Goal: Task Accomplishment & Management: Complete application form

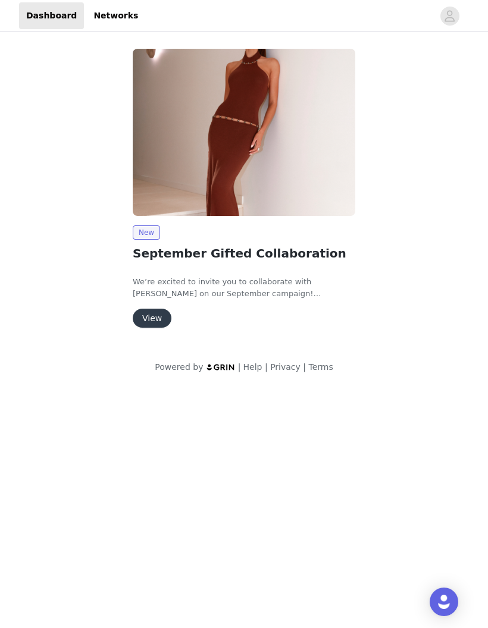
click at [155, 322] on button "View" at bounding box center [152, 318] width 39 height 19
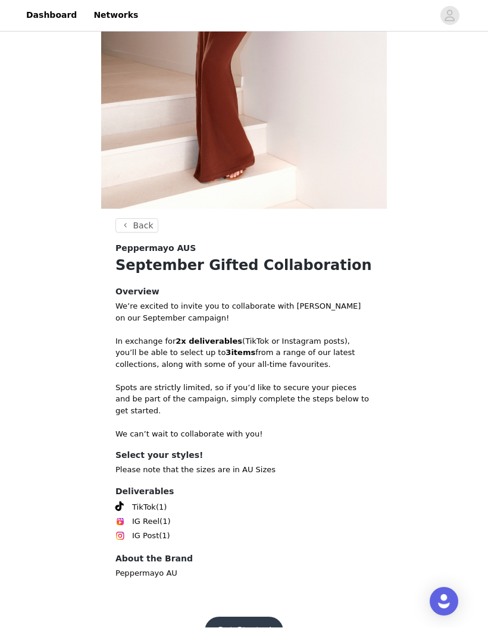
scroll to position [270, 0]
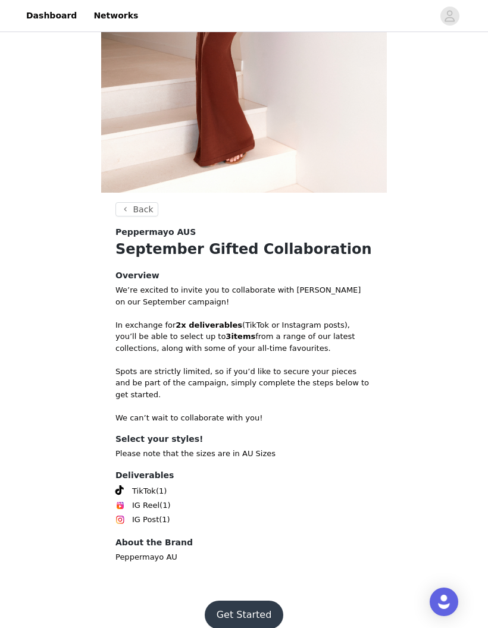
click at [255, 601] on button "Get Started" at bounding box center [244, 615] width 79 height 29
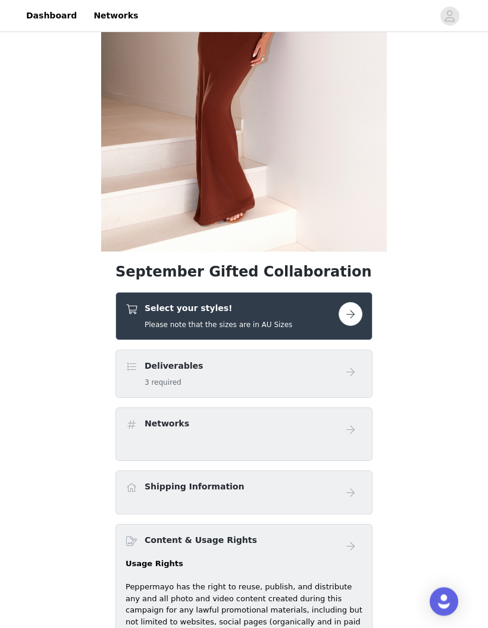
scroll to position [211, 0]
click at [353, 309] on button "button" at bounding box center [350, 314] width 24 height 24
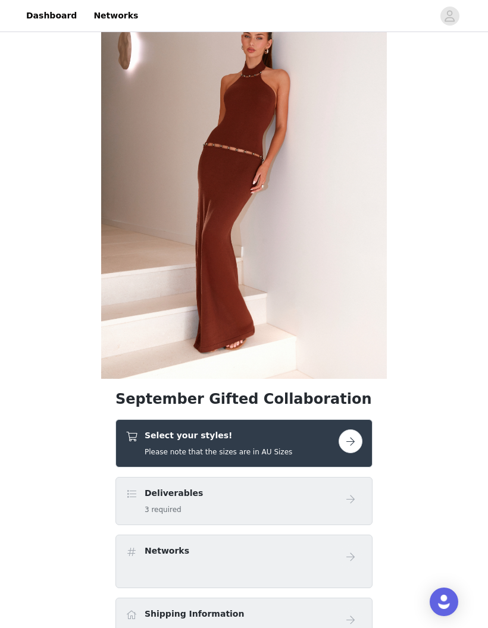
scroll to position [81, 0]
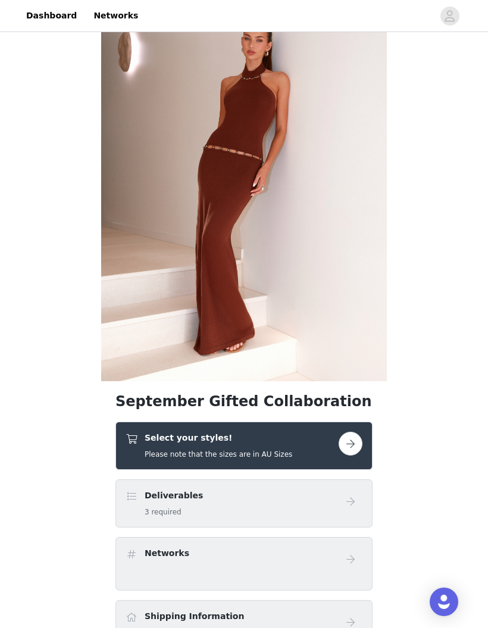
click at [353, 443] on button "button" at bounding box center [350, 444] width 24 height 24
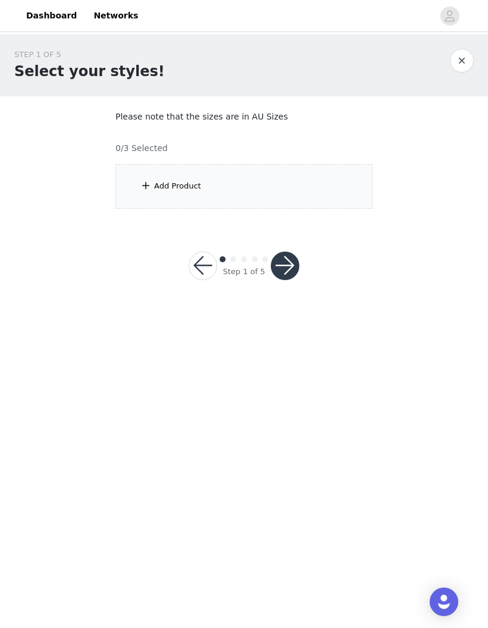
click at [318, 183] on div "Add Product" at bounding box center [243, 186] width 257 height 45
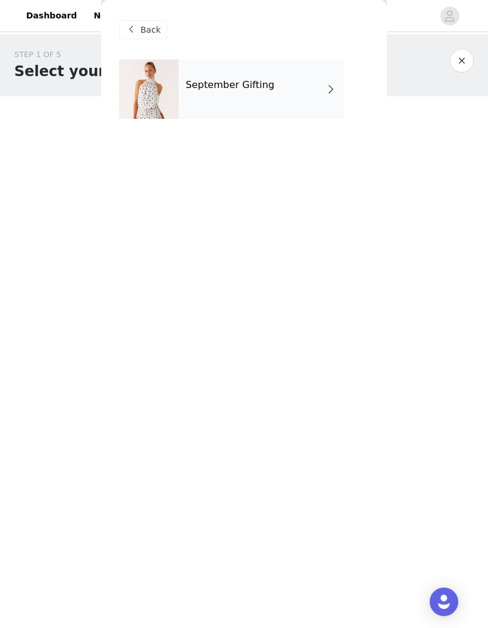
click at [309, 82] on div "September Gifting" at bounding box center [260, 88] width 165 height 59
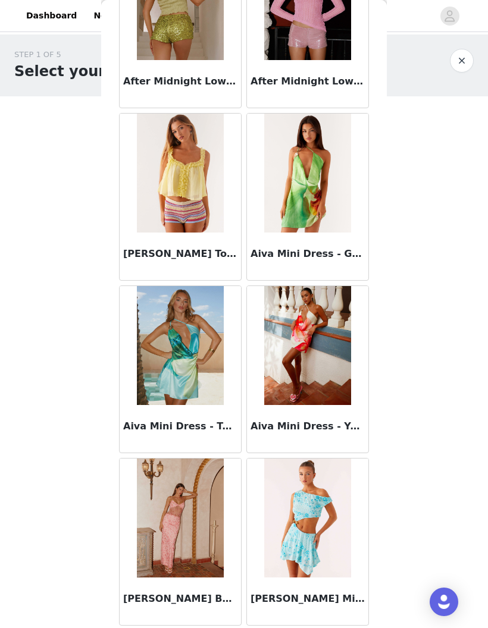
scroll to position [638, 0]
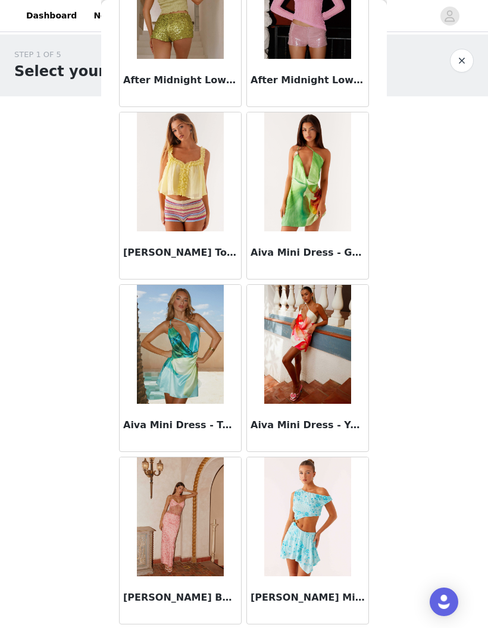
click at [190, 516] on img at bounding box center [180, 516] width 86 height 119
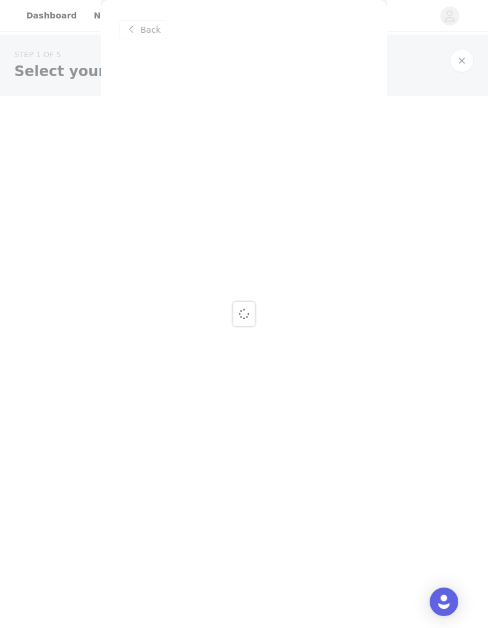
scroll to position [0, 0]
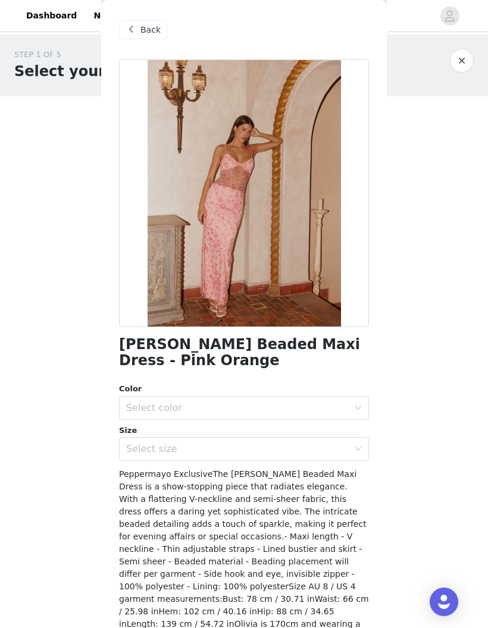
click at [291, 402] on div "Select color" at bounding box center [237, 408] width 222 height 12
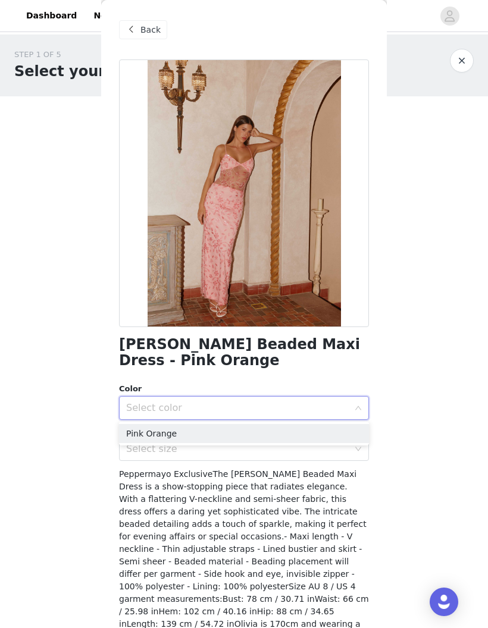
click at [343, 429] on li "Pink Orange" at bounding box center [244, 433] width 250 height 19
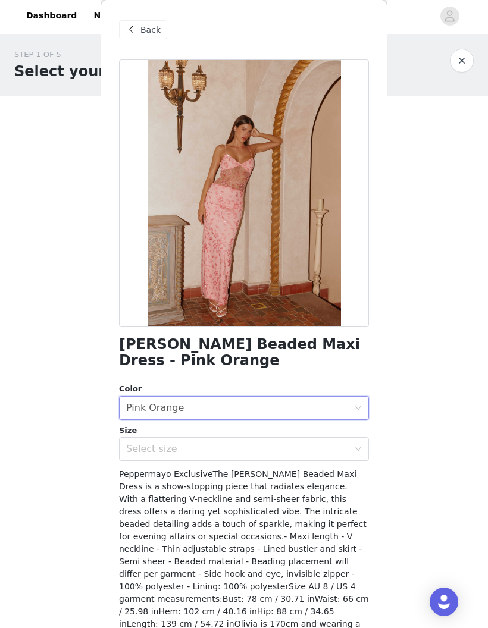
click at [356, 449] on icon "icon: down" at bounding box center [357, 448] width 7 height 7
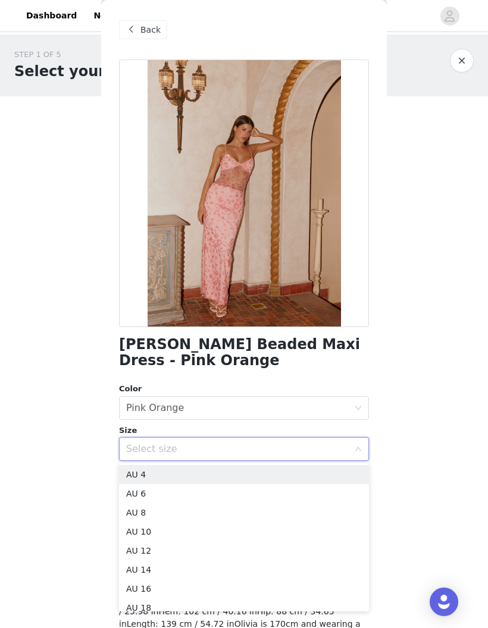
click at [320, 501] on li "AU 6" at bounding box center [244, 493] width 250 height 19
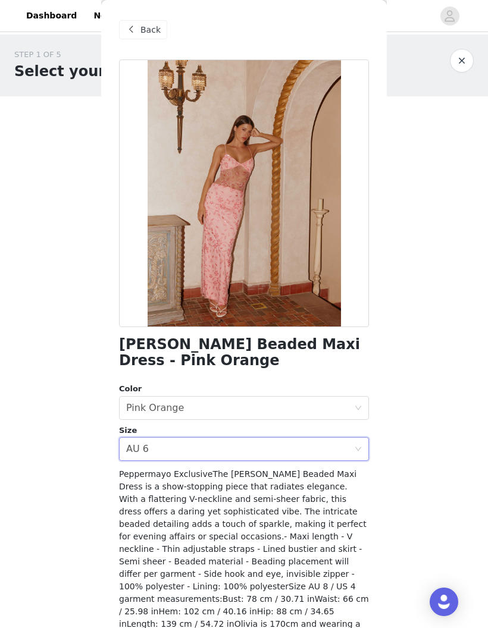
click at [346, 453] on div "Select size AU 6" at bounding box center [240, 449] width 228 height 23
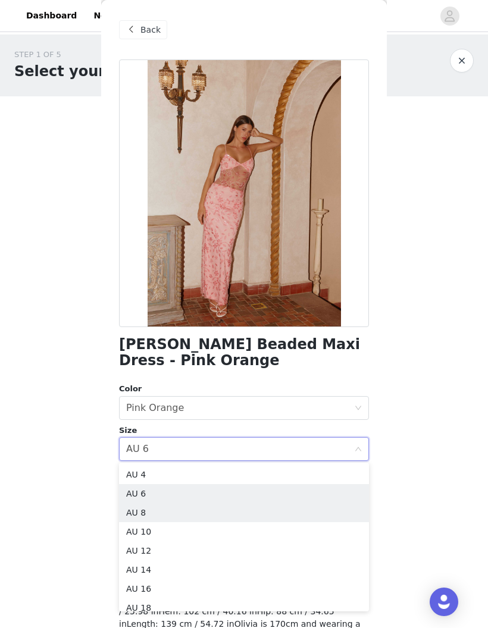
click at [331, 518] on li "AU 8" at bounding box center [244, 512] width 250 height 19
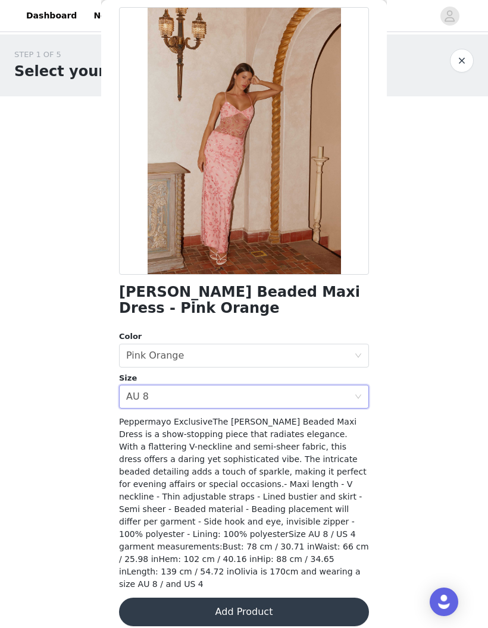
scroll to position [52, 0]
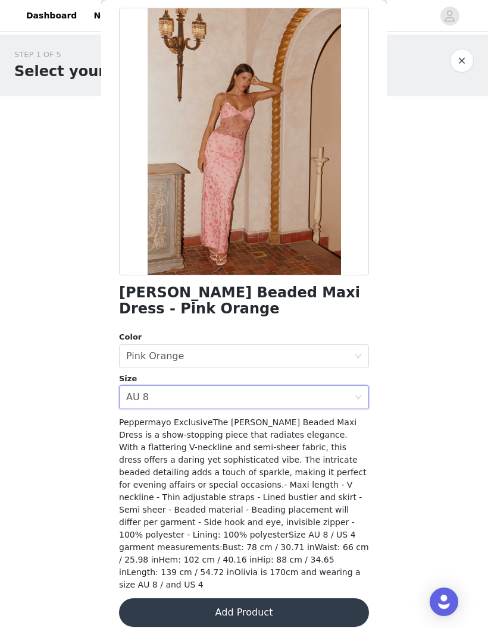
click at [322, 598] on button "Add Product" at bounding box center [244, 612] width 250 height 29
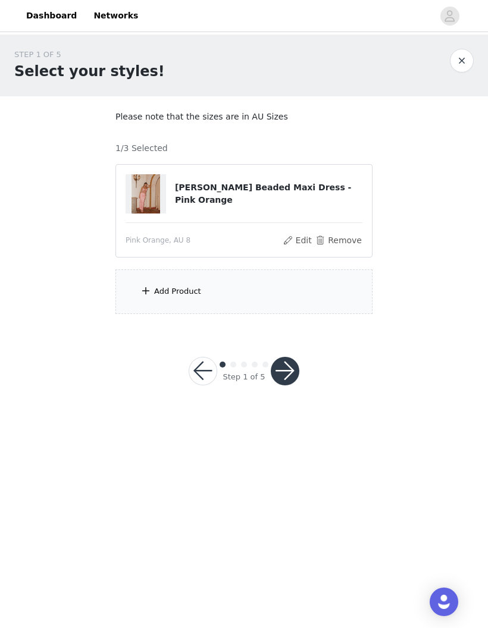
click at [351, 262] on section "Please note that the sizes are in AU Sizes 1/3 Selected [PERSON_NAME] Beaded Ma…" at bounding box center [243, 212] width 285 height 232
click at [334, 278] on div "Add Product" at bounding box center [243, 291] width 257 height 45
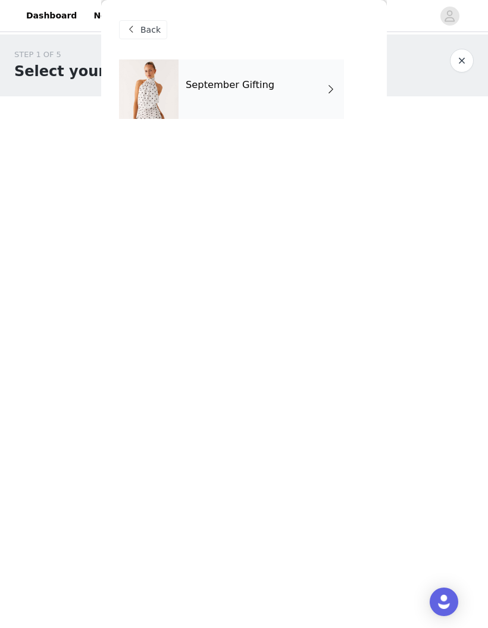
click at [310, 83] on div "September Gifting" at bounding box center [260, 88] width 165 height 59
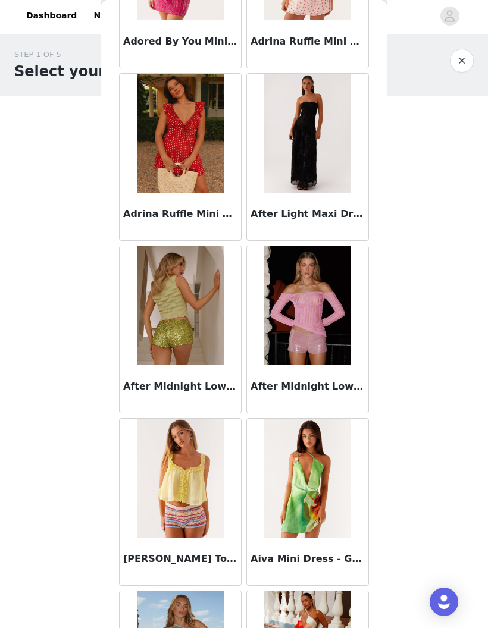
scroll to position [334, 0]
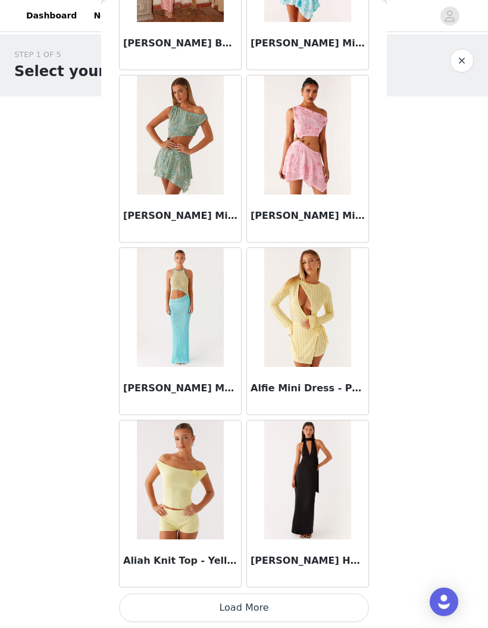
click at [339, 598] on button "Load More" at bounding box center [244, 608] width 250 height 29
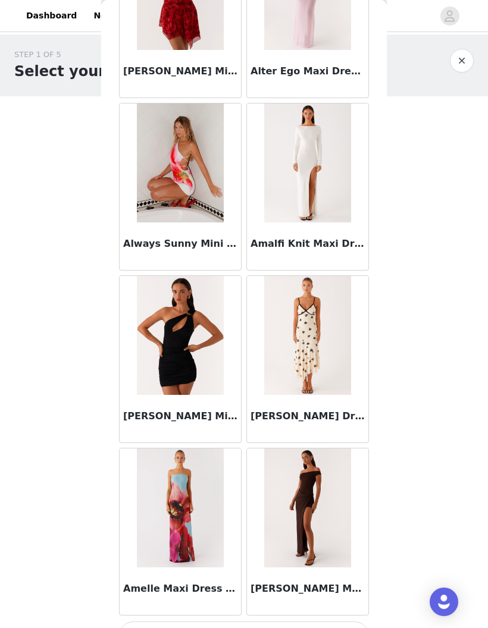
scroll to position [2927, 0]
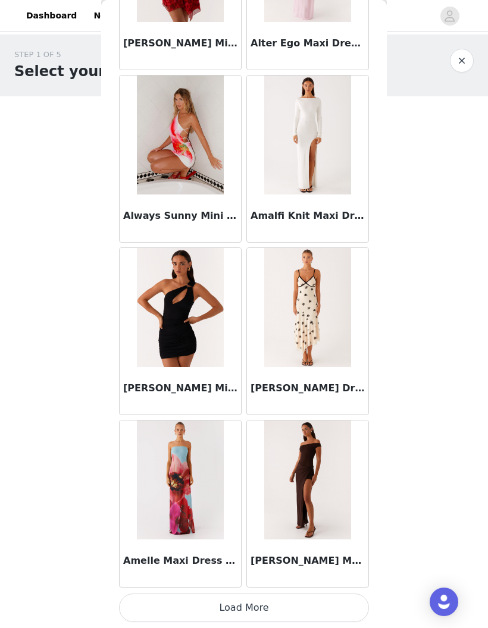
click at [337, 594] on button "Load More" at bounding box center [244, 608] width 250 height 29
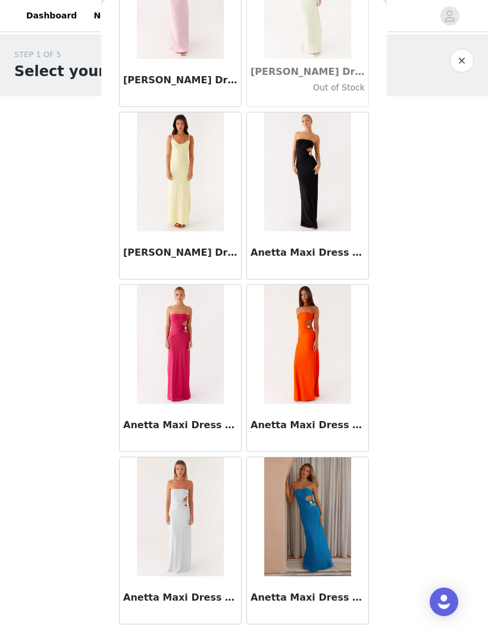
scroll to position [4087, 0]
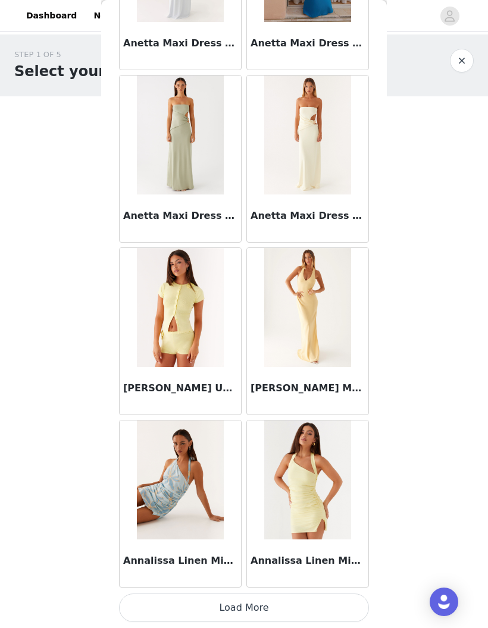
click at [329, 602] on button "Load More" at bounding box center [244, 608] width 250 height 29
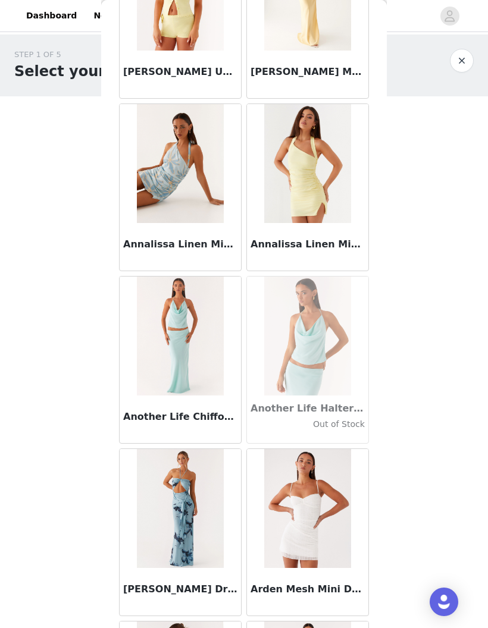
scroll to position [4957, 0]
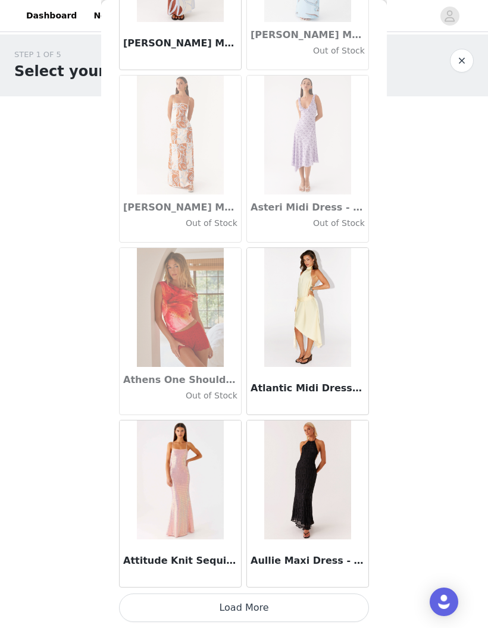
click at [340, 598] on button "Load More" at bounding box center [244, 608] width 250 height 29
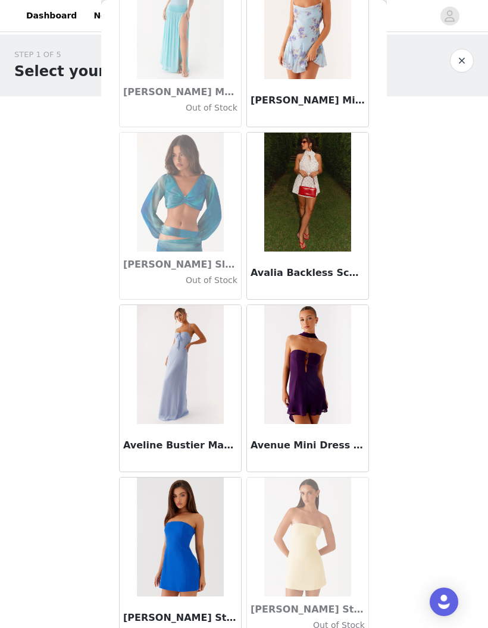
scroll to position [7509, 0]
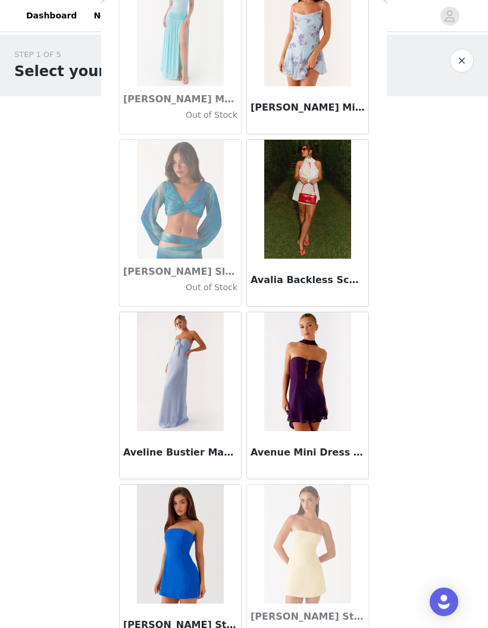
click at [328, 394] on img at bounding box center [307, 371] width 86 height 119
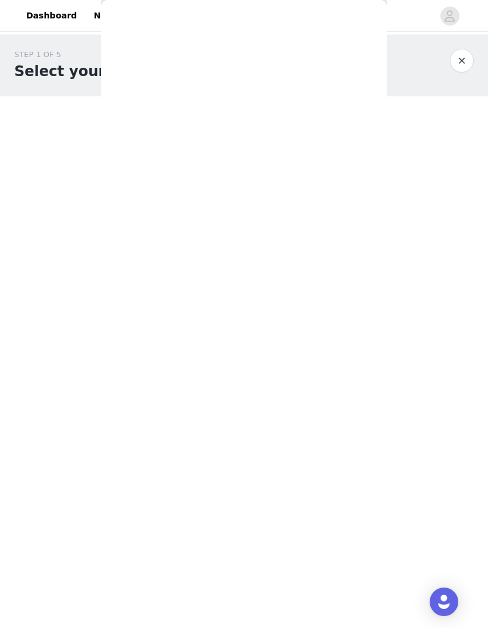
scroll to position [0, 0]
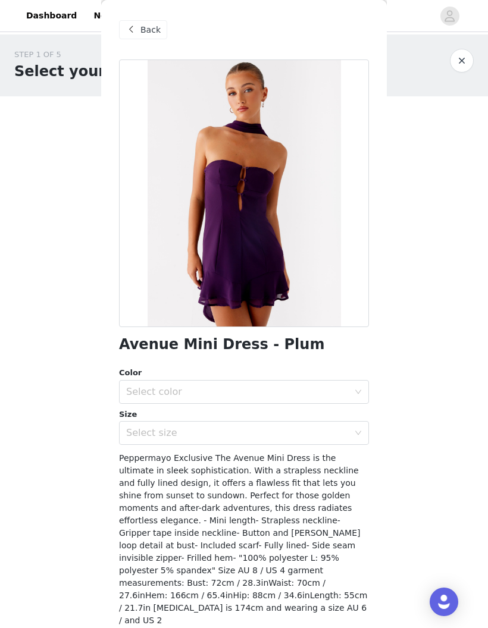
click at [175, 235] on div at bounding box center [244, 193] width 250 height 268
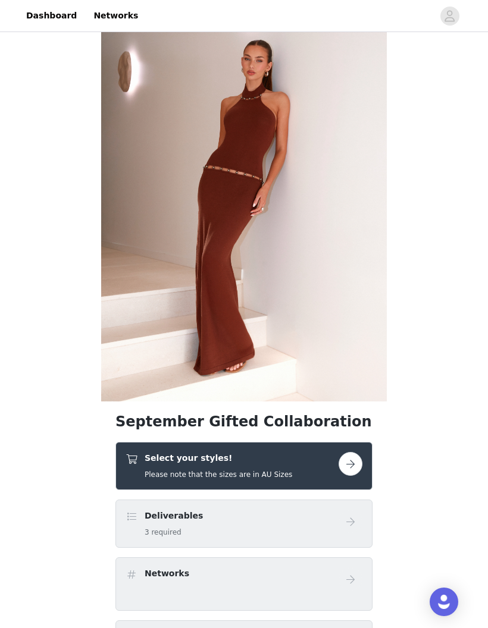
scroll to position [90, 0]
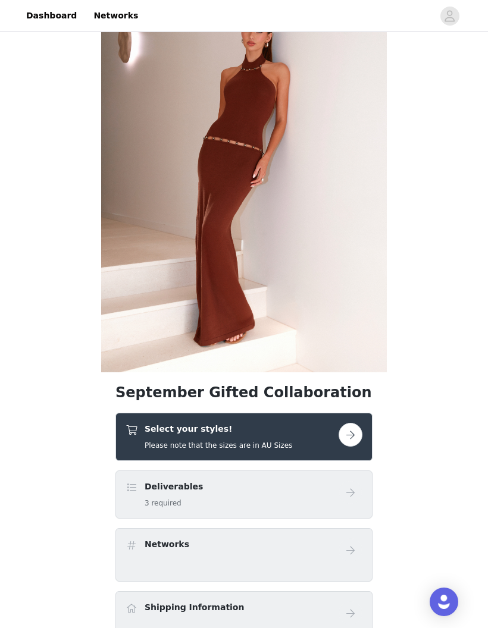
click at [318, 435] on div "Select your styles! Please note that the sizes are in AU Sizes" at bounding box center [231, 437] width 213 height 28
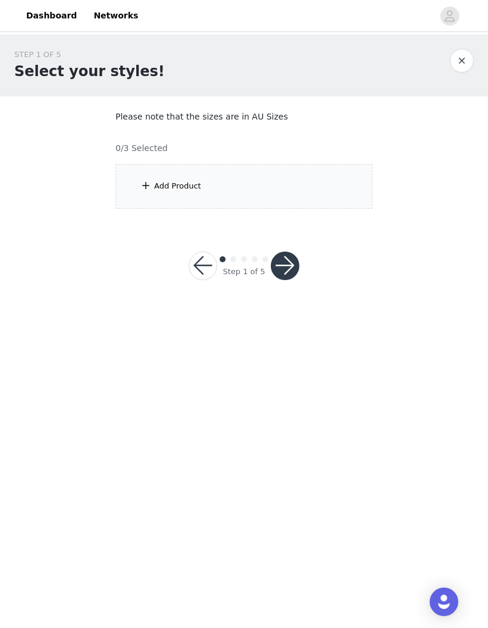
click at [324, 172] on div "Add Product" at bounding box center [243, 186] width 257 height 45
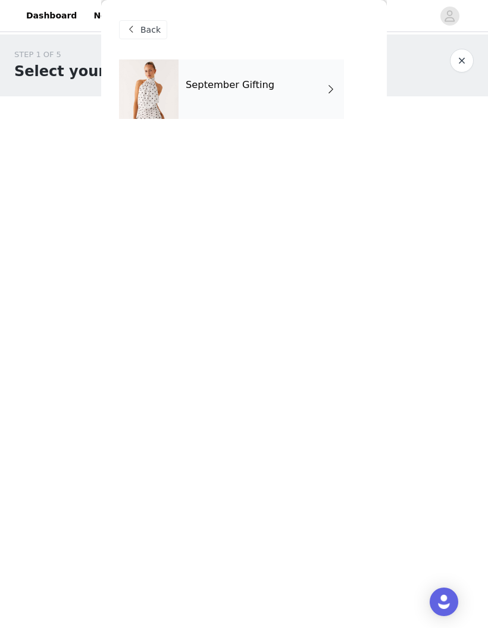
click at [310, 81] on div "September Gifting" at bounding box center [260, 88] width 165 height 59
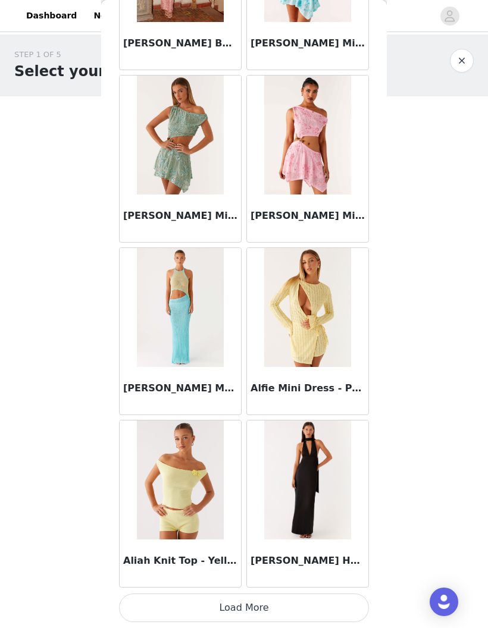
click at [327, 596] on button "Load More" at bounding box center [244, 608] width 250 height 29
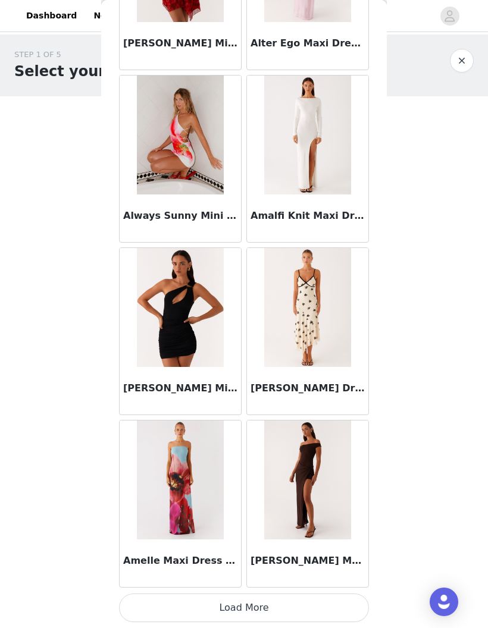
click at [329, 599] on button "Load More" at bounding box center [244, 608] width 250 height 29
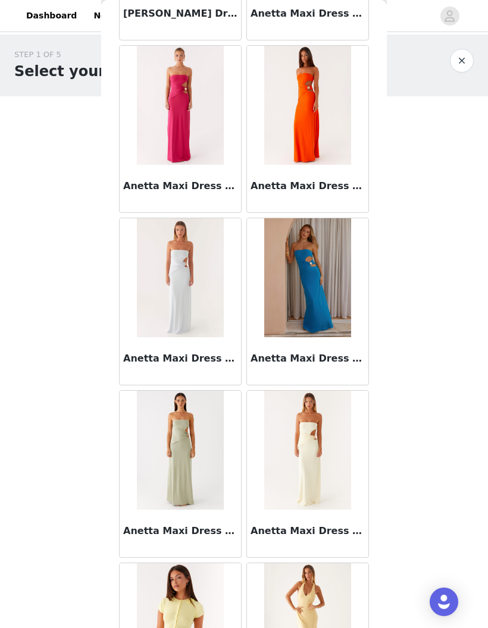
scroll to position [4312, 0]
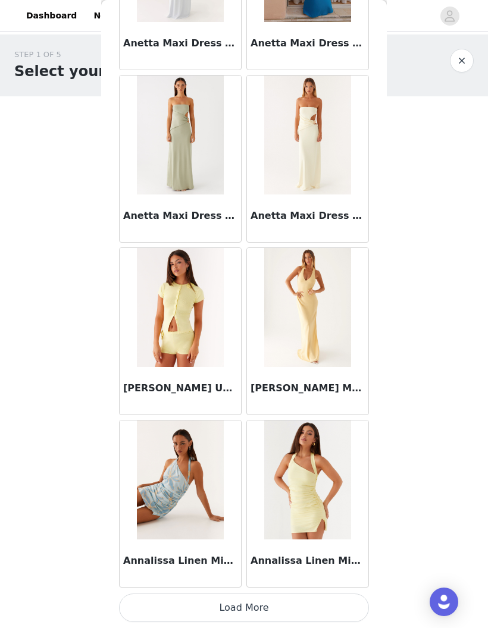
click at [327, 598] on button "Load More" at bounding box center [244, 608] width 250 height 29
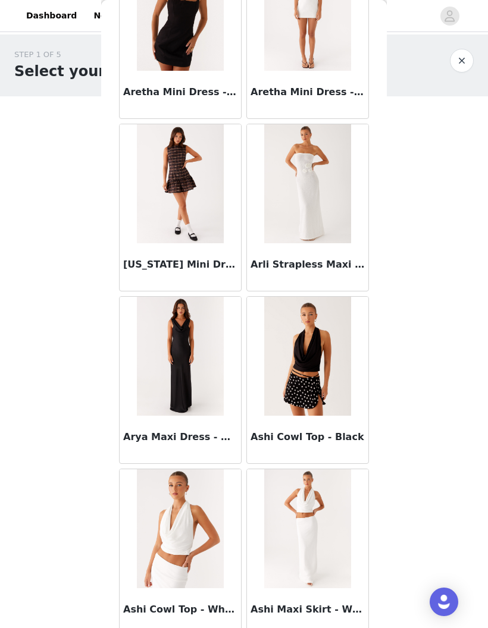
scroll to position [5673, 0]
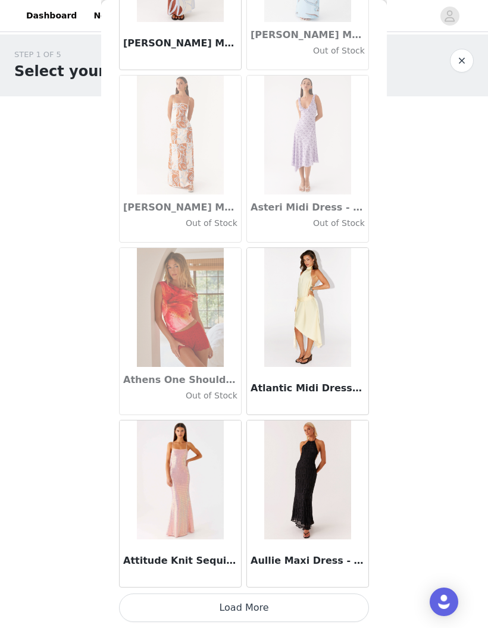
click at [299, 600] on button "Load More" at bounding box center [244, 608] width 250 height 29
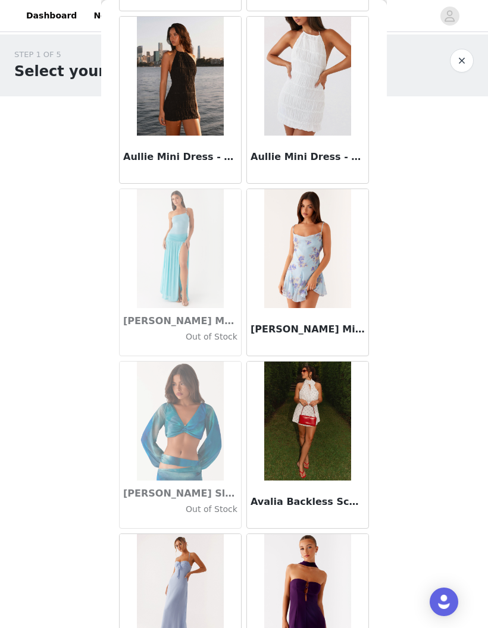
scroll to position [7328, 0]
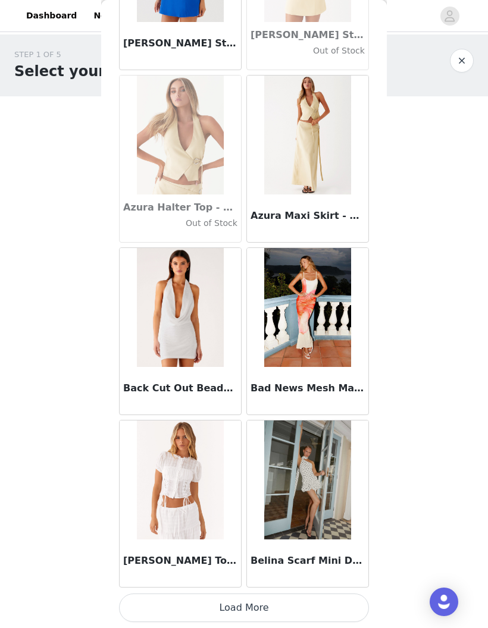
click at [311, 604] on button "Load More" at bounding box center [244, 608] width 250 height 29
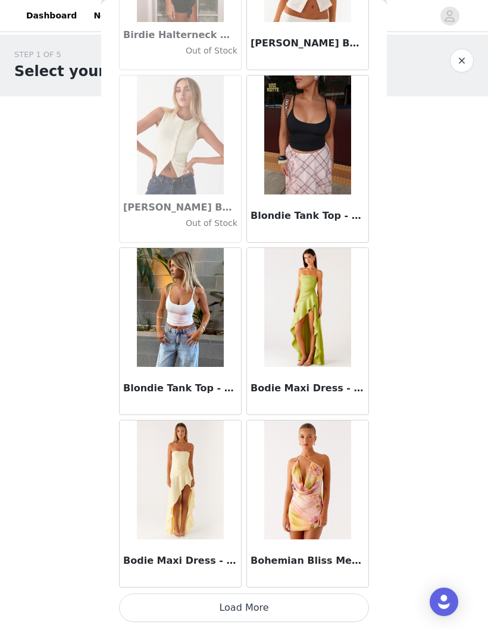
scroll to position [9816, 0]
click at [278, 607] on button "Load More" at bounding box center [244, 608] width 250 height 29
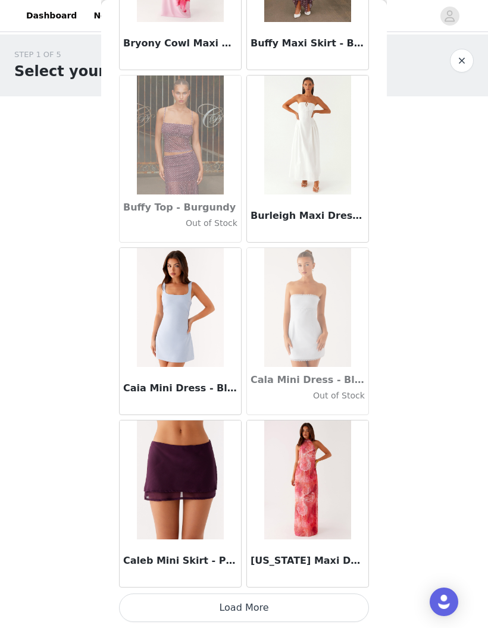
scroll to position [11540, 0]
click at [301, 604] on button "Load More" at bounding box center [244, 608] width 250 height 29
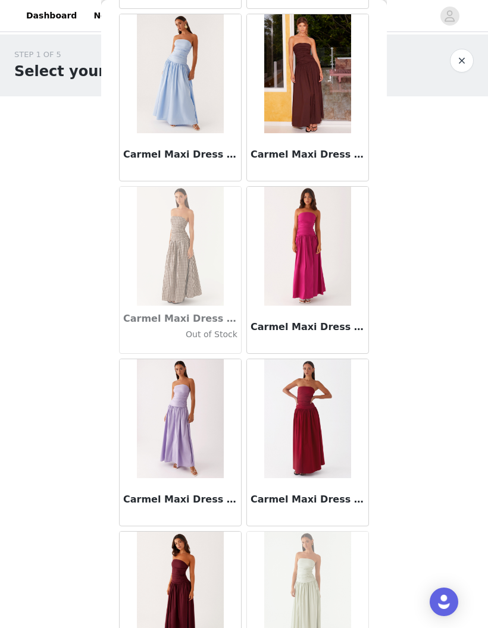
scroll to position [12655, 0]
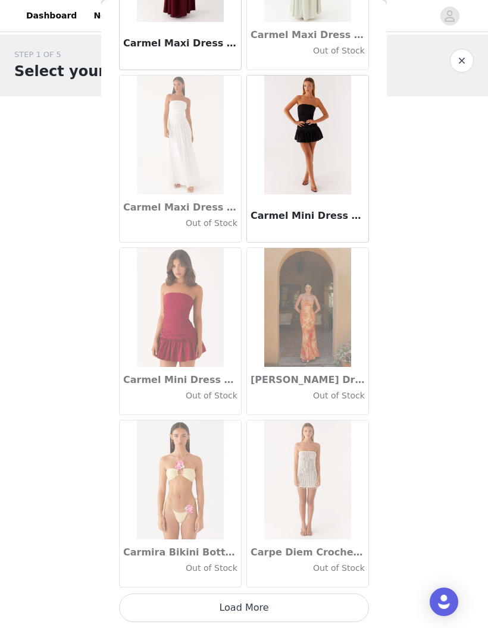
click at [284, 605] on button "Load More" at bounding box center [244, 608] width 250 height 29
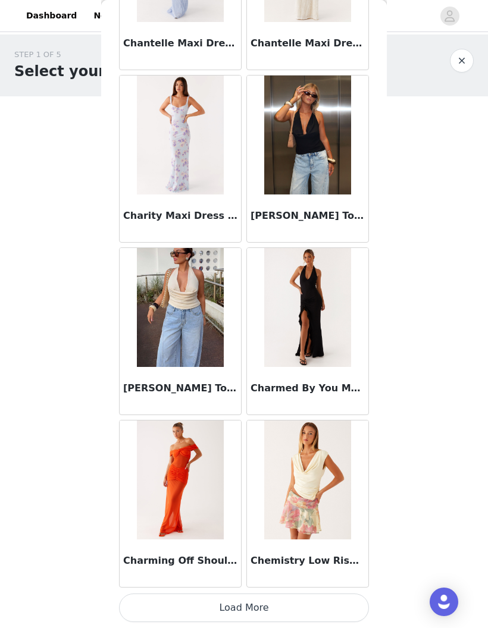
scroll to position [14990, 0]
click at [312, 597] on button "Load More" at bounding box center [244, 608] width 250 height 29
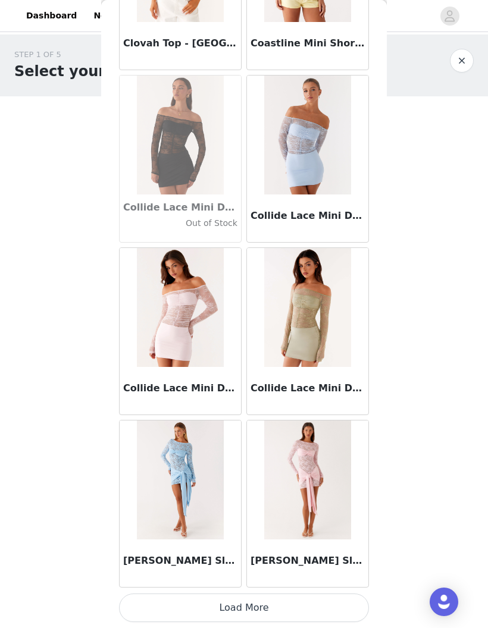
scroll to position [16715, 0]
click at [300, 605] on button "Load More" at bounding box center [244, 608] width 250 height 29
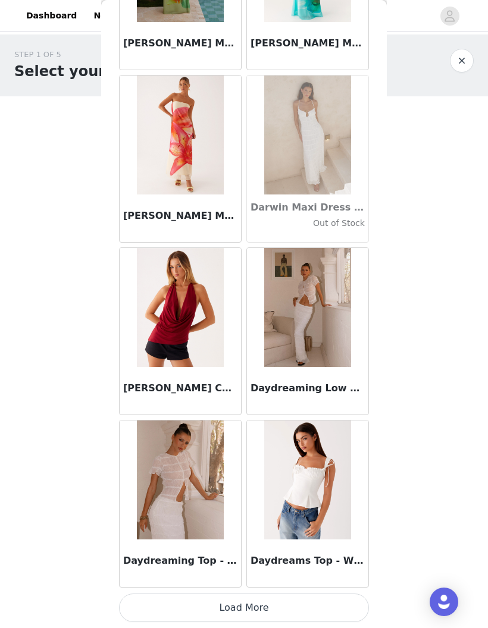
click at [315, 602] on button "Load More" at bounding box center [244, 608] width 250 height 29
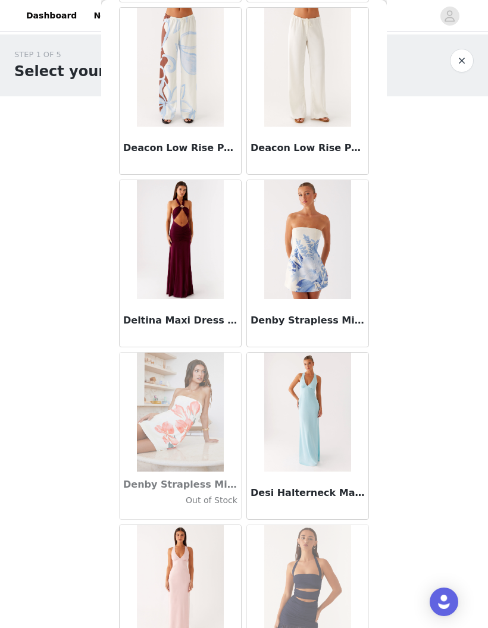
scroll to position [19039, 0]
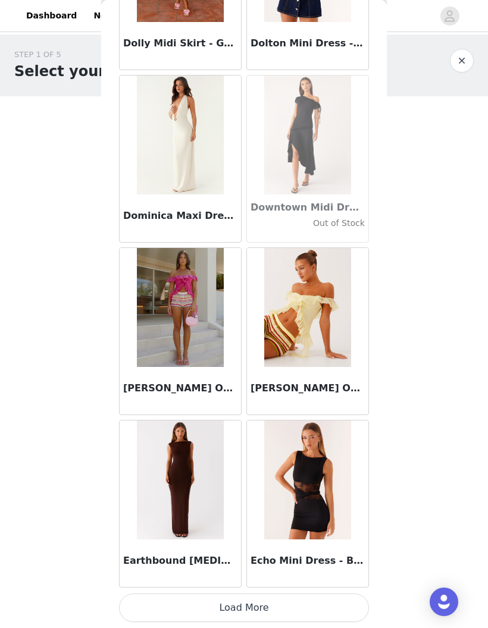
click at [332, 599] on button "Load More" at bounding box center [244, 608] width 250 height 29
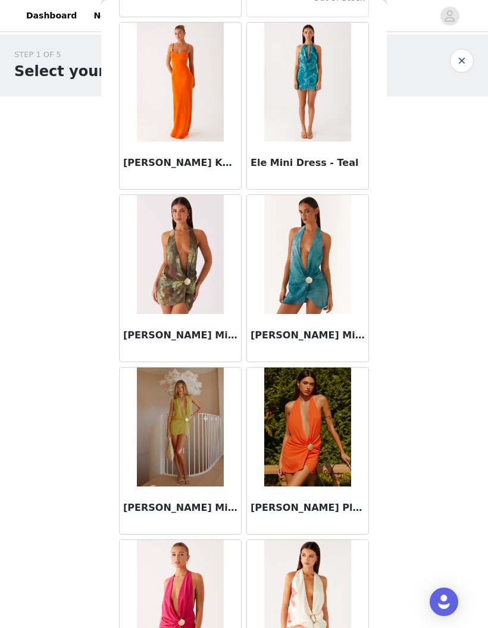
scroll to position [21598, 0]
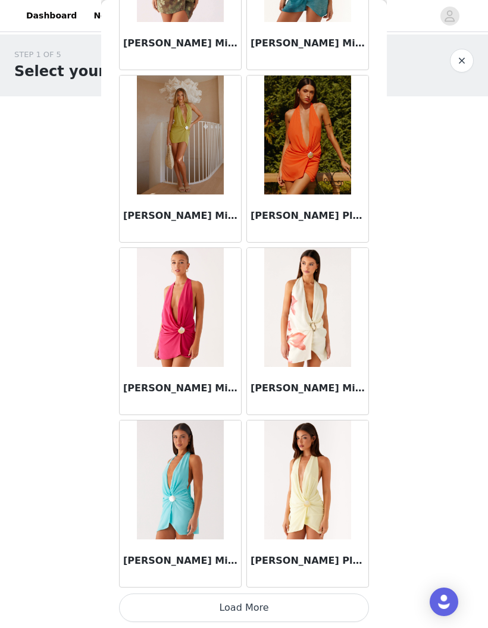
click at [294, 597] on button "Load More" at bounding box center [244, 608] width 250 height 29
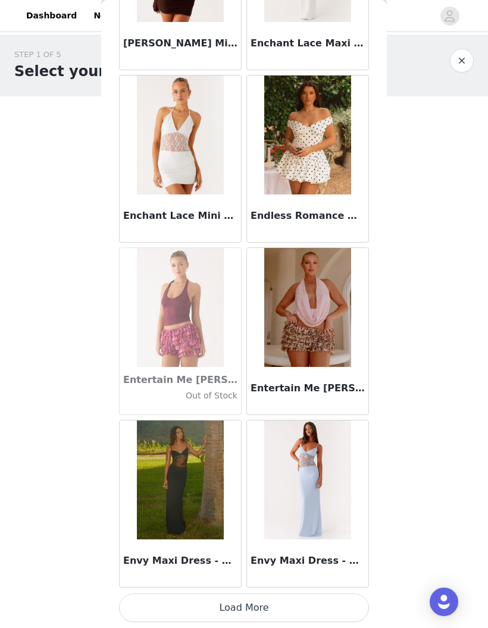
scroll to position [23614, 0]
click at [313, 601] on button "Load More" at bounding box center [244, 608] width 250 height 29
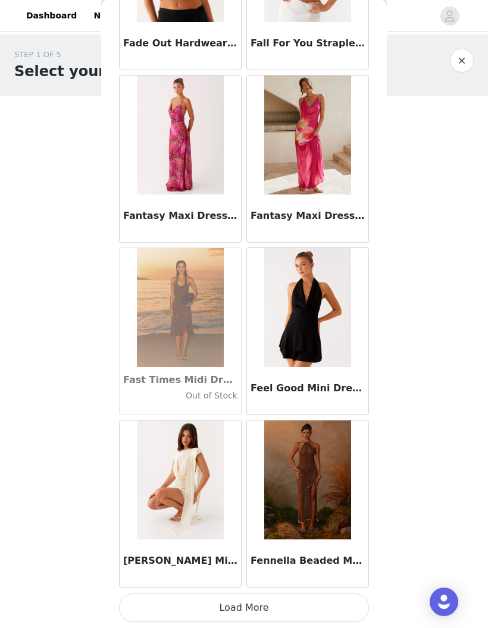
scroll to position [25339, 0]
click at [272, 602] on button "Load More" at bounding box center [244, 608] width 250 height 29
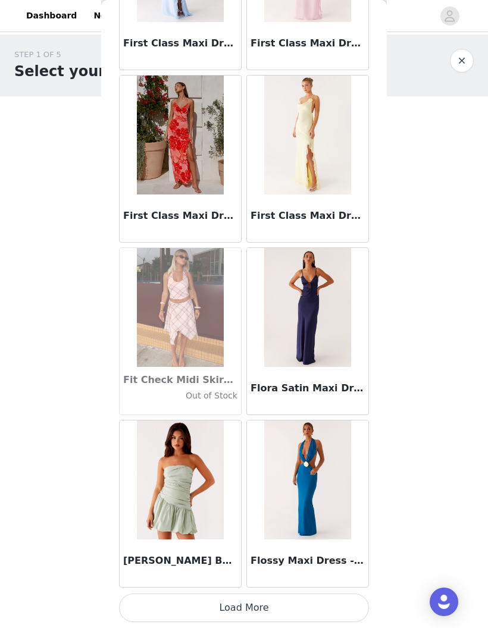
scroll to position [27063, 0]
click at [281, 604] on button "Load More" at bounding box center [244, 608] width 250 height 29
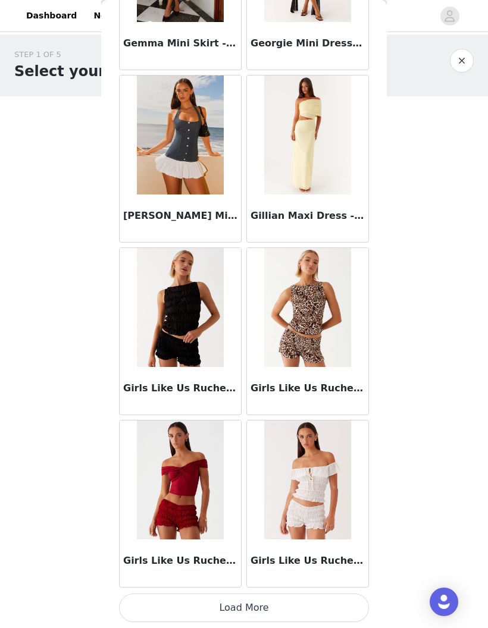
scroll to position [28819, 0]
click at [309, 608] on button "Load More" at bounding box center [244, 608] width 250 height 29
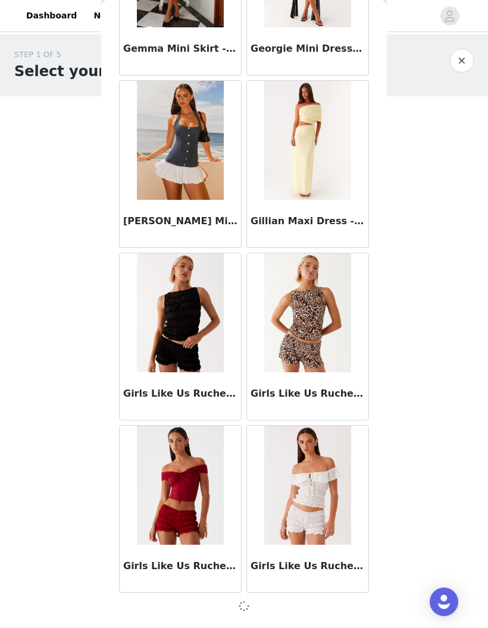
scroll to position [28783, 0]
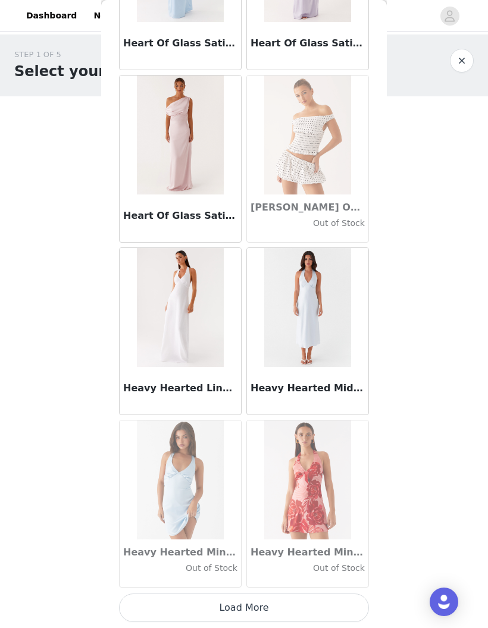
click at [275, 607] on button "Load More" at bounding box center [244, 608] width 250 height 29
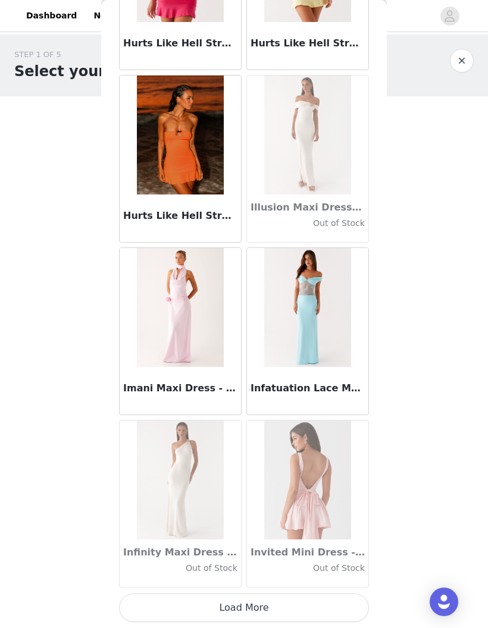
click at [310, 603] on button "Load More" at bounding box center [244, 608] width 250 height 29
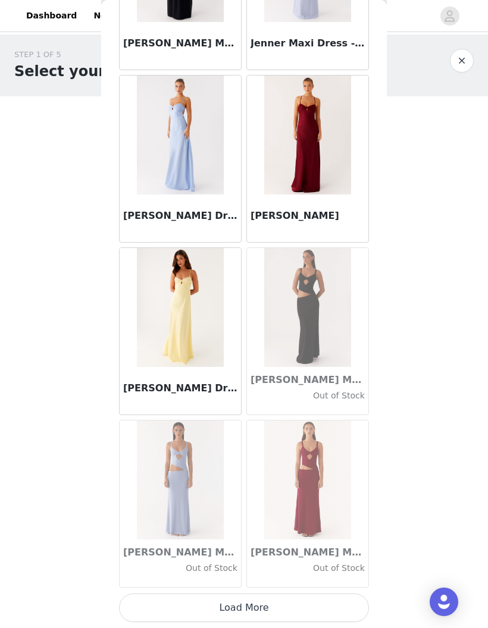
scroll to position [33963, 0]
click at [290, 605] on button "Load More" at bounding box center [244, 608] width 250 height 29
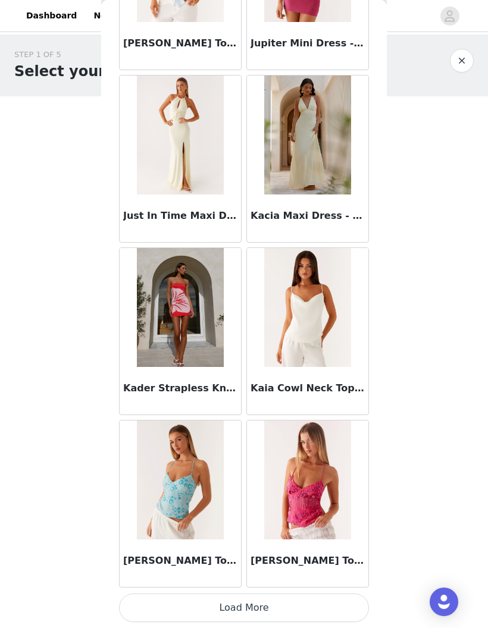
scroll to position [35687, 0]
click at [327, 601] on button "Load More" at bounding box center [244, 608] width 250 height 29
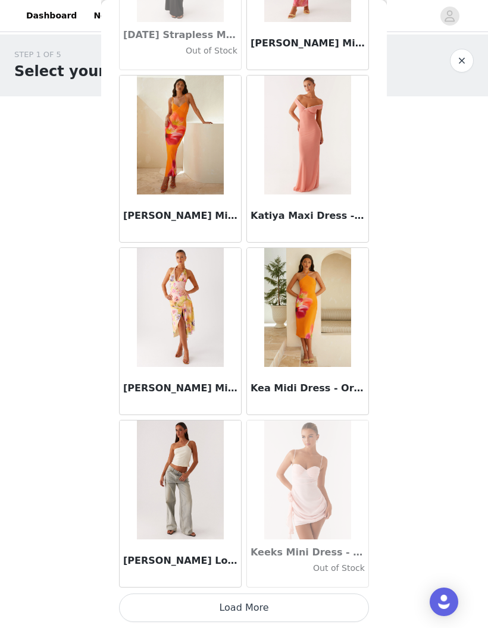
scroll to position [37412, 0]
click at [287, 605] on button "Load More" at bounding box center [244, 608] width 250 height 29
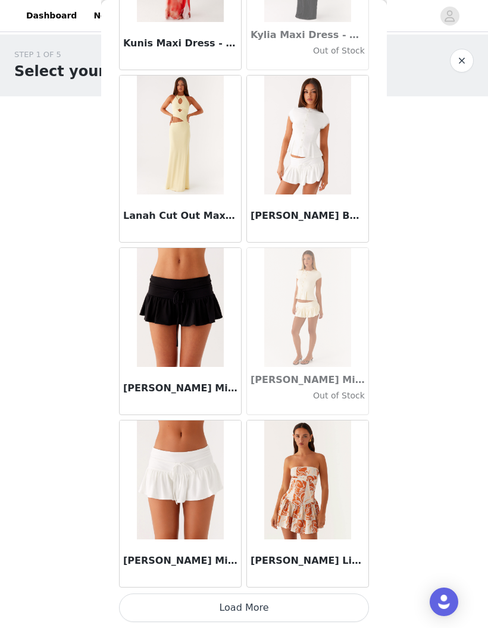
scroll to position [39137, 0]
click at [287, 602] on button "Load More" at bounding box center [244, 608] width 250 height 29
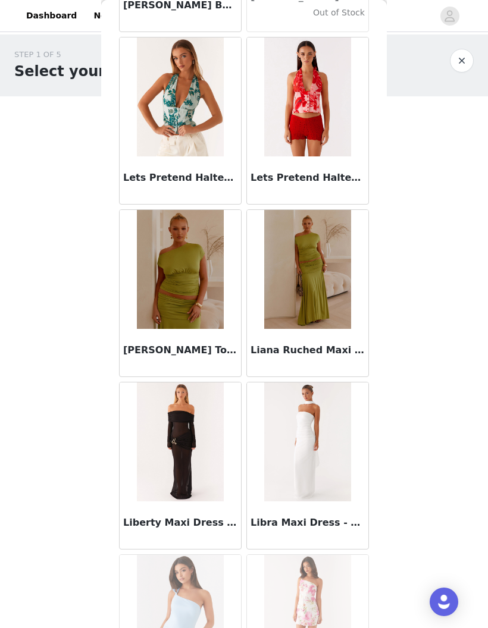
scroll to position [40210, 0]
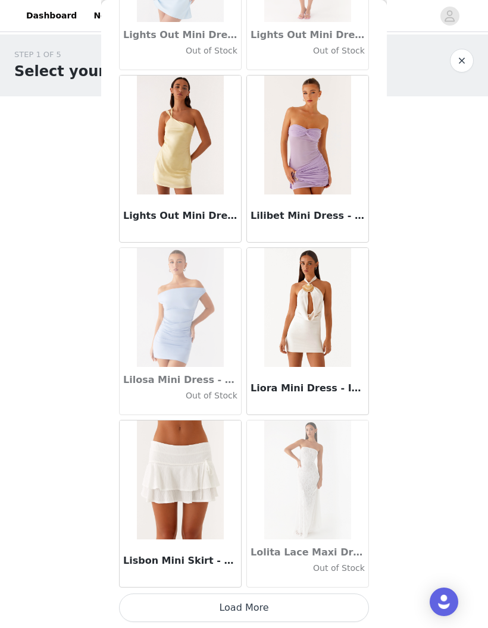
click at [318, 603] on button "Load More" at bounding box center [244, 608] width 250 height 29
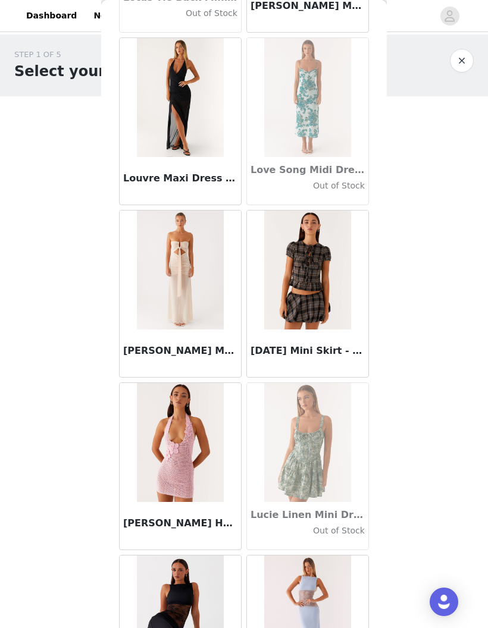
scroll to position [41933, 0]
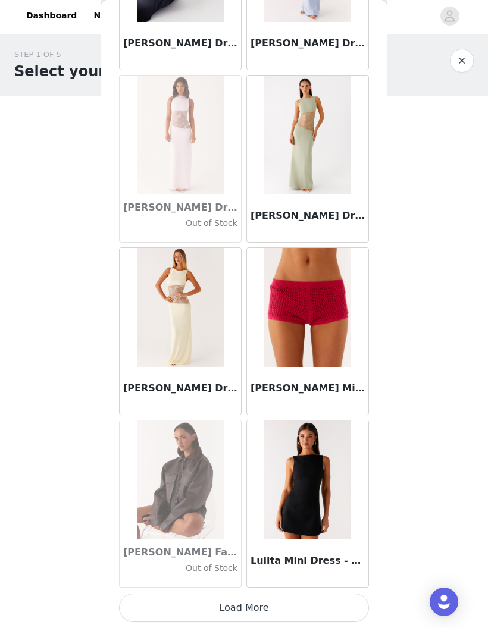
click at [337, 598] on button "Load More" at bounding box center [244, 608] width 250 height 29
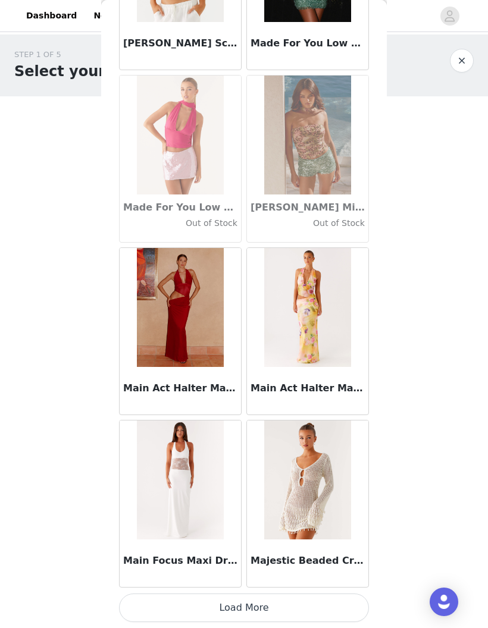
click at [337, 598] on button "Load More" at bounding box center [244, 608] width 250 height 29
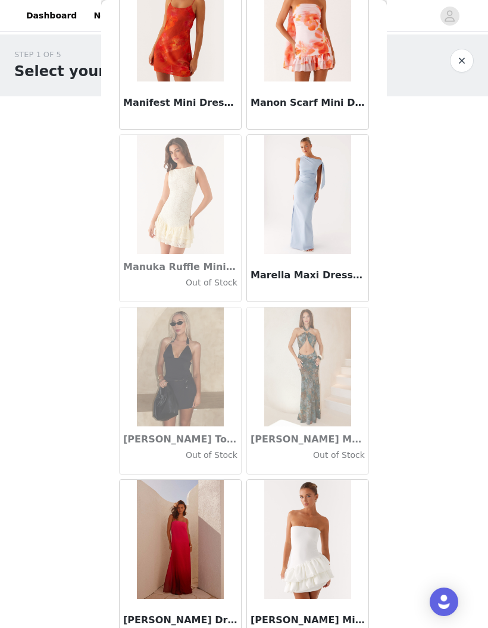
scroll to position [44937, 0]
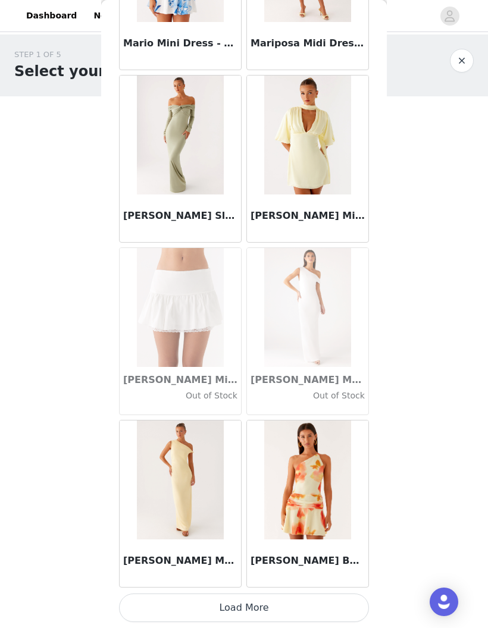
click at [329, 595] on button "Load More" at bounding box center [244, 608] width 250 height 29
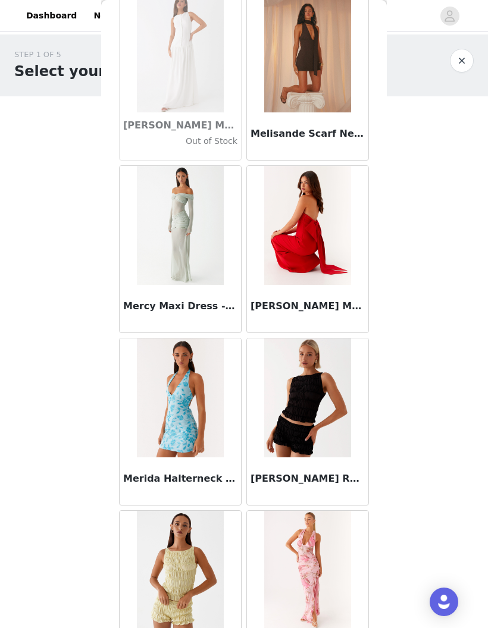
scroll to position [46810, 0]
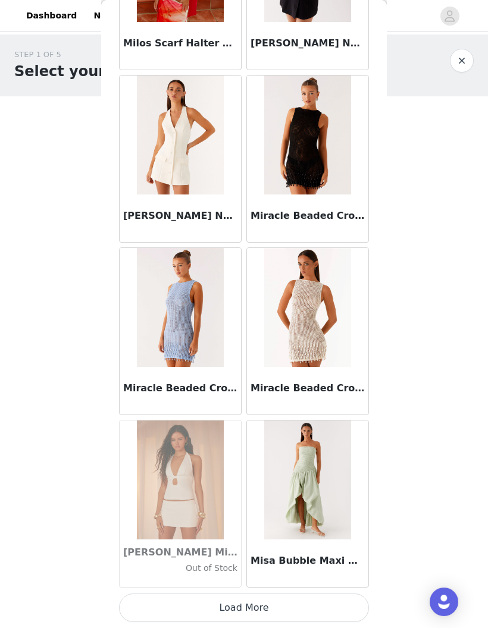
click at [337, 603] on button "Load More" at bounding box center [244, 608] width 250 height 29
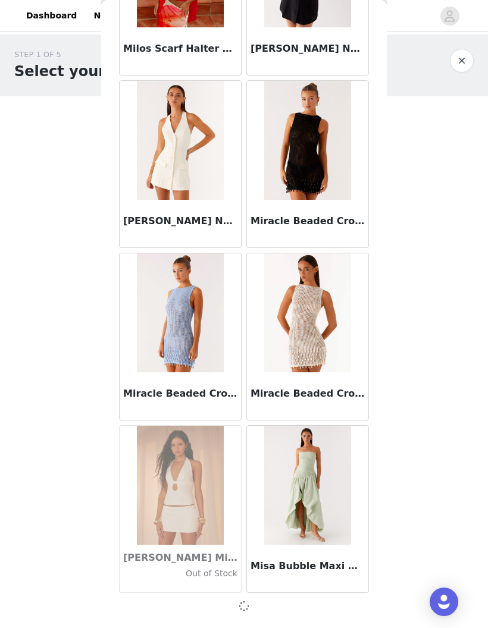
scroll to position [47755, 0]
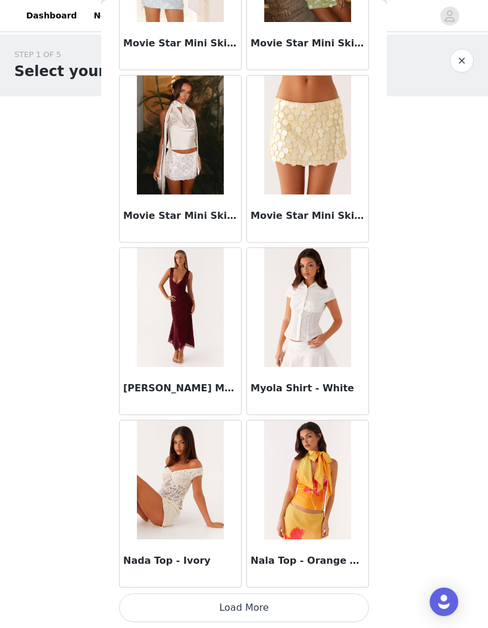
click at [327, 598] on button "Load More" at bounding box center [244, 608] width 250 height 29
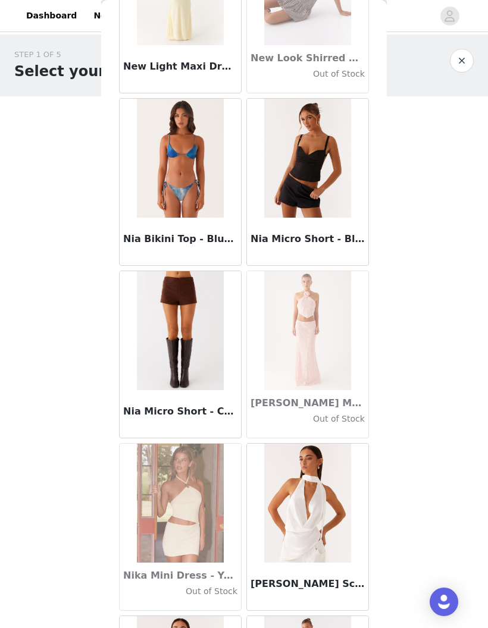
scroll to position [50670, 0]
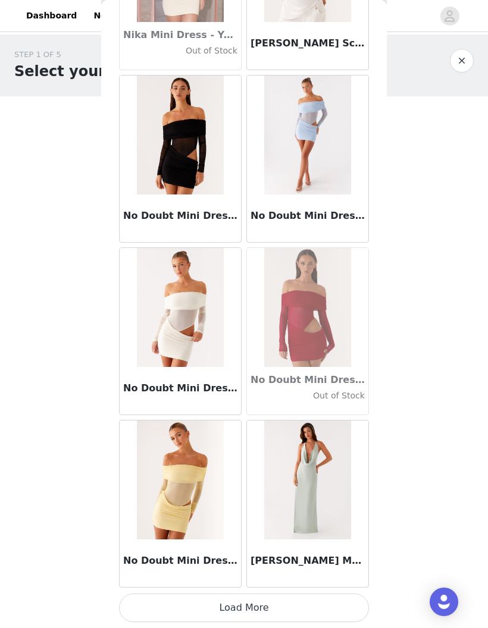
click at [331, 599] on button "Load More" at bounding box center [244, 608] width 250 height 29
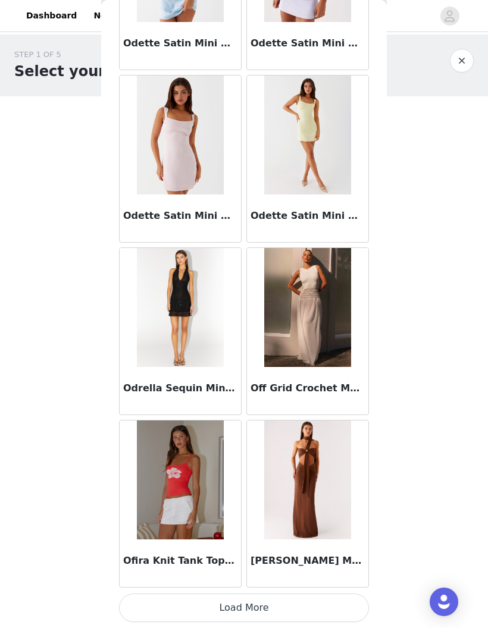
scroll to position [52935, 0]
click at [243, 613] on button "Load More" at bounding box center [244, 608] width 250 height 29
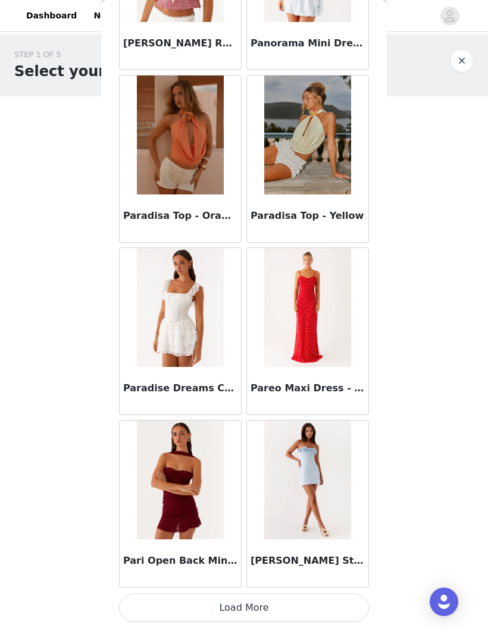
scroll to position [54660, 0]
click at [167, 608] on button "Load More" at bounding box center [244, 608] width 250 height 29
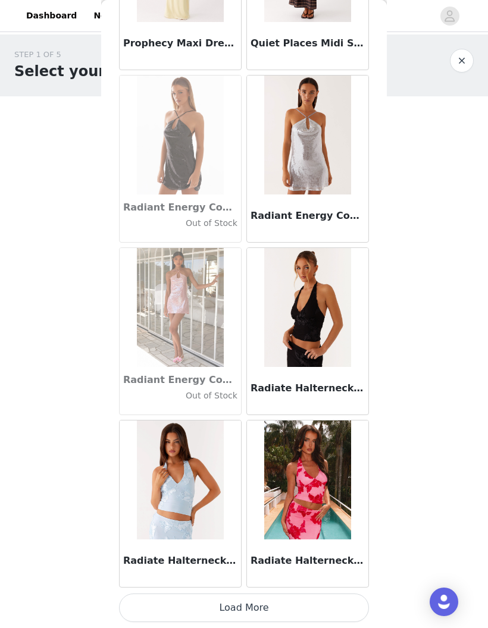
click at [154, 600] on button "Load More" at bounding box center [244, 608] width 250 height 29
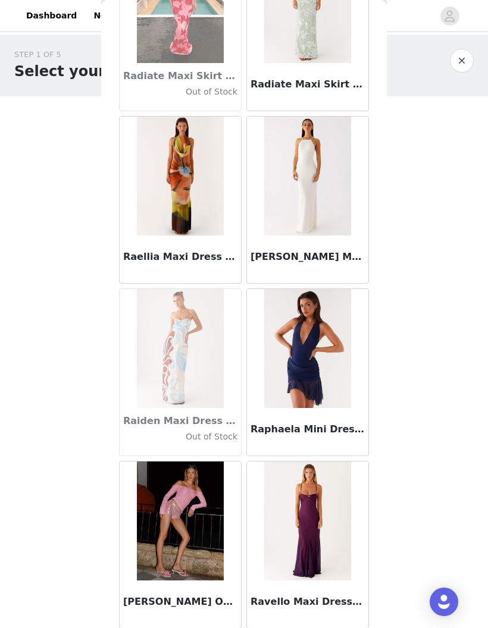
scroll to position [57279, 0]
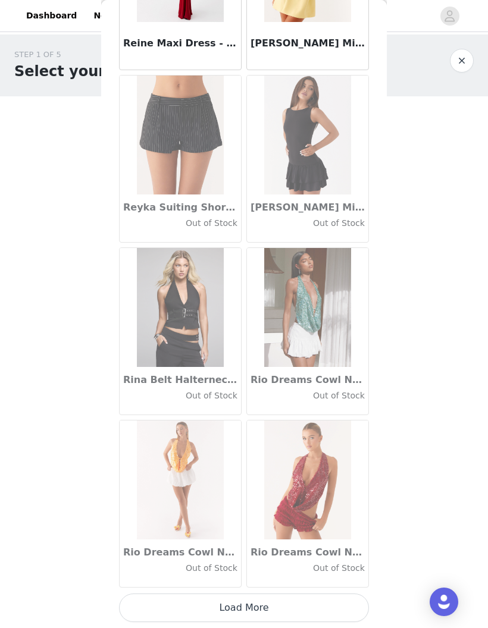
click at [188, 602] on button "Load More" at bounding box center [244, 608] width 250 height 29
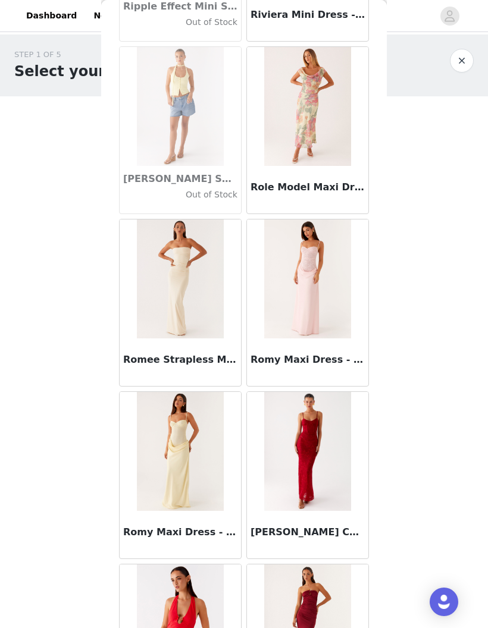
scroll to position [58832, 0]
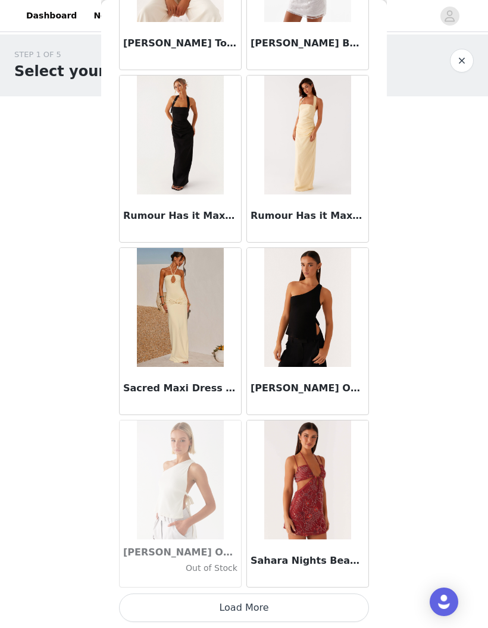
click at [329, 598] on button "Load More" at bounding box center [244, 608] width 250 height 29
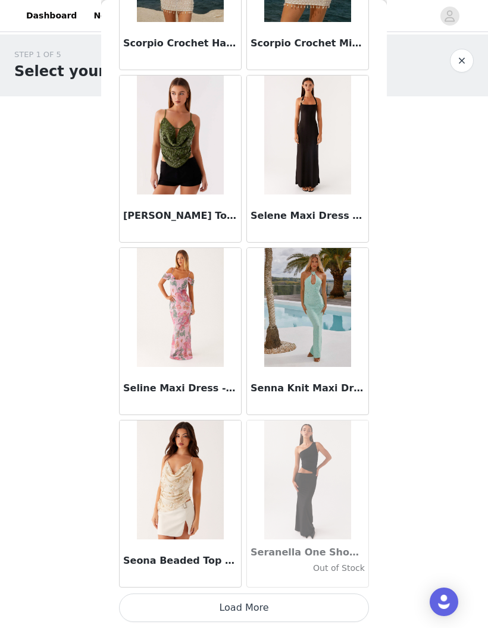
scroll to position [61559, 0]
click at [315, 598] on button "Load More" at bounding box center [244, 608] width 250 height 29
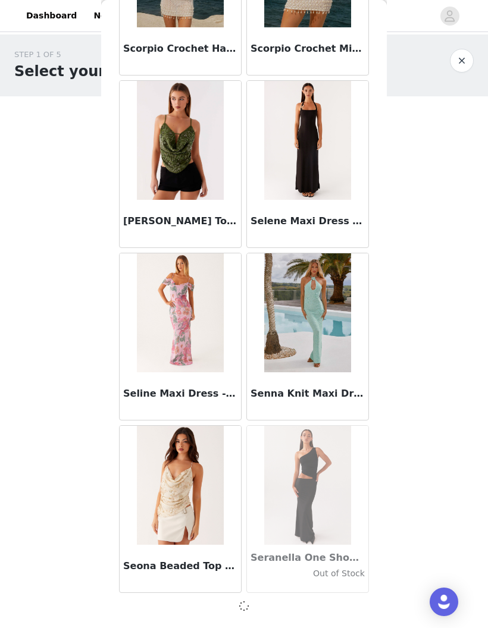
scroll to position [61553, 0]
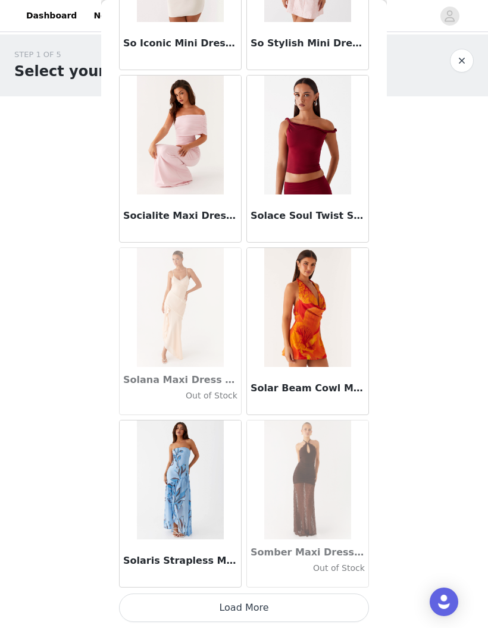
click at [303, 602] on button "Load More" at bounding box center [244, 608] width 250 height 29
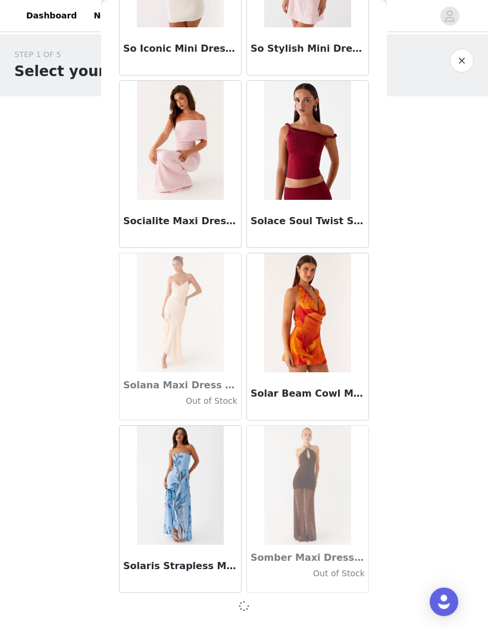
scroll to position [63278, 0]
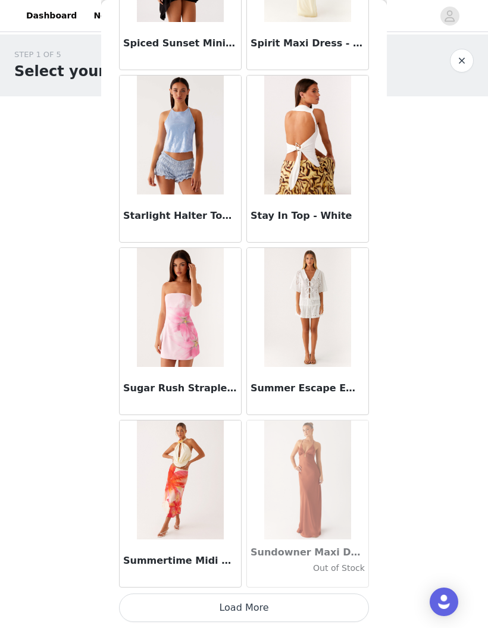
click at [306, 600] on button "Load More" at bounding box center [244, 608] width 250 height 29
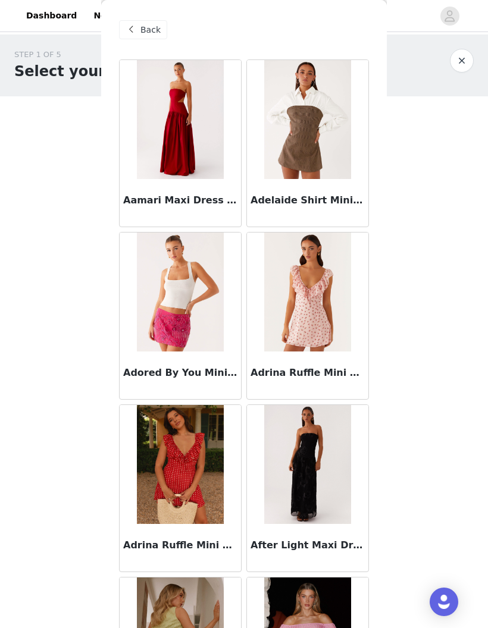
scroll to position [0, 0]
click at [462, 62] on button "button" at bounding box center [462, 61] width 24 height 24
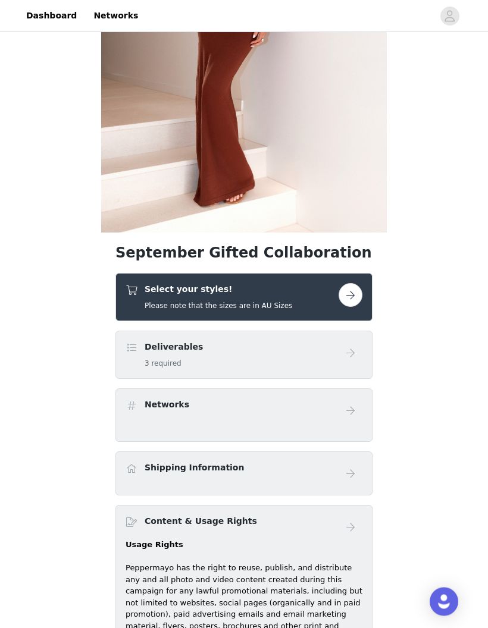
scroll to position [231, 0]
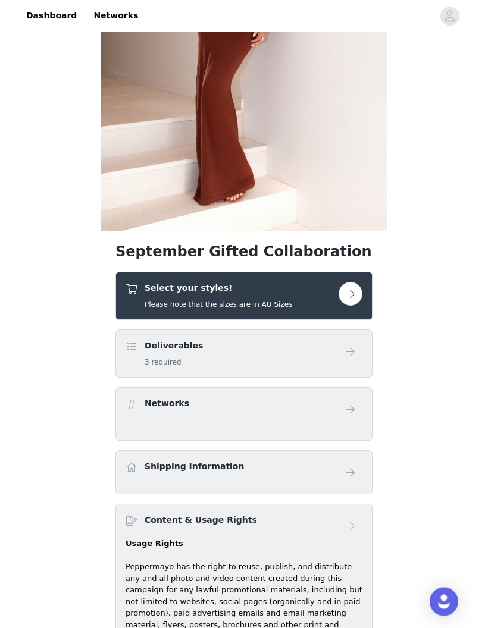
click at [319, 292] on div "Select your styles! Please note that the sizes are in AU Sizes" at bounding box center [231, 297] width 213 height 28
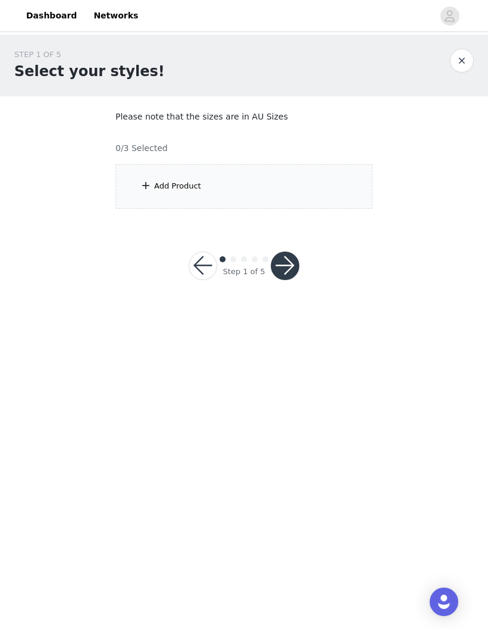
click at [325, 174] on div "Add Product" at bounding box center [243, 186] width 257 height 45
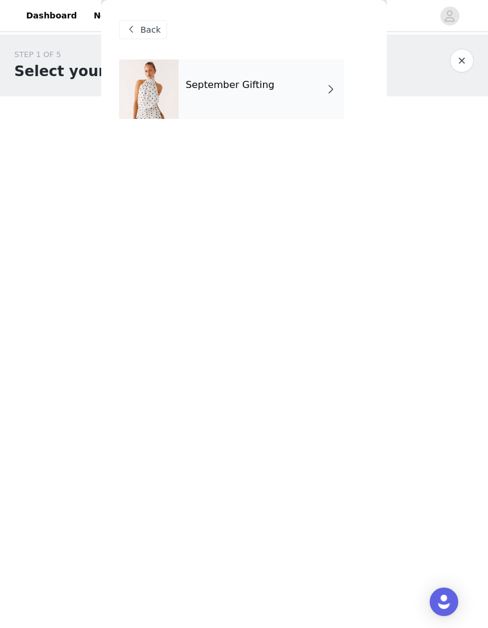
click at [306, 85] on div "September Gifting" at bounding box center [260, 88] width 165 height 59
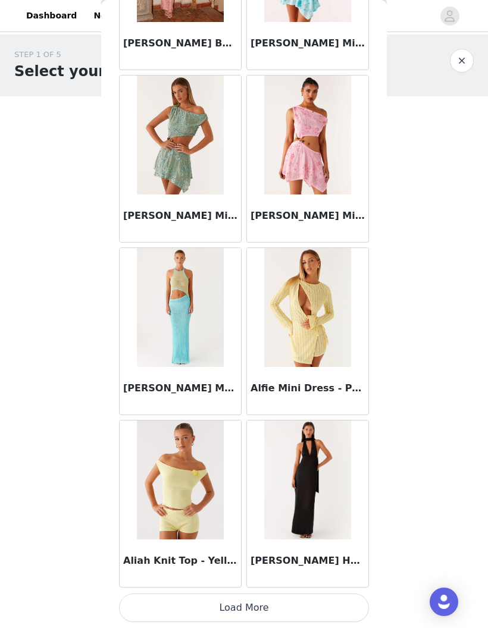
click at [247, 604] on button "Load More" at bounding box center [244, 608] width 250 height 29
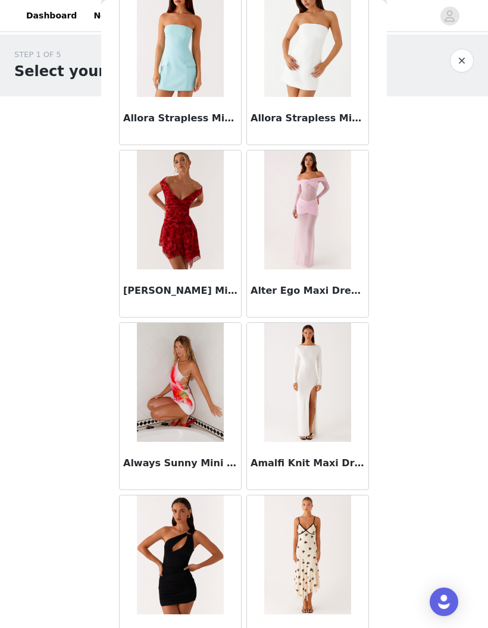
scroll to position [2704, 0]
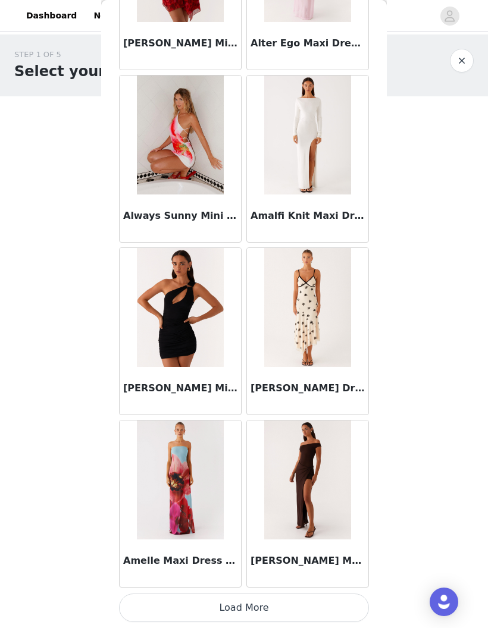
click at [263, 607] on button "Load More" at bounding box center [244, 608] width 250 height 29
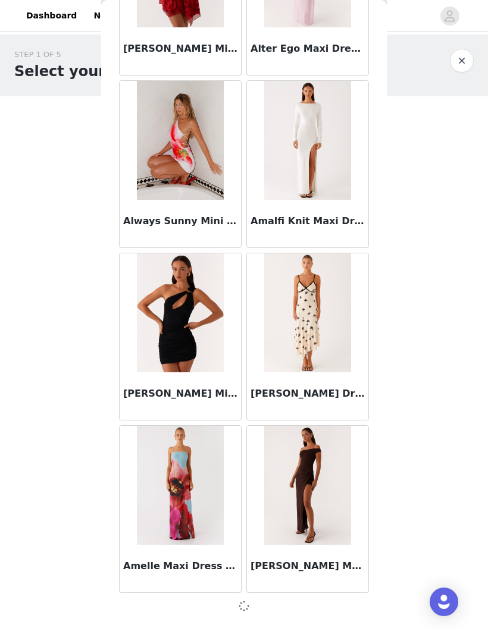
scroll to position [2911, 0]
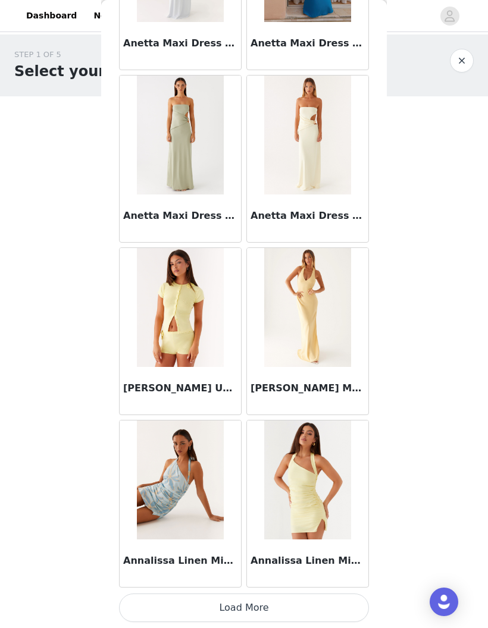
click at [255, 602] on button "Load More" at bounding box center [244, 608] width 250 height 29
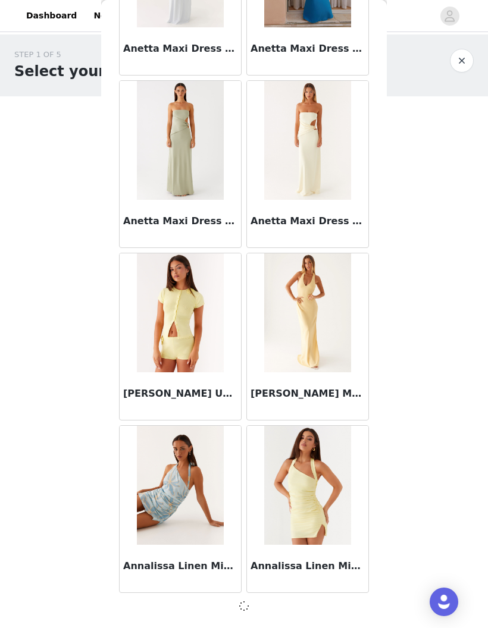
scroll to position [4636, 0]
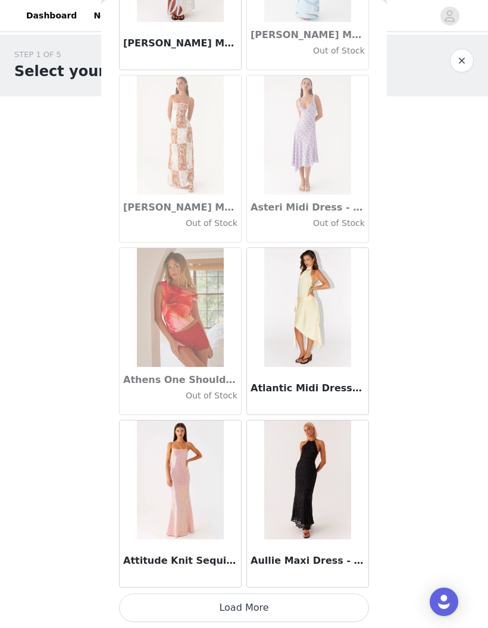
click at [240, 602] on button "Load More" at bounding box center [244, 608] width 250 height 29
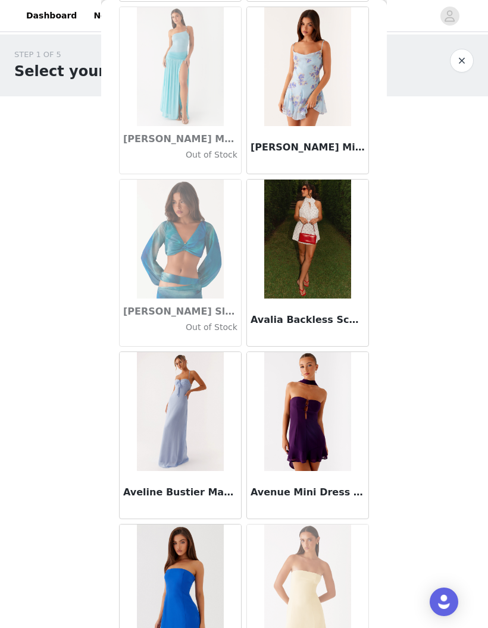
click at [303, 398] on img at bounding box center [307, 411] width 86 height 119
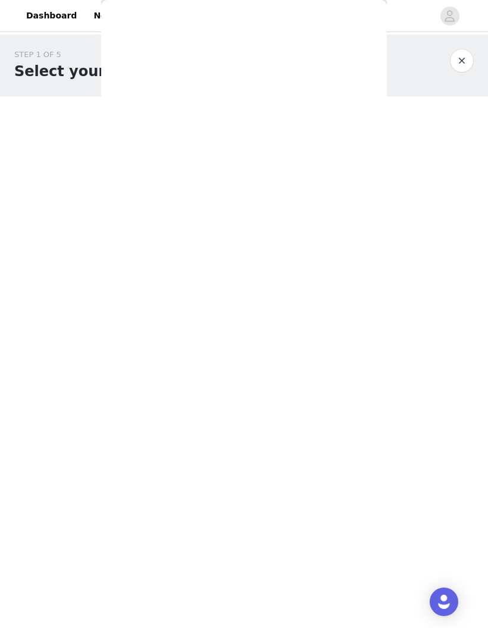
scroll to position [23, 0]
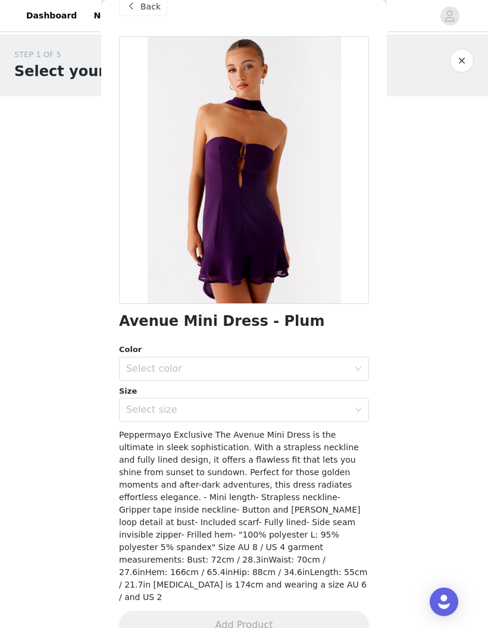
click at [331, 371] on div "Select color" at bounding box center [237, 369] width 222 height 12
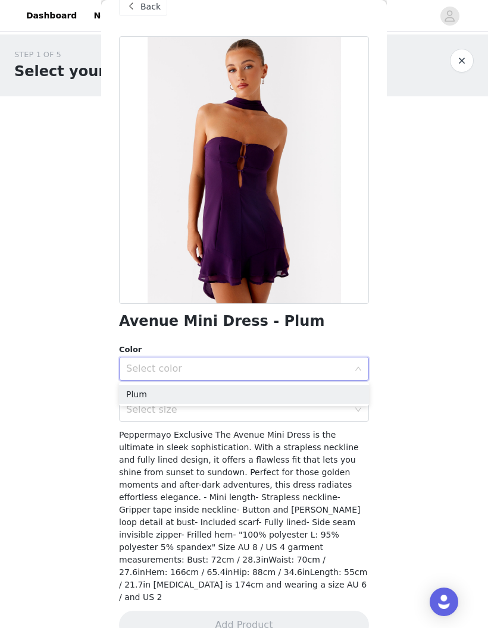
click at [319, 390] on li "Plum" at bounding box center [244, 394] width 250 height 19
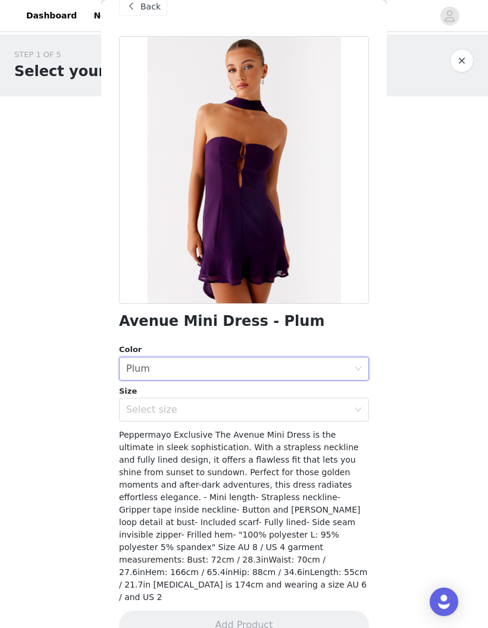
click at [331, 404] on div "Select size" at bounding box center [237, 410] width 222 height 12
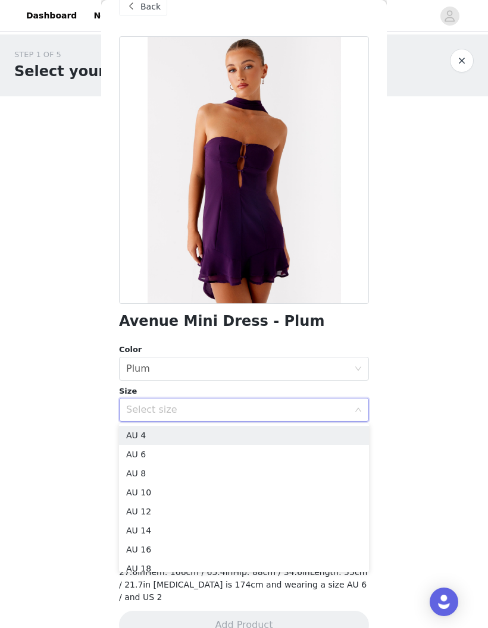
click at [167, 475] on li "AU 8" at bounding box center [244, 473] width 250 height 19
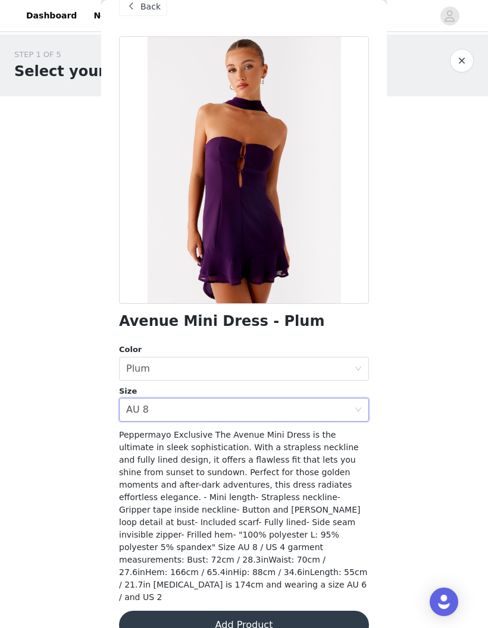
click at [272, 611] on button "Add Product" at bounding box center [244, 625] width 250 height 29
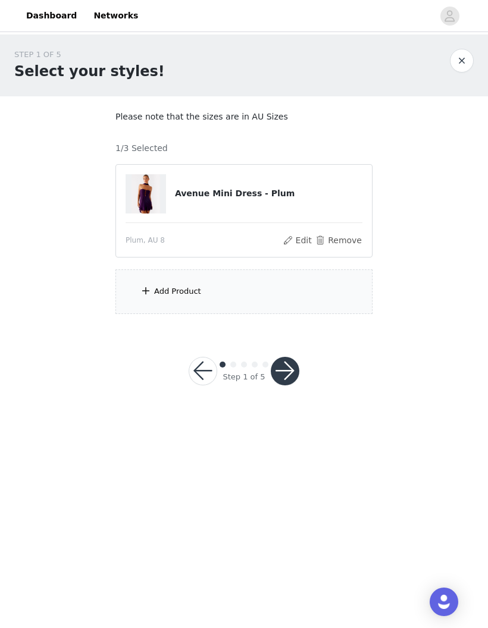
click at [267, 290] on div "Add Product" at bounding box center [243, 291] width 257 height 45
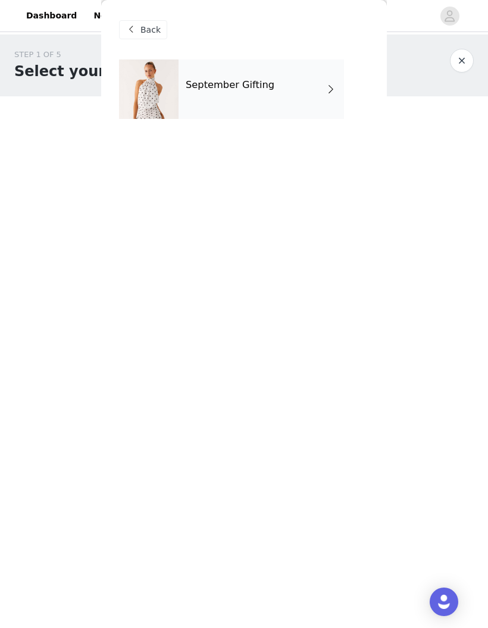
click at [297, 71] on div "September Gifting" at bounding box center [260, 88] width 165 height 59
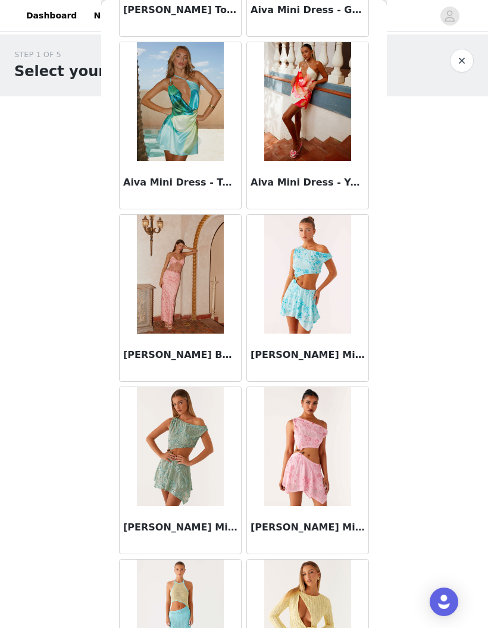
scroll to position [880, 0]
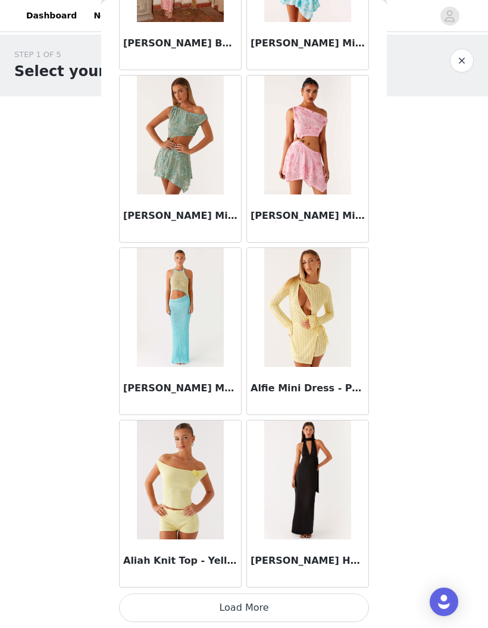
click at [294, 603] on button "Load More" at bounding box center [244, 608] width 250 height 29
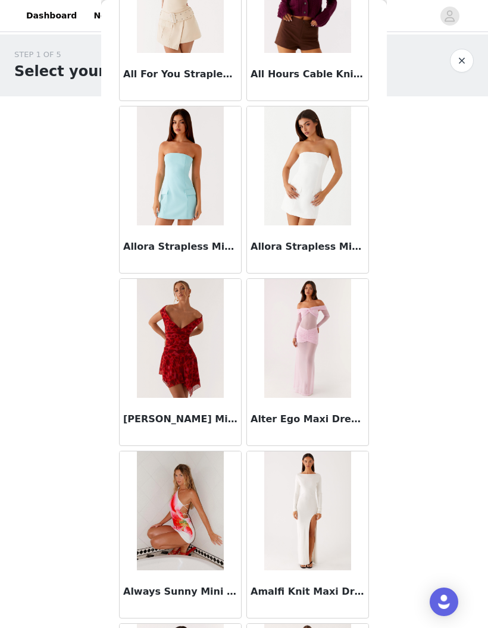
scroll to position [2541, 0]
click at [325, 362] on img at bounding box center [307, 337] width 86 height 119
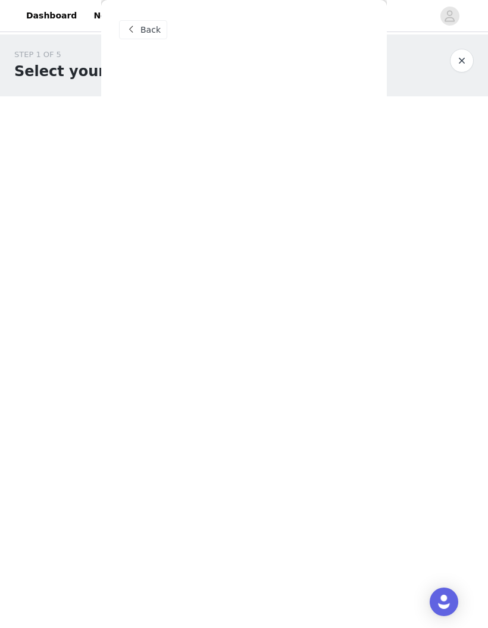
scroll to position [0, 0]
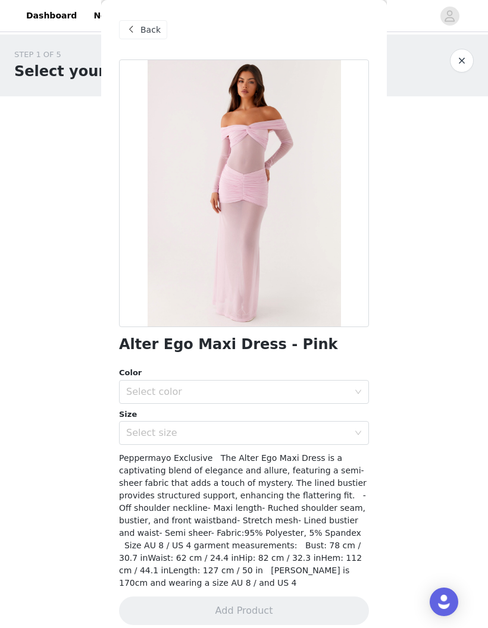
click at [322, 381] on div "Select color" at bounding box center [240, 392] width 228 height 23
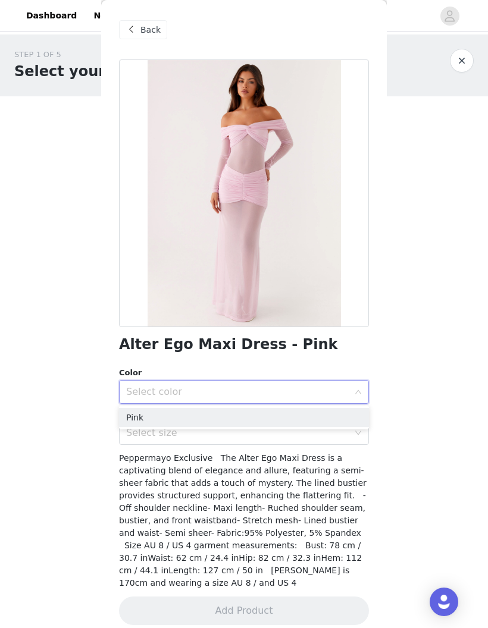
click at [464, 56] on button "button" at bounding box center [462, 61] width 24 height 24
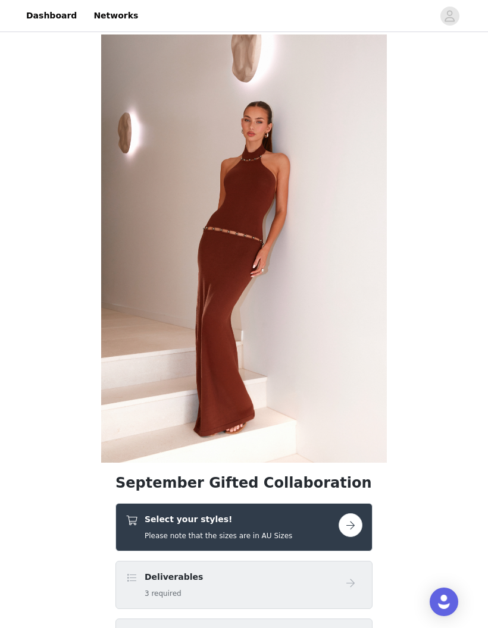
click at [310, 519] on div "Select your styles! Please note that the sizes are in AU Sizes" at bounding box center [231, 527] width 213 height 28
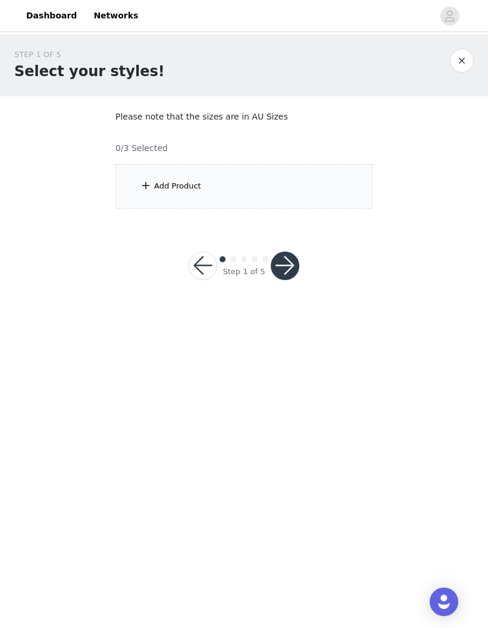
click at [319, 186] on div "Add Product" at bounding box center [243, 186] width 257 height 45
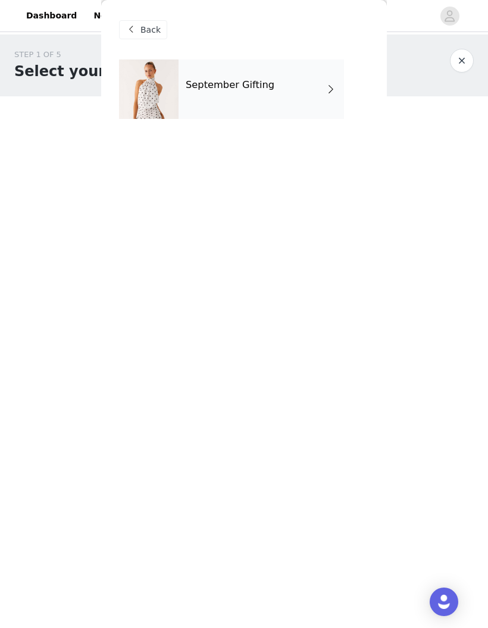
click at [284, 92] on div "September Gifting" at bounding box center [260, 88] width 165 height 59
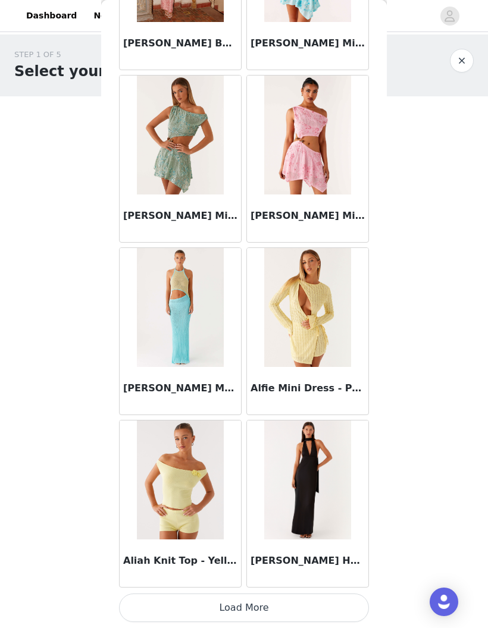
click at [284, 603] on button "Load More" at bounding box center [244, 608] width 250 height 29
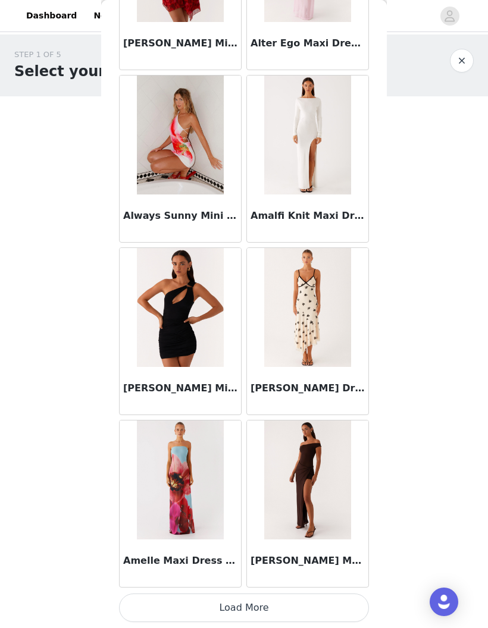
click at [284, 605] on button "Load More" at bounding box center [244, 608] width 250 height 29
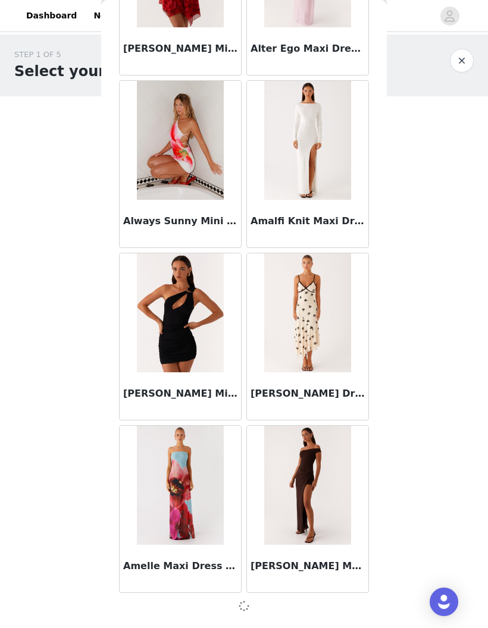
scroll to position [2911, 0]
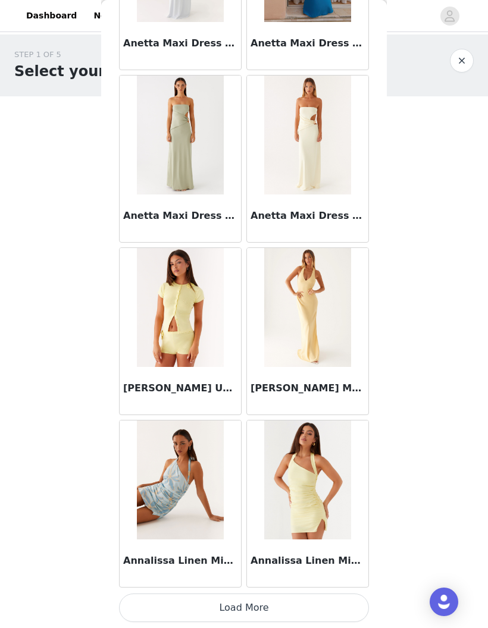
click at [303, 604] on button "Load More" at bounding box center [244, 608] width 250 height 29
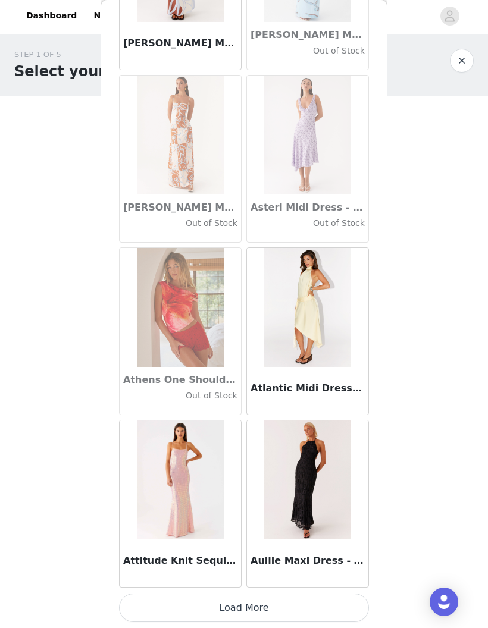
click at [288, 605] on button "Load More" at bounding box center [244, 608] width 250 height 29
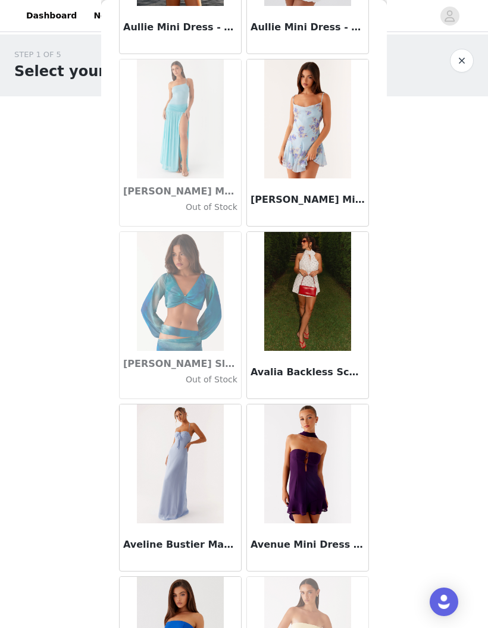
scroll to position [7437, 0]
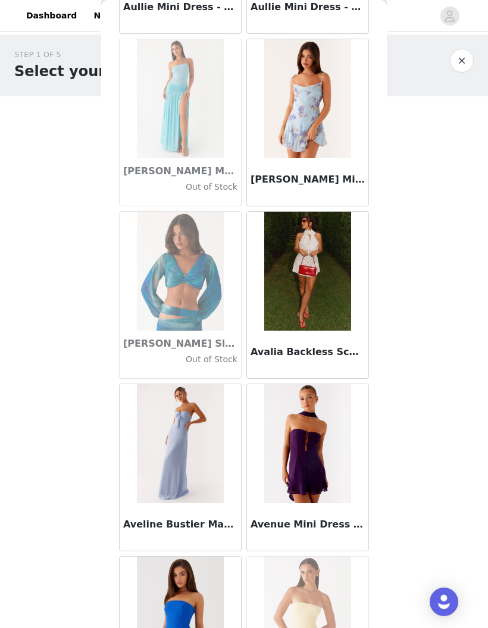
click at [317, 448] on img at bounding box center [307, 443] width 86 height 119
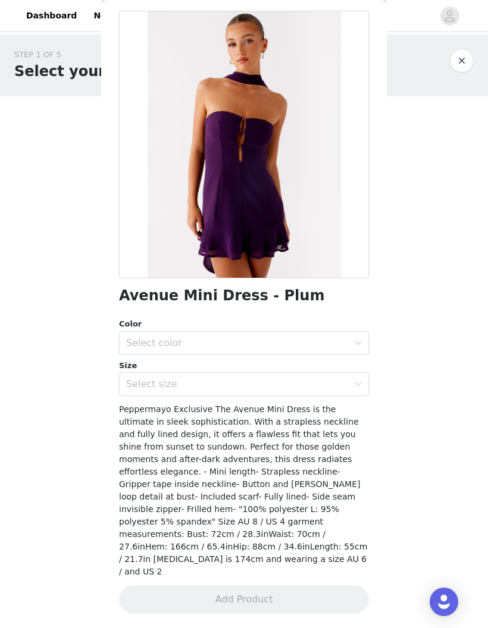
scroll to position [23, 0]
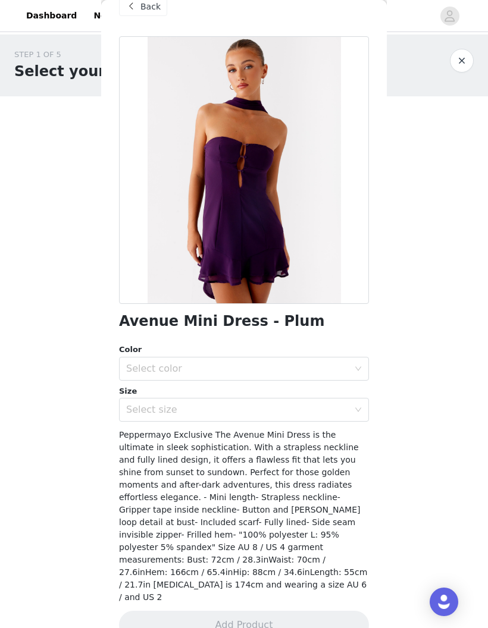
click at [322, 364] on div "Select color" at bounding box center [237, 369] width 222 height 12
click at [321, 410] on div "Select size" at bounding box center [237, 410] width 222 height 12
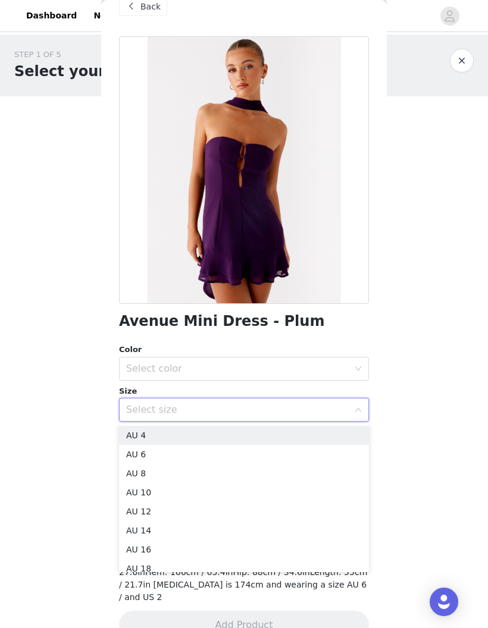
click at [332, 409] on div "Select size" at bounding box center [237, 410] width 222 height 12
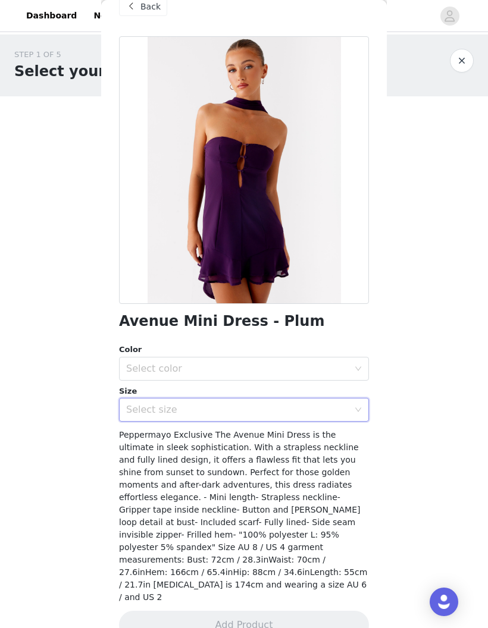
click at [307, 404] on div "Select size" at bounding box center [237, 410] width 222 height 12
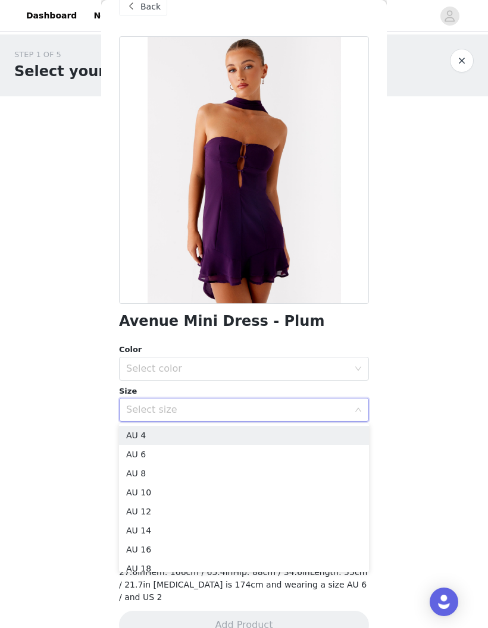
click at [188, 473] on li "AU 8" at bounding box center [244, 473] width 250 height 19
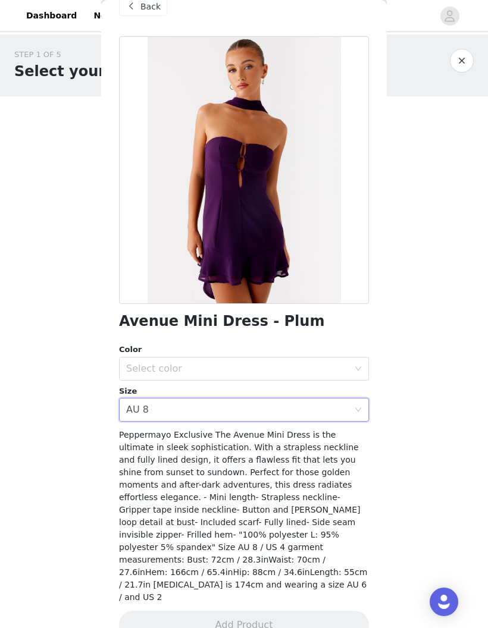
click at [271, 363] on div "Select color" at bounding box center [237, 369] width 222 height 12
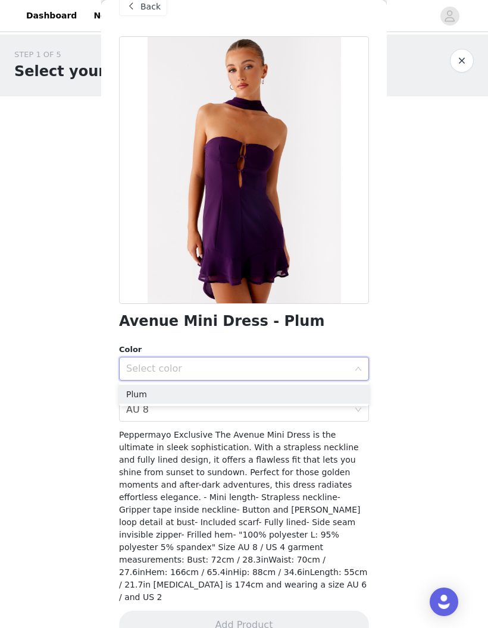
click at [277, 390] on li "Plum" at bounding box center [244, 394] width 250 height 19
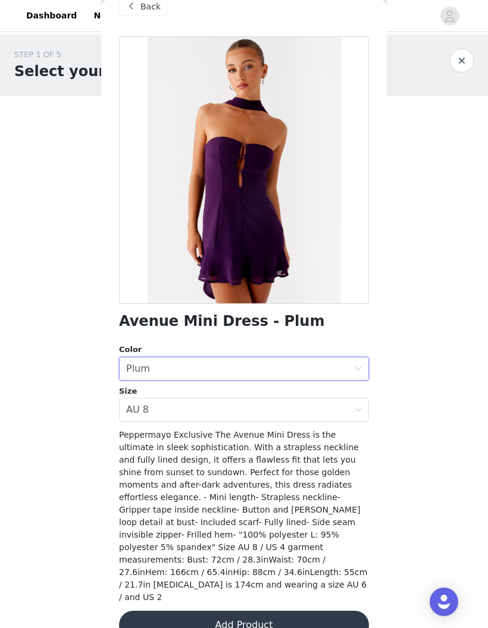
click at [284, 611] on button "Add Product" at bounding box center [244, 625] width 250 height 29
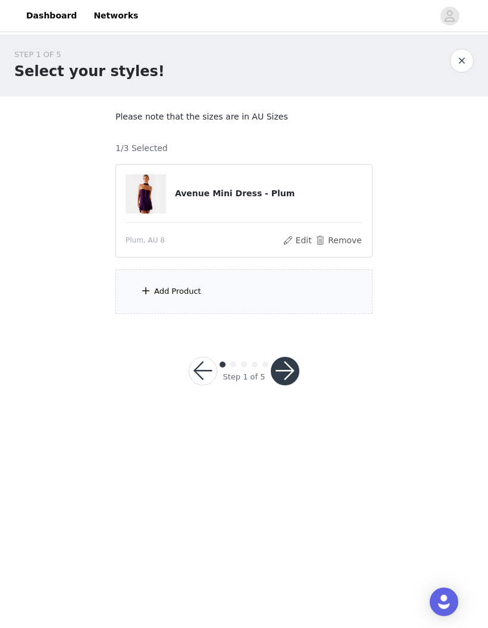
click at [308, 295] on div "Add Product" at bounding box center [243, 291] width 257 height 45
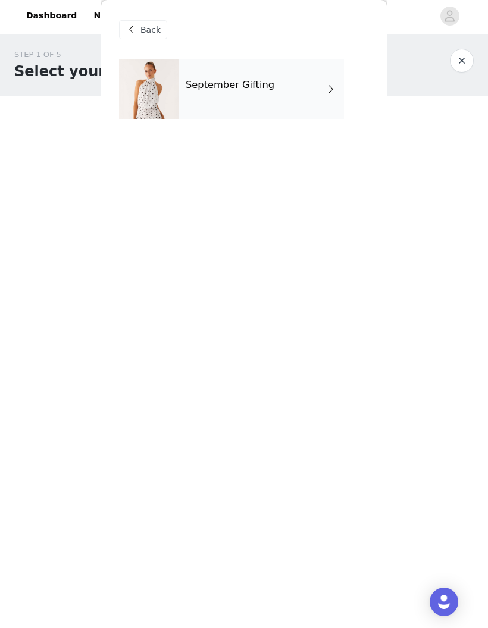
click at [310, 83] on div "September Gifting" at bounding box center [260, 88] width 165 height 59
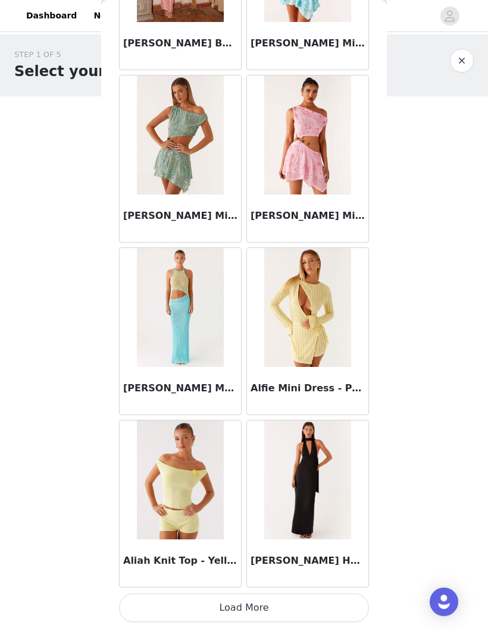
click at [268, 608] on button "Load More" at bounding box center [244, 608] width 250 height 29
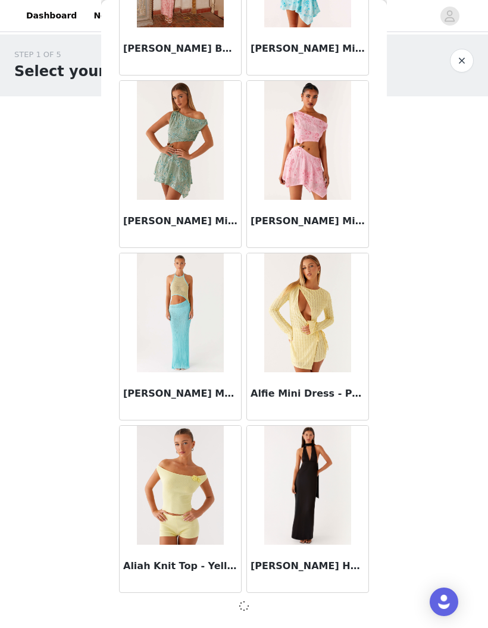
scroll to position [1187, 0]
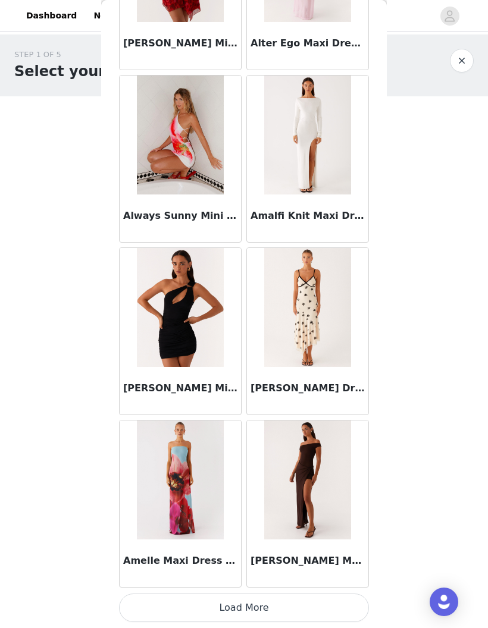
click at [285, 607] on button "Load More" at bounding box center [244, 608] width 250 height 29
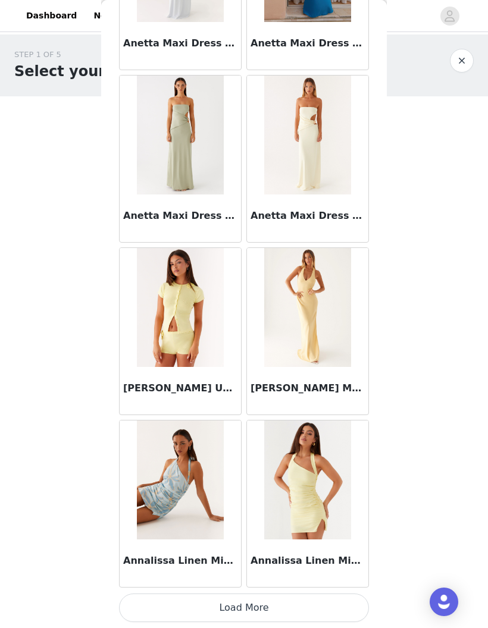
scroll to position [4641, 0]
click at [269, 609] on button "Load More" at bounding box center [244, 608] width 250 height 29
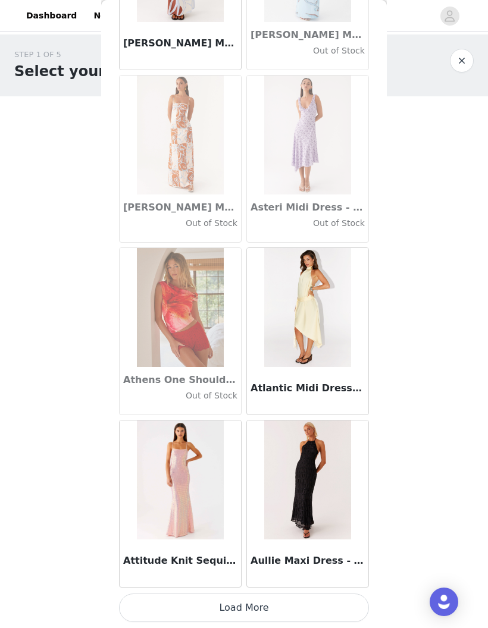
click at [272, 606] on button "Load More" at bounding box center [244, 608] width 250 height 29
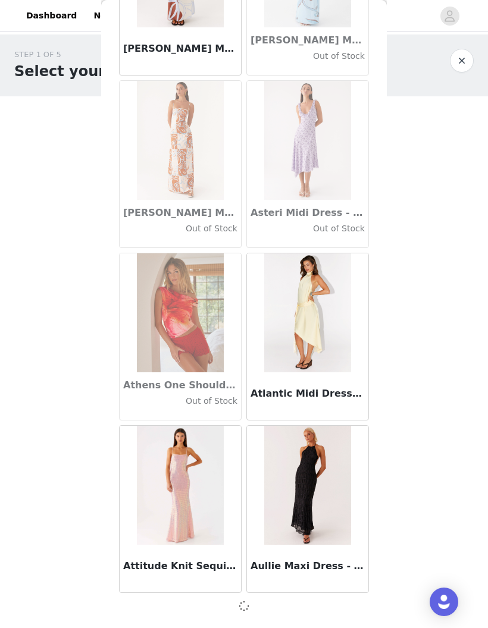
scroll to position [6361, 0]
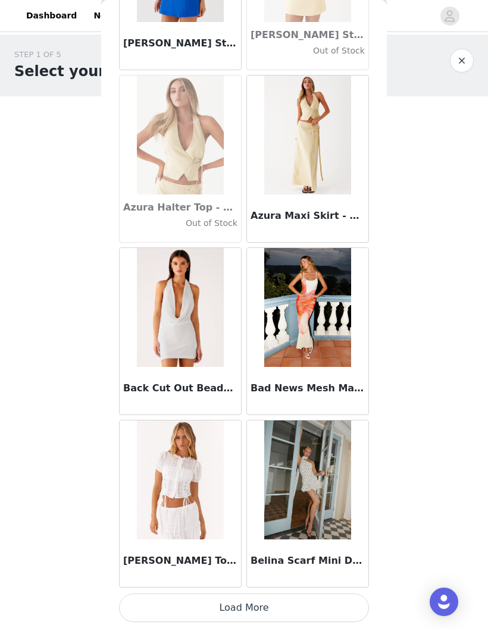
click at [279, 604] on button "Load More" at bounding box center [244, 608] width 250 height 29
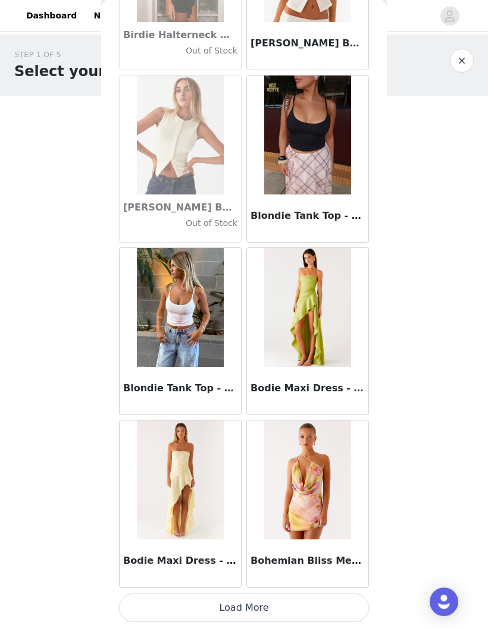
scroll to position [9816, 0]
click at [185, 602] on button "Load More" at bounding box center [244, 608] width 250 height 29
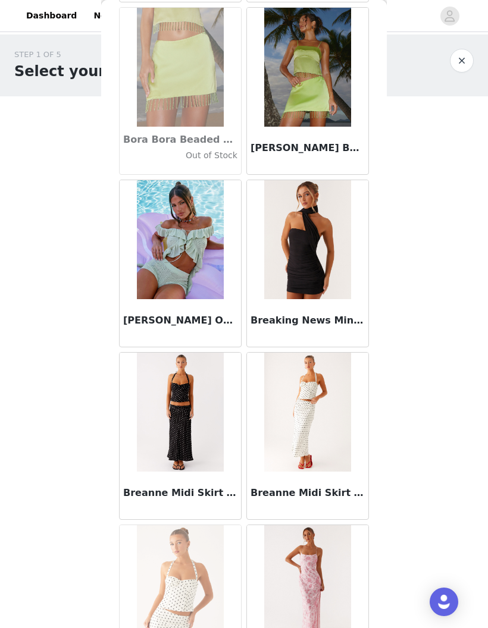
scroll to position [10409, 0]
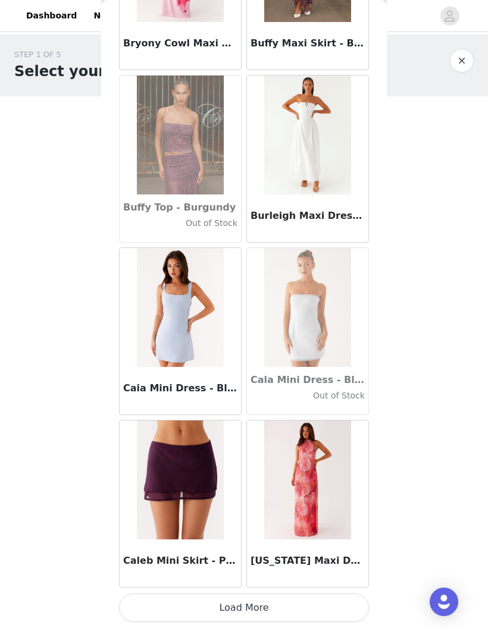
click at [294, 607] on button "Load More" at bounding box center [244, 608] width 250 height 29
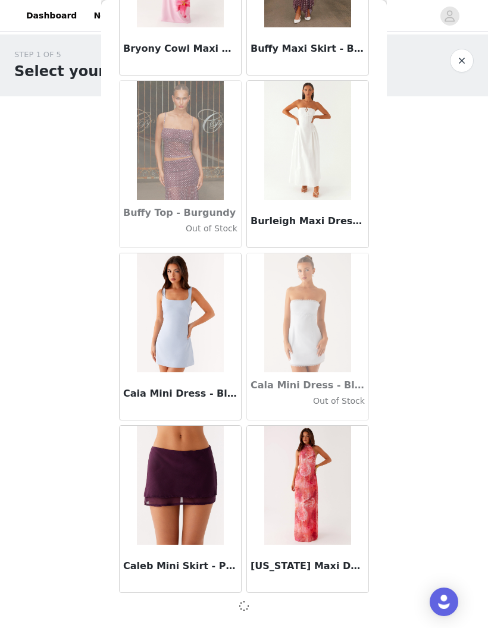
scroll to position [11535, 0]
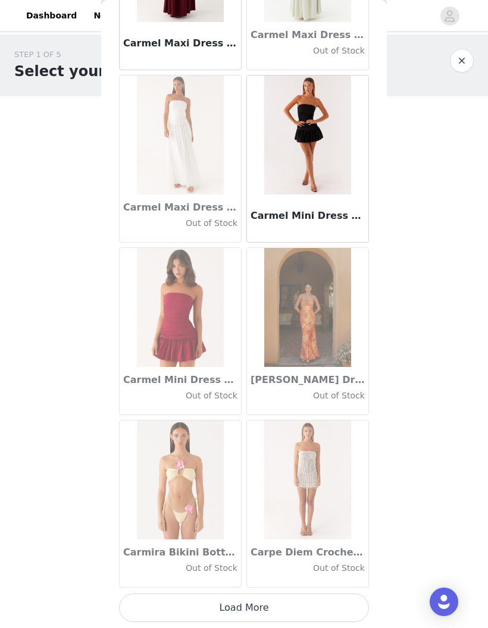
click at [307, 605] on button "Load More" at bounding box center [244, 608] width 250 height 29
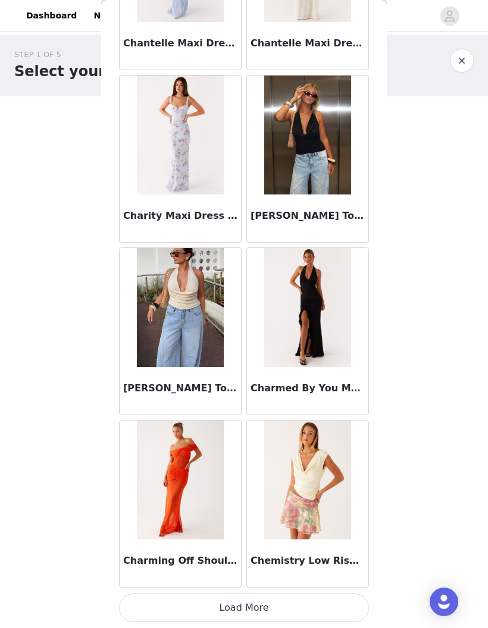
scroll to position [14990, 0]
click at [259, 609] on button "Load More" at bounding box center [244, 608] width 250 height 29
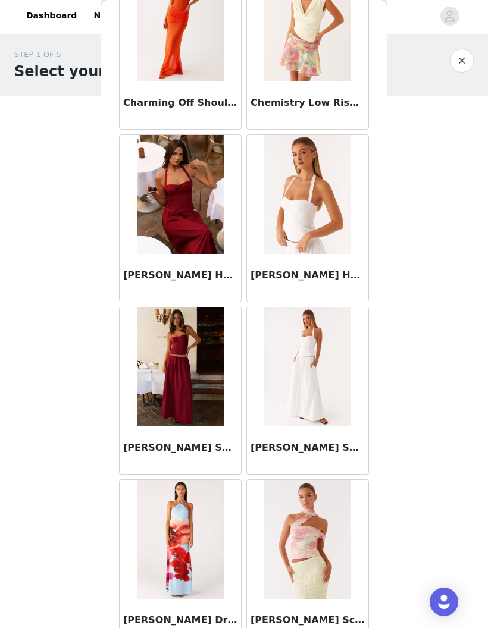
scroll to position [15450, 0]
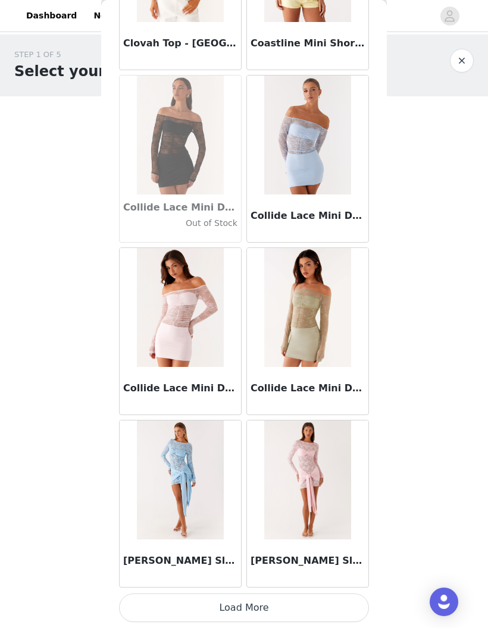
click at [271, 602] on button "Load More" at bounding box center [244, 608] width 250 height 29
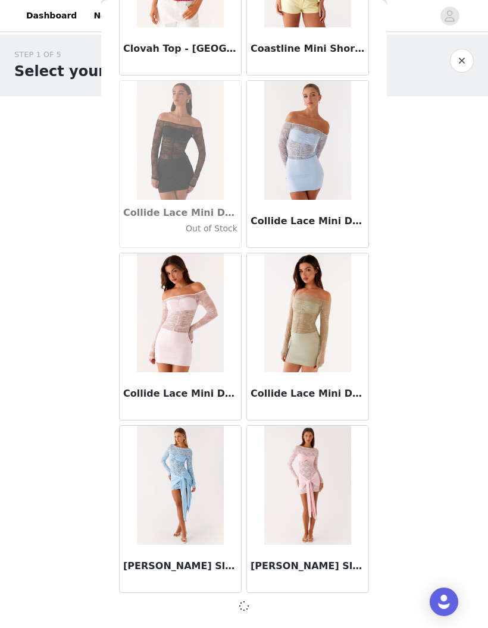
scroll to position [16709, 0]
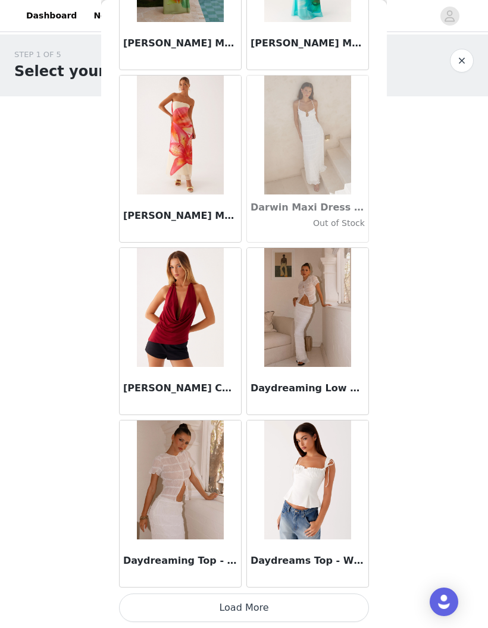
click at [269, 603] on button "Load More" at bounding box center [244, 608] width 250 height 29
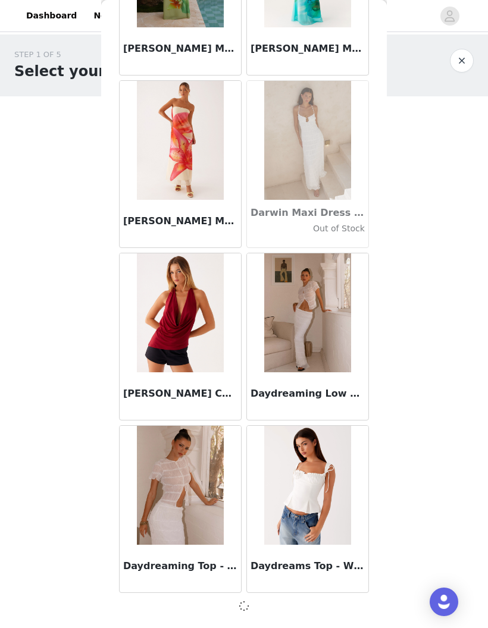
scroll to position [18434, 0]
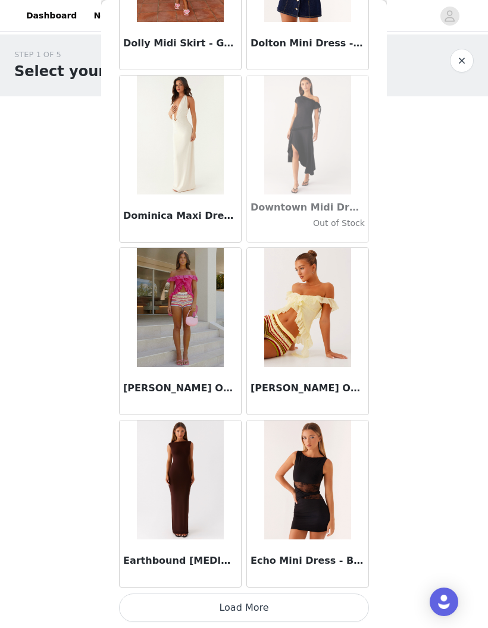
click at [276, 599] on button "Load More" at bounding box center [244, 608] width 250 height 29
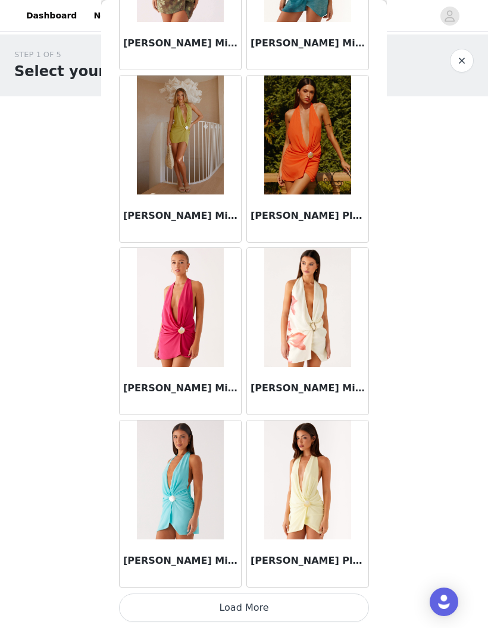
click at [269, 604] on button "Load More" at bounding box center [244, 608] width 250 height 29
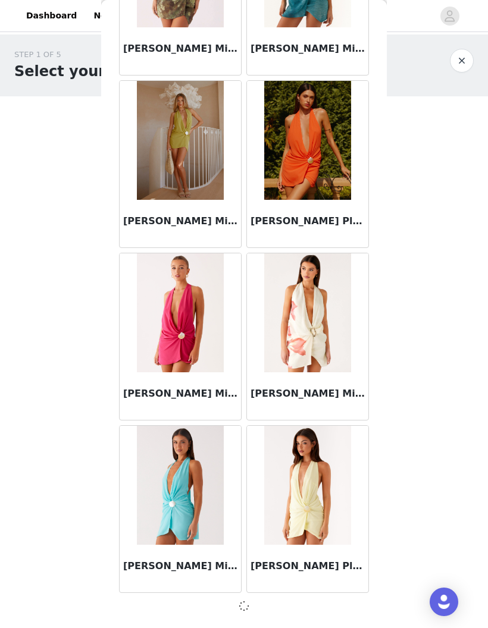
scroll to position [21884, 0]
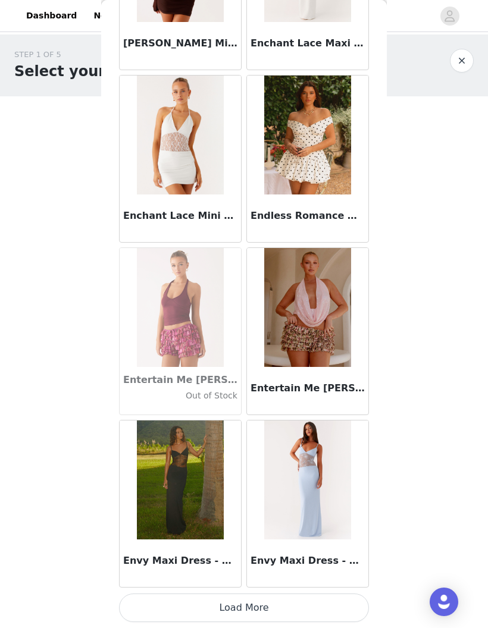
click at [268, 601] on button "Load More" at bounding box center [244, 608] width 250 height 29
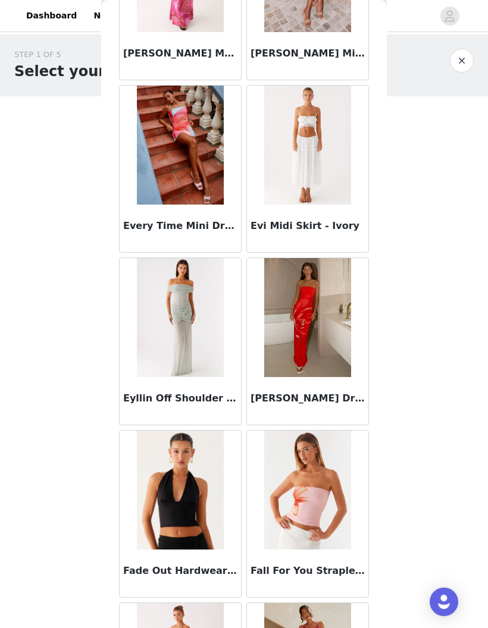
scroll to position [24813, 0]
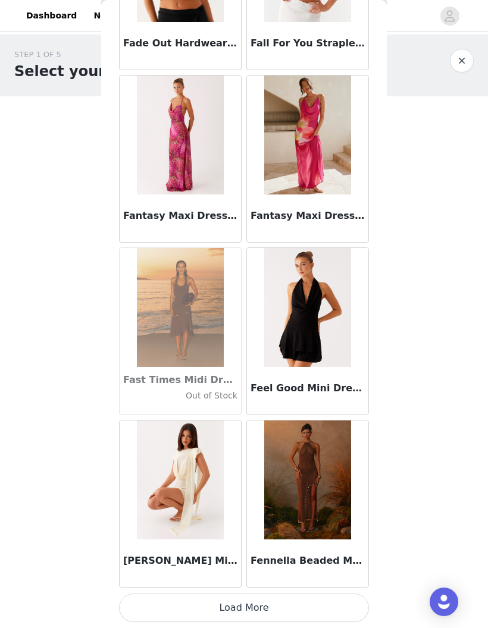
click at [267, 606] on button "Load More" at bounding box center [244, 608] width 250 height 29
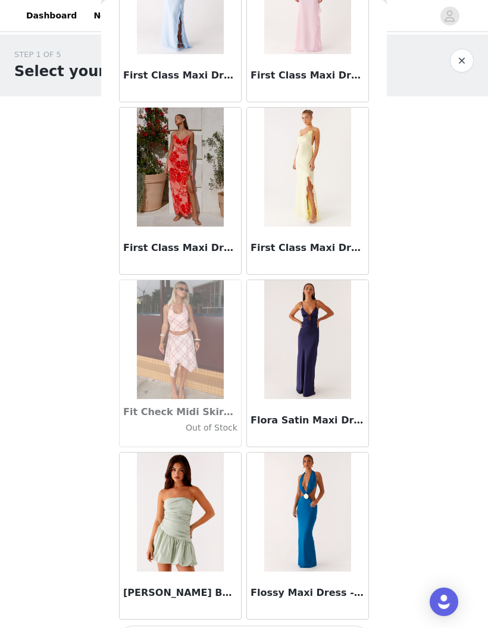
scroll to position [27034, 0]
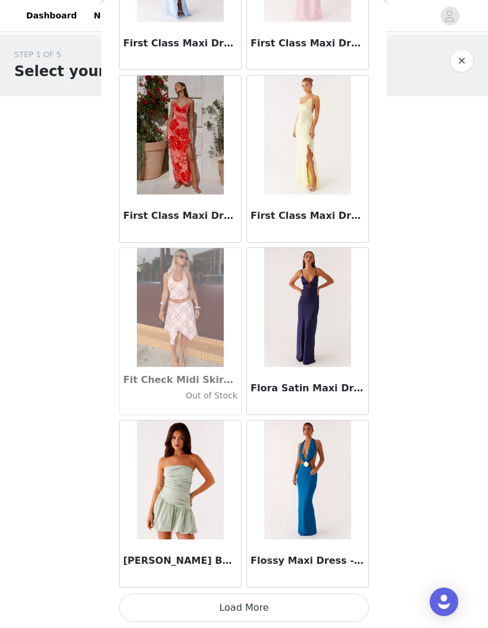
click at [275, 603] on button "Load More" at bounding box center [244, 608] width 250 height 29
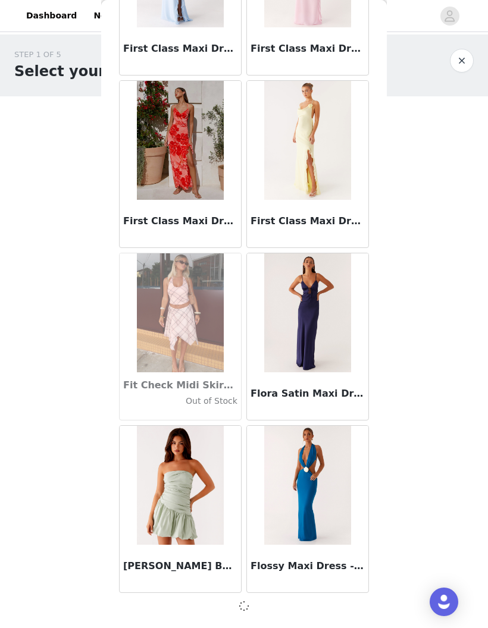
scroll to position [27058, 0]
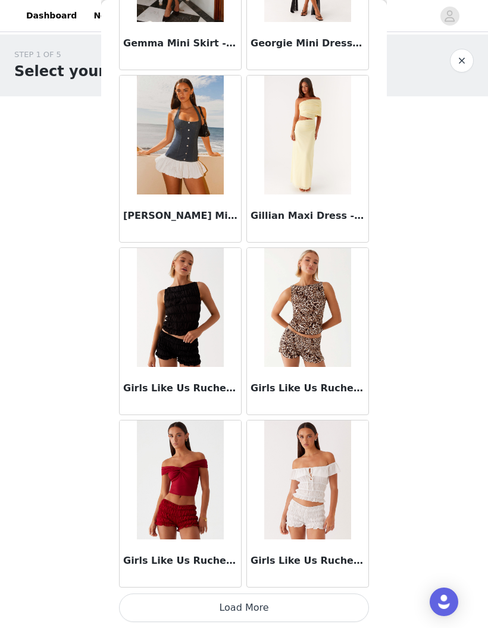
click at [268, 598] on button "Load More" at bounding box center [244, 608] width 250 height 29
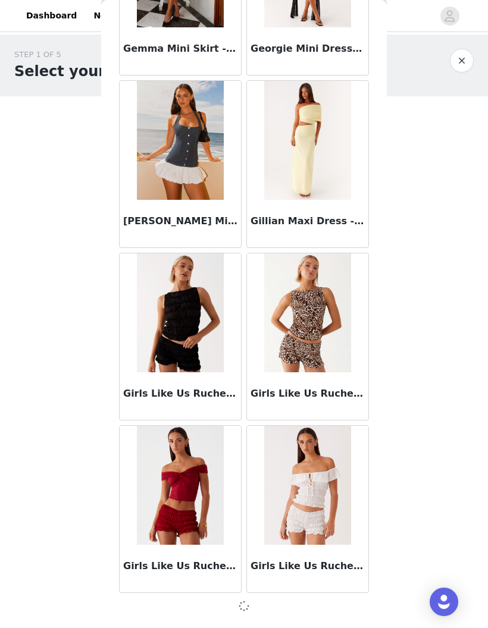
scroll to position [28783, 0]
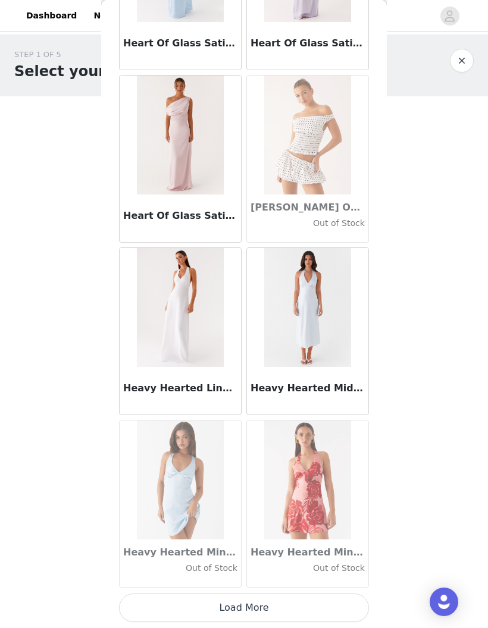
click at [274, 602] on button "Load More" at bounding box center [244, 608] width 250 height 29
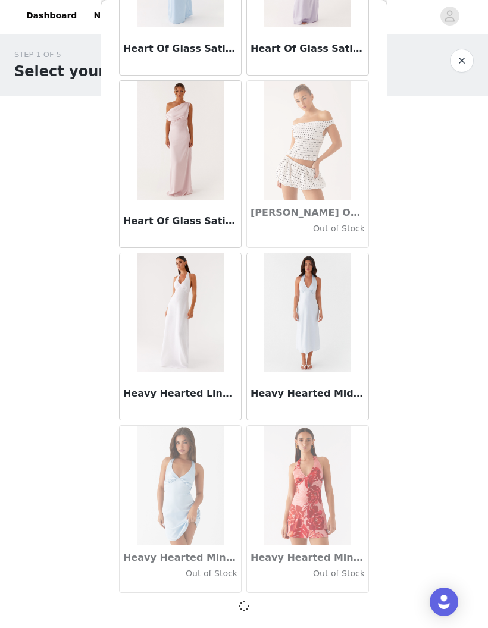
scroll to position [30508, 0]
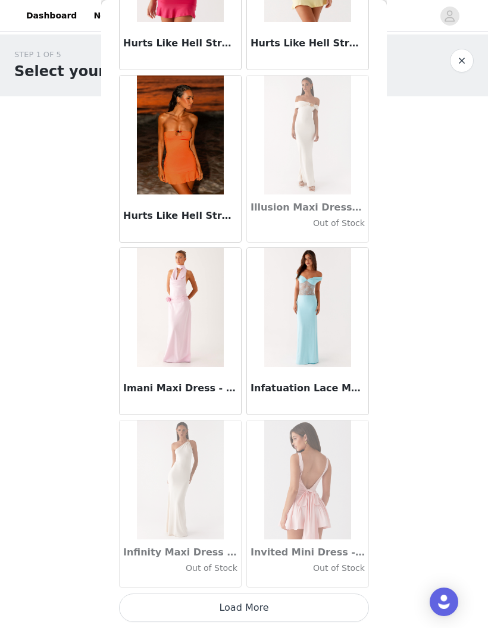
click at [268, 605] on button "Load More" at bounding box center [244, 608] width 250 height 29
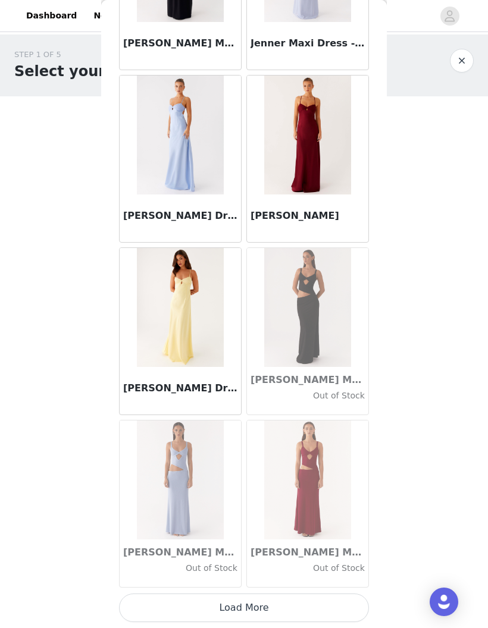
scroll to position [33963, 0]
click at [250, 604] on button "Load More" at bounding box center [244, 608] width 250 height 29
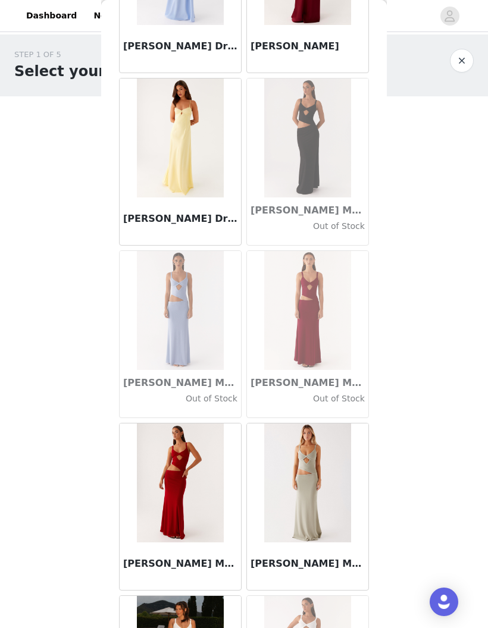
scroll to position [34149, 0]
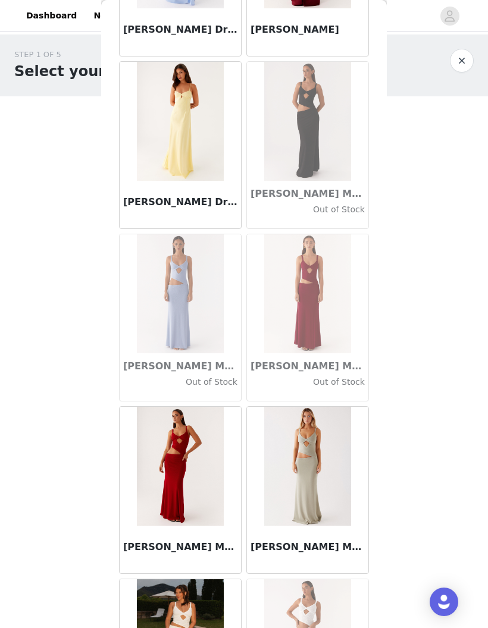
click at [198, 491] on img at bounding box center [180, 466] width 86 height 119
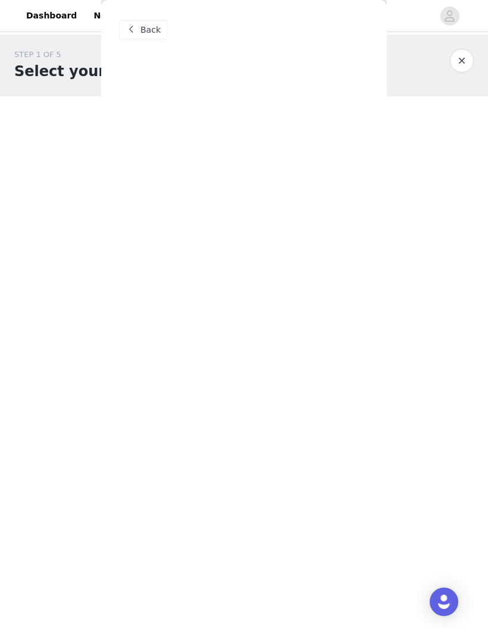
scroll to position [0, 0]
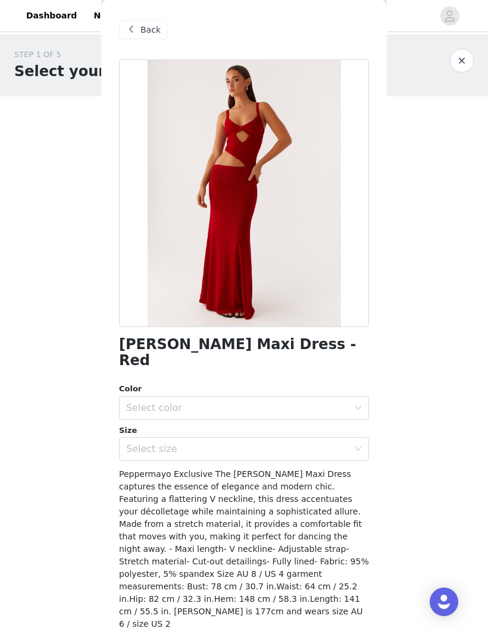
click at [328, 402] on div "Select color" at bounding box center [237, 408] width 222 height 12
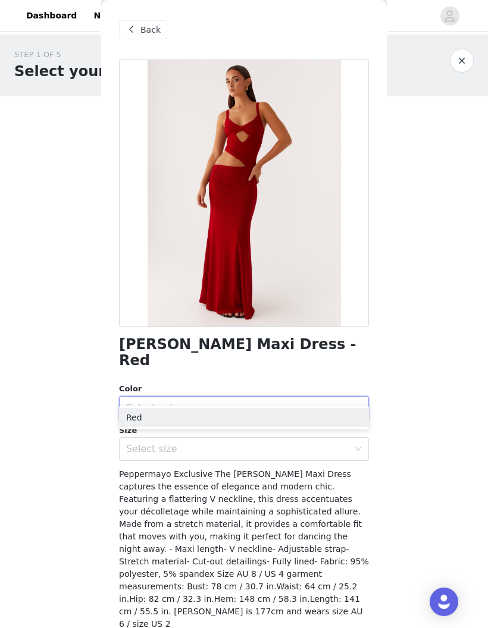
click at [325, 415] on li "Red" at bounding box center [244, 417] width 250 height 19
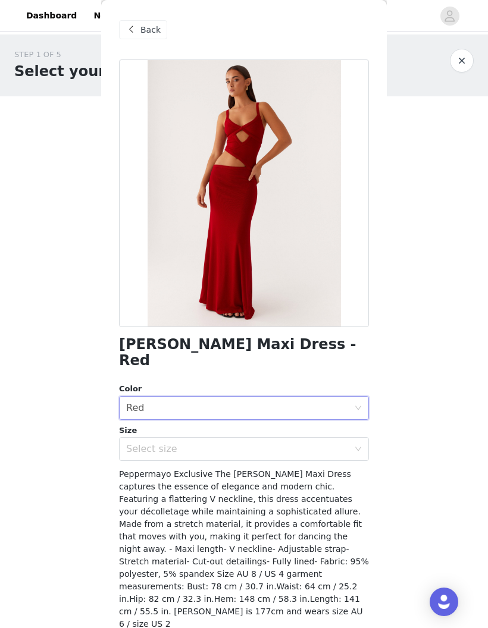
click at [327, 443] on div "Select size" at bounding box center [237, 449] width 222 height 12
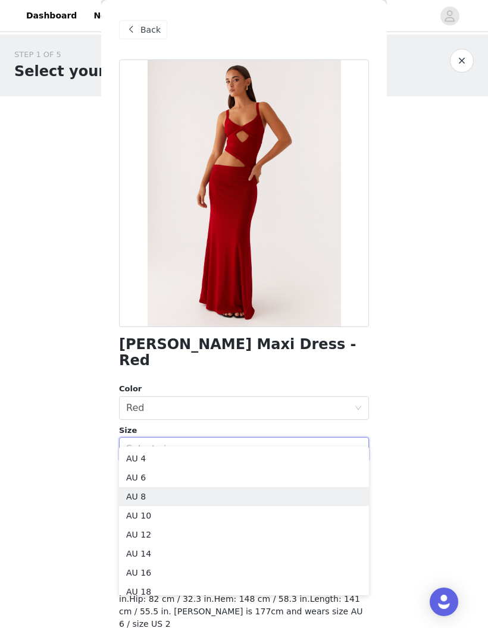
click at [162, 499] on li "AU 8" at bounding box center [244, 496] width 250 height 19
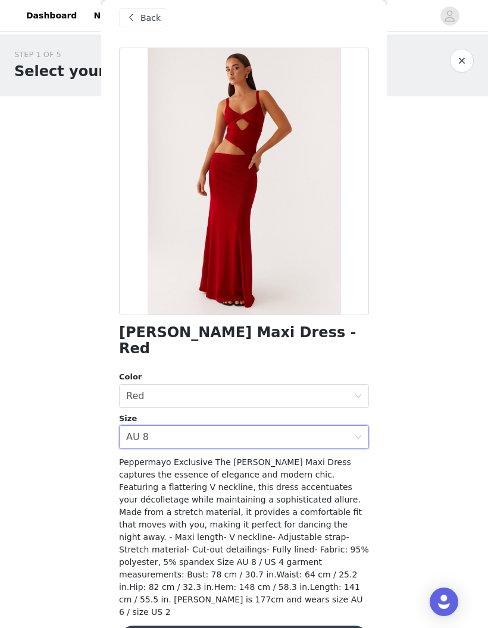
scroll to position [11, 0]
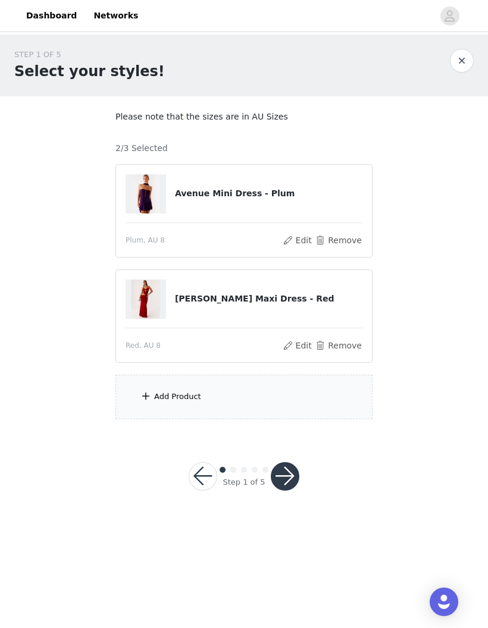
click at [302, 388] on div "Add Product" at bounding box center [243, 397] width 257 height 45
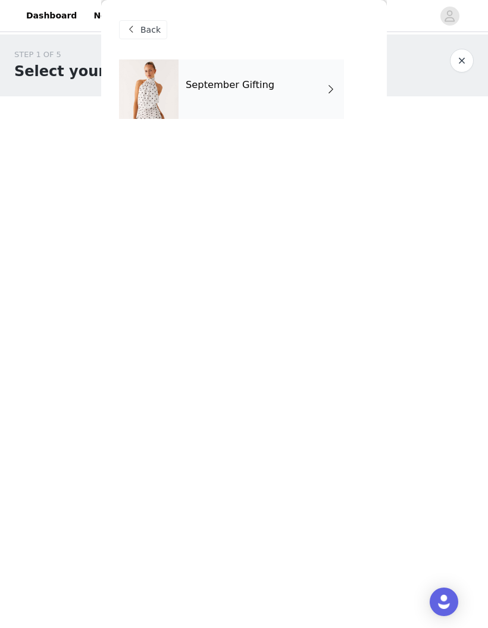
click at [315, 95] on div "September Gifting" at bounding box center [260, 88] width 165 height 59
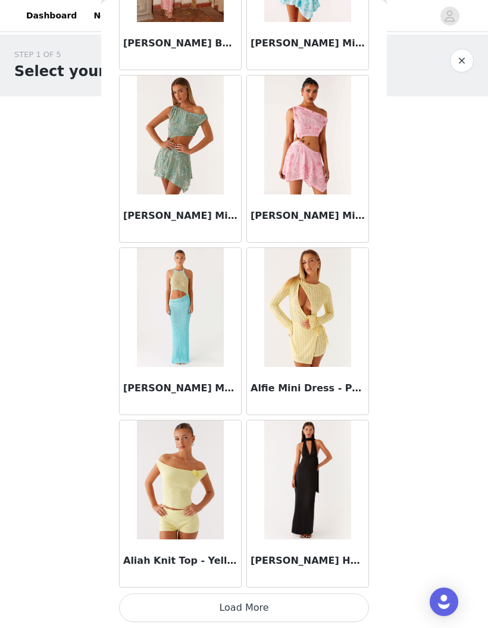
click at [255, 604] on button "Load More" at bounding box center [244, 608] width 250 height 29
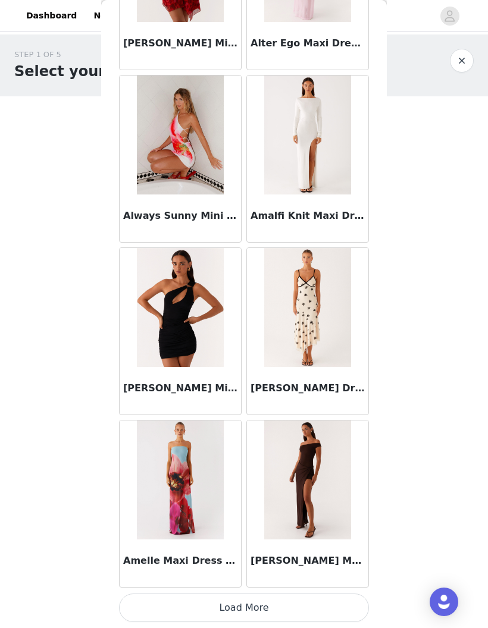
click at [265, 602] on button "Load More" at bounding box center [244, 608] width 250 height 29
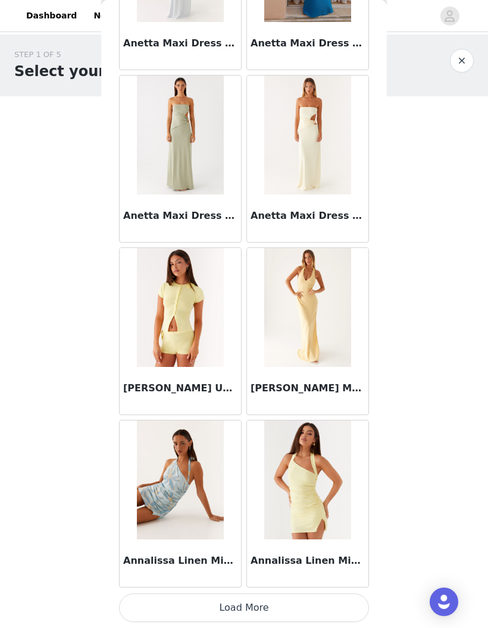
click at [259, 608] on button "Load More" at bounding box center [244, 608] width 250 height 29
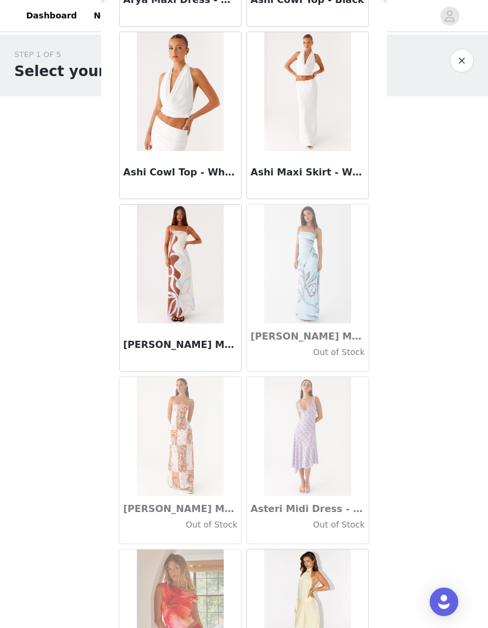
scroll to position [6066, 0]
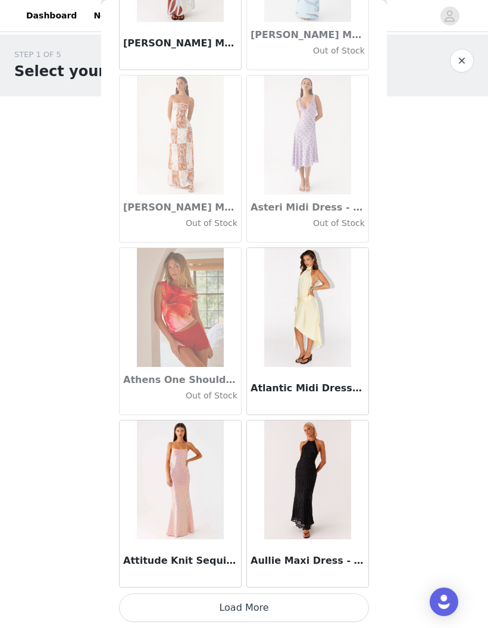
click at [255, 609] on button "Load More" at bounding box center [244, 608] width 250 height 29
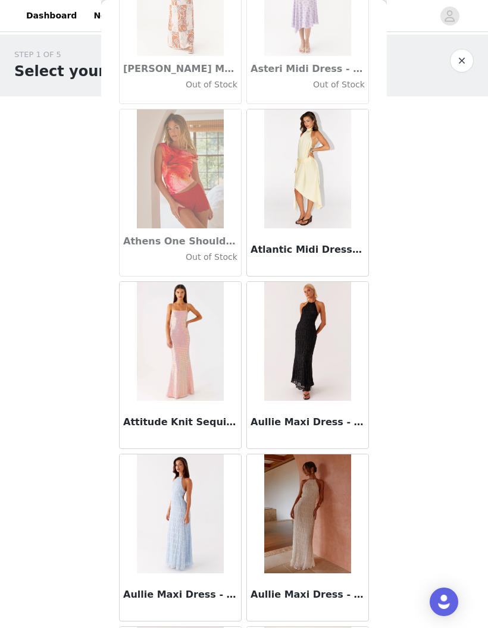
scroll to position [6507, 0]
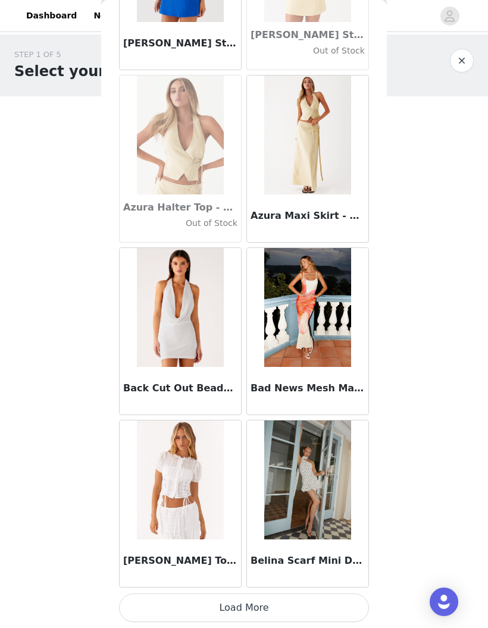
click at [263, 605] on button "Load More" at bounding box center [244, 608] width 250 height 29
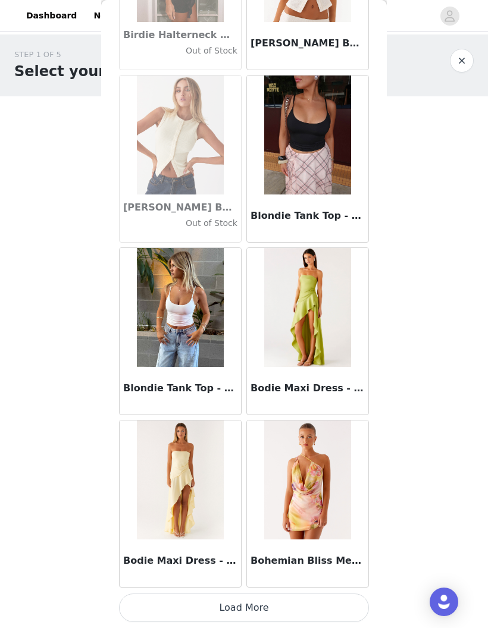
scroll to position [9816, 0]
click at [197, 605] on button "Load More" at bounding box center [244, 608] width 250 height 29
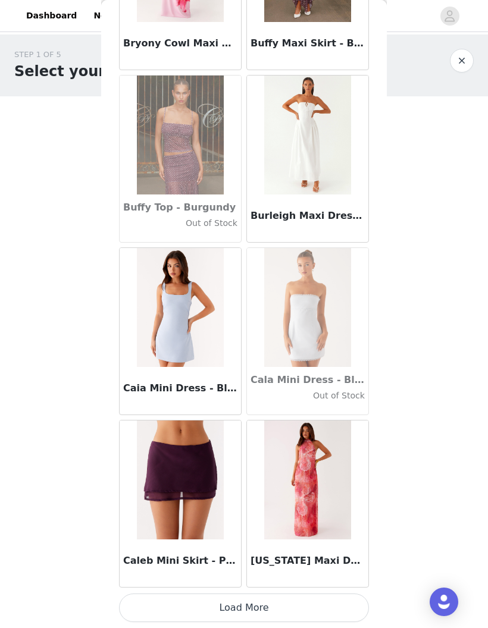
click at [216, 604] on button "Load More" at bounding box center [244, 608] width 250 height 29
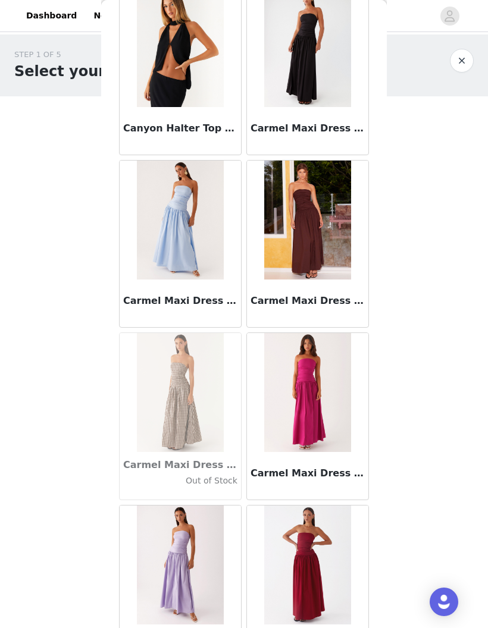
scroll to position [12518, 0]
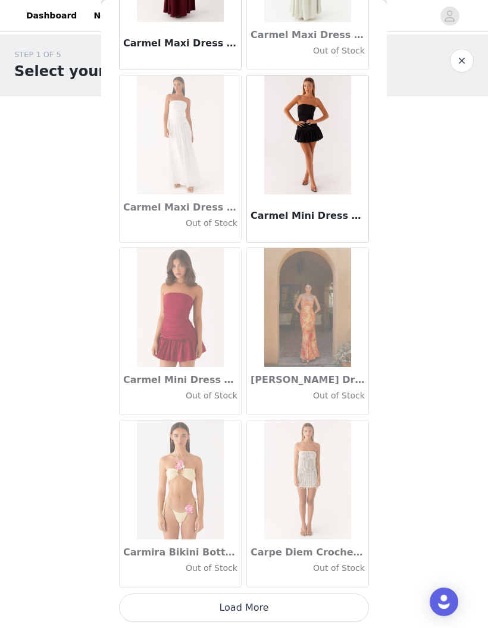
click at [203, 607] on button "Load More" at bounding box center [244, 608] width 250 height 29
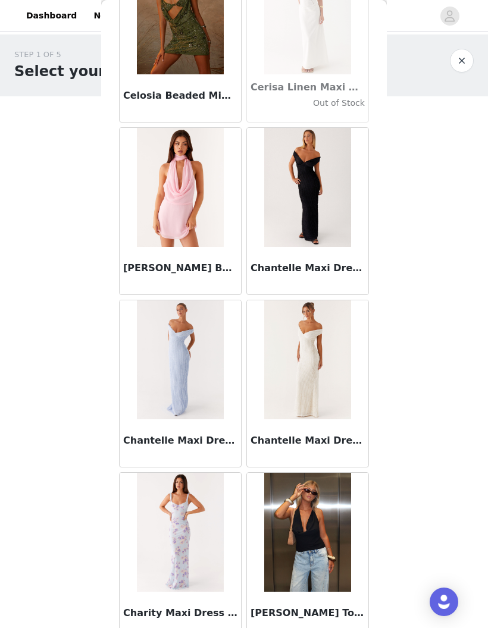
scroll to position [14592, 0]
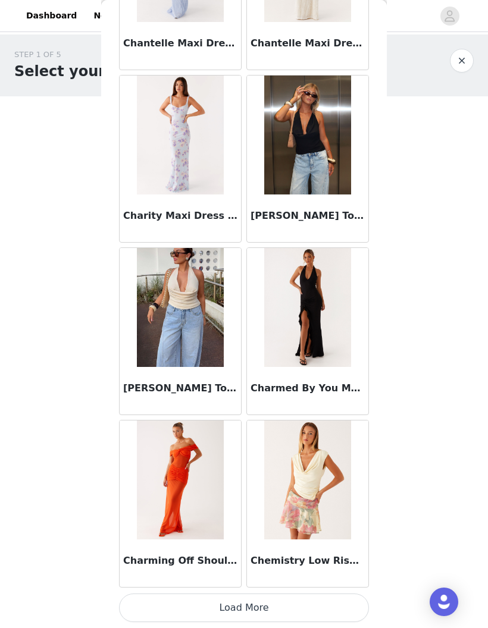
click at [274, 602] on button "Load More" at bounding box center [244, 608] width 250 height 29
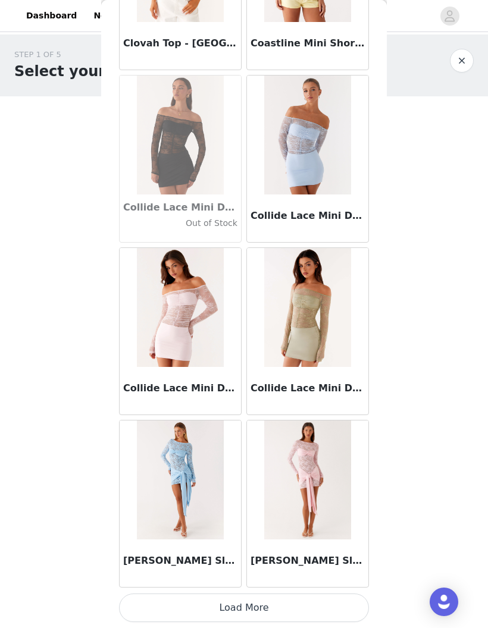
scroll to position [16715, 0]
click at [210, 608] on button "Load More" at bounding box center [244, 608] width 250 height 29
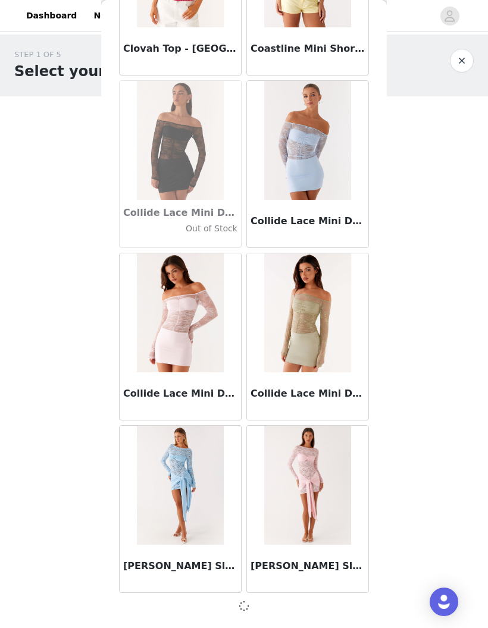
scroll to position [16709, 0]
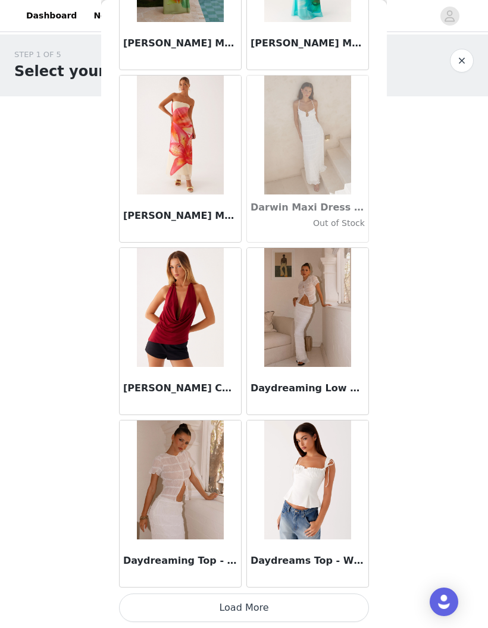
click at [199, 602] on button "Load More" at bounding box center [244, 608] width 250 height 29
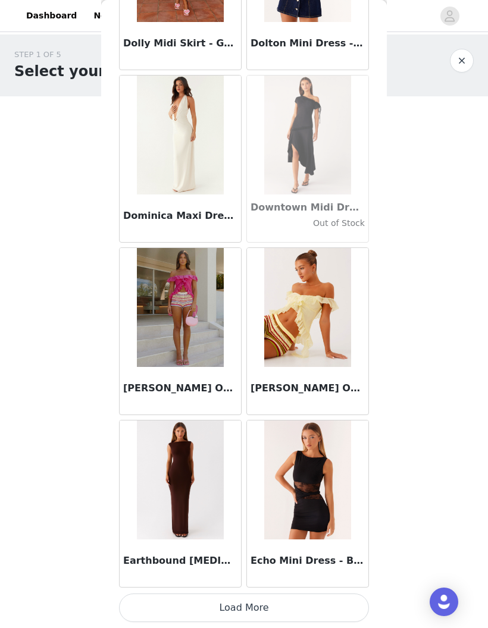
scroll to position [20164, 0]
click at [220, 602] on button "Load More" at bounding box center [244, 608] width 250 height 29
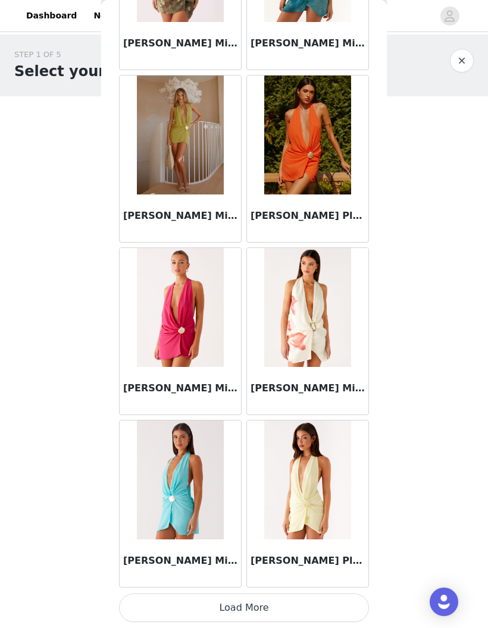
click at [216, 611] on button "Load More" at bounding box center [244, 608] width 250 height 29
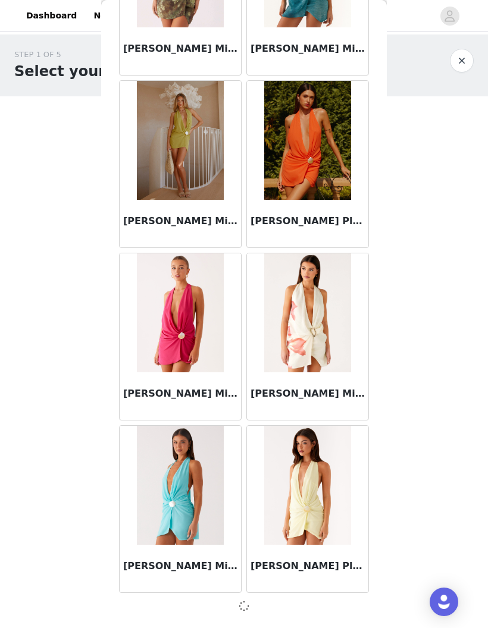
scroll to position [21884, 0]
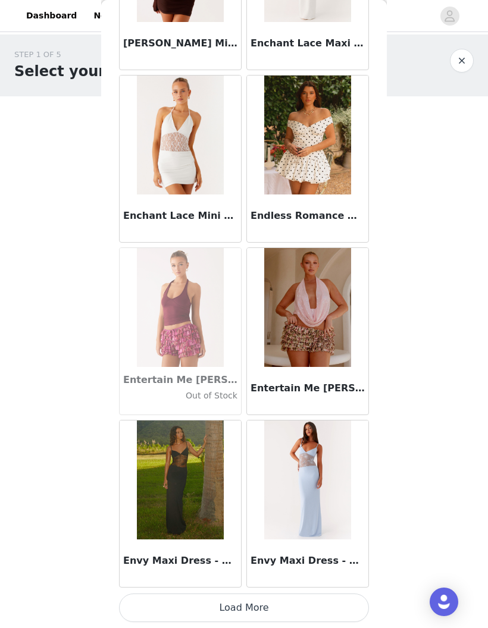
click at [203, 608] on button "Load More" at bounding box center [244, 608] width 250 height 29
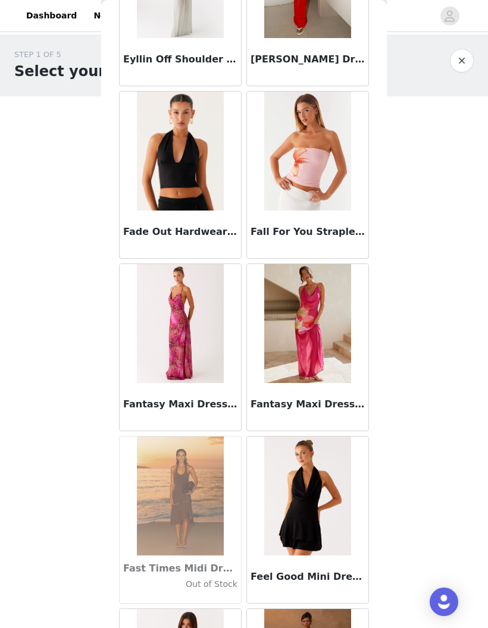
scroll to position [25163, 0]
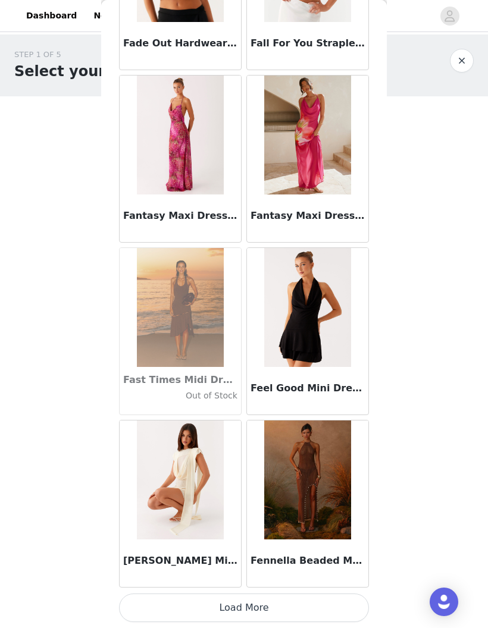
click at [196, 605] on button "Load More" at bounding box center [244, 608] width 250 height 29
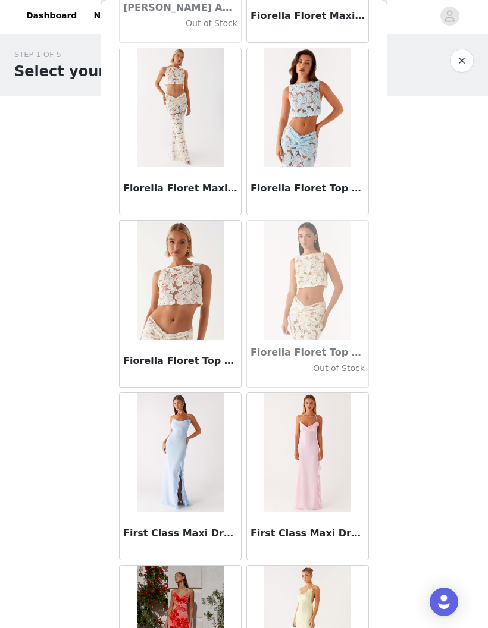
scroll to position [26576, 0]
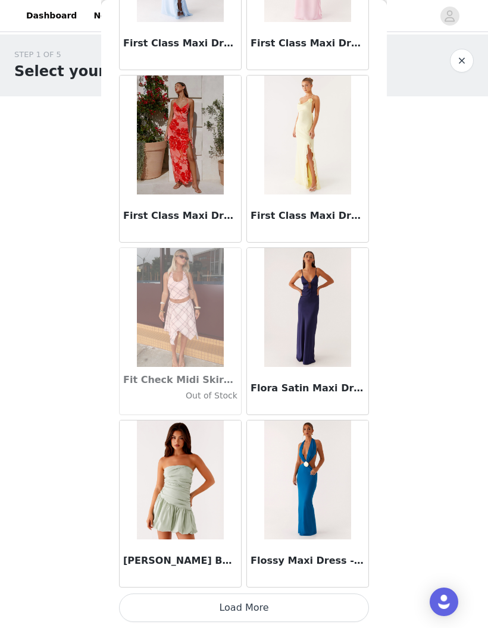
click at [211, 604] on button "Load More" at bounding box center [244, 608] width 250 height 29
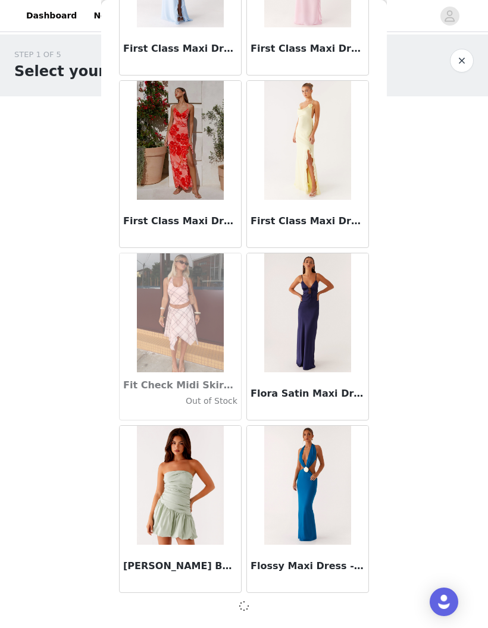
scroll to position [27058, 0]
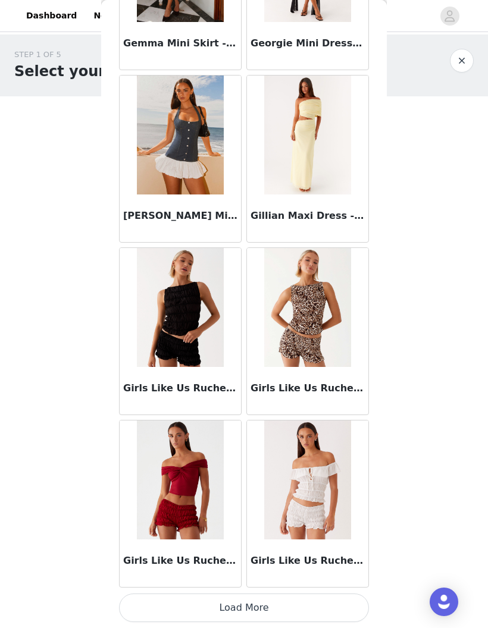
click at [214, 608] on button "Load More" at bounding box center [244, 608] width 250 height 29
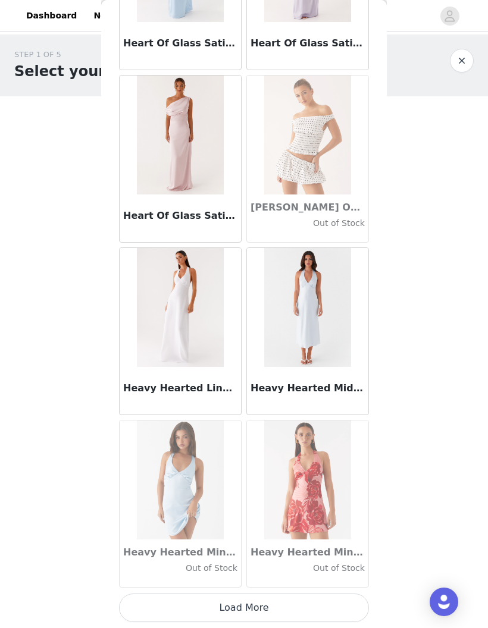
scroll to position [30513, 0]
click at [236, 610] on button "Load More" at bounding box center [244, 608] width 250 height 29
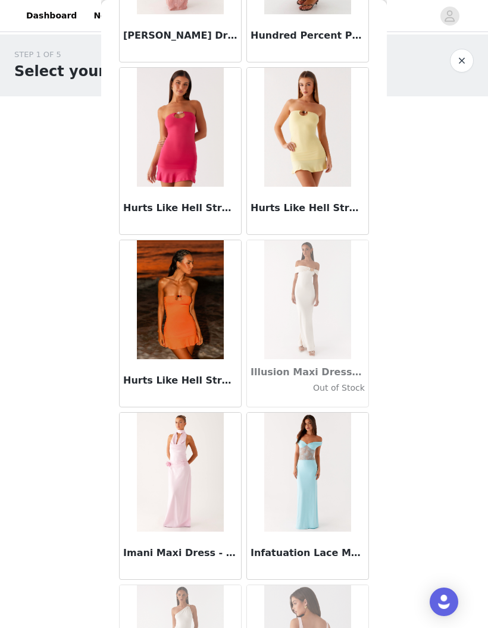
scroll to position [32075, 0]
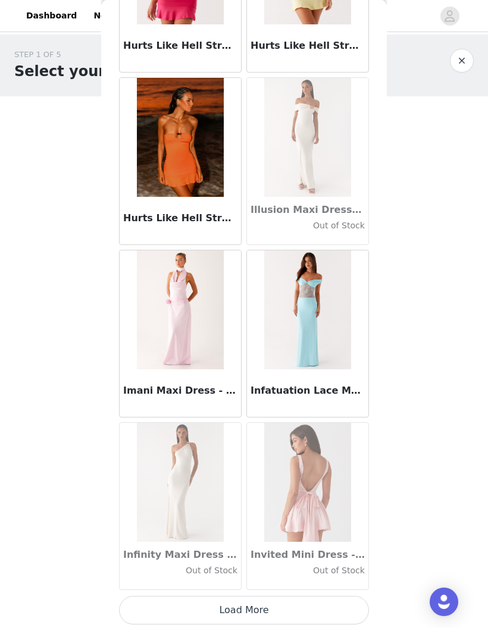
click at [232, 608] on button "Load More" at bounding box center [244, 610] width 250 height 29
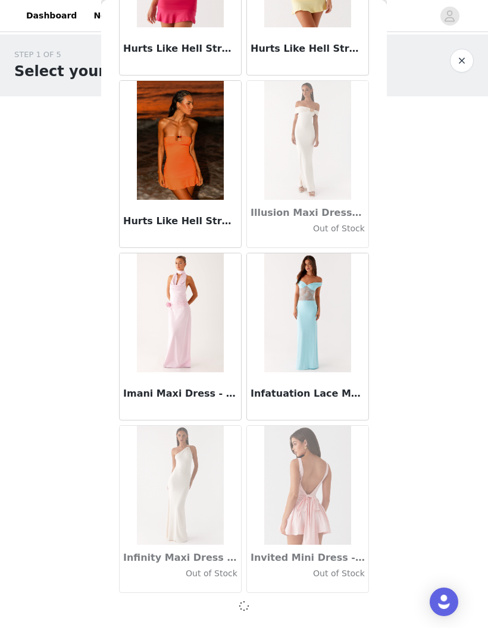
scroll to position [32232, 0]
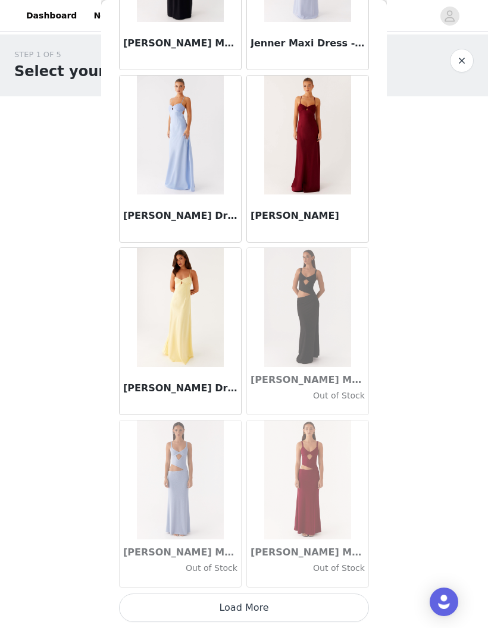
click at [226, 610] on button "Load More" at bounding box center [244, 608] width 250 height 29
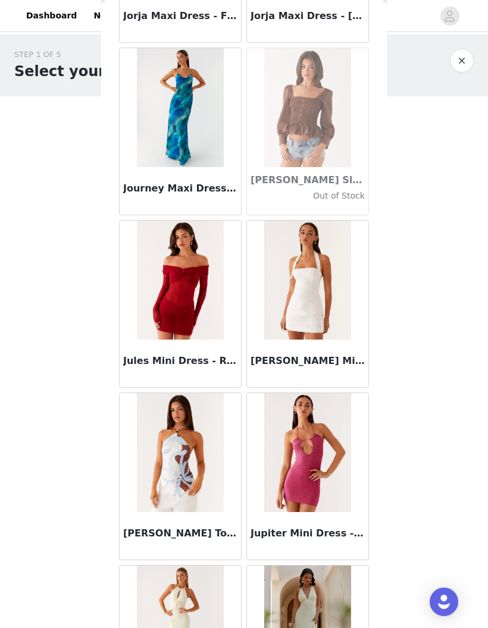
scroll to position [35198, 0]
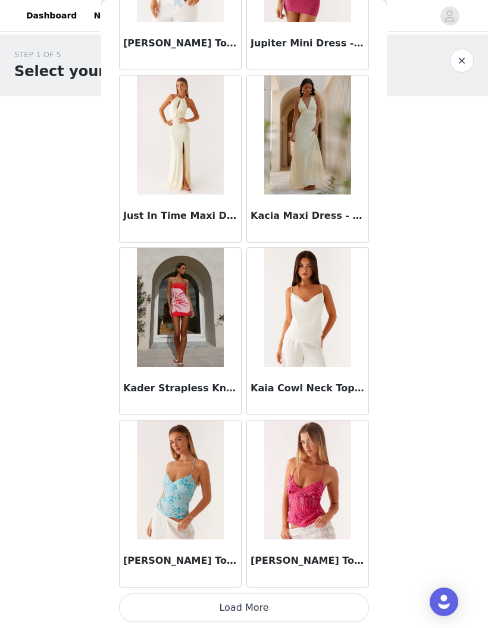
click at [217, 602] on button "Load More" at bounding box center [244, 608] width 250 height 29
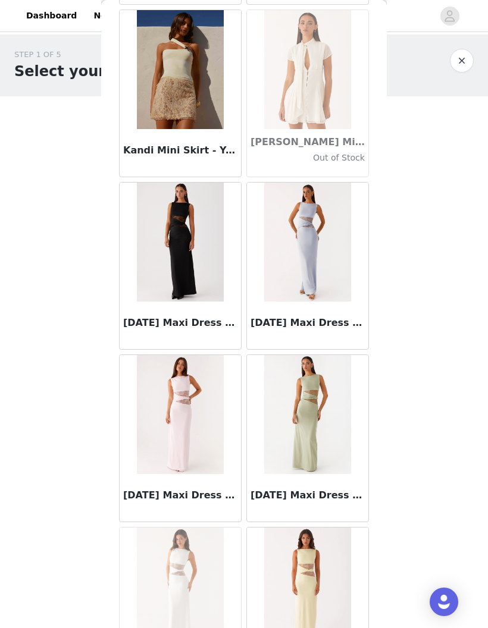
scroll to position [36622, 0]
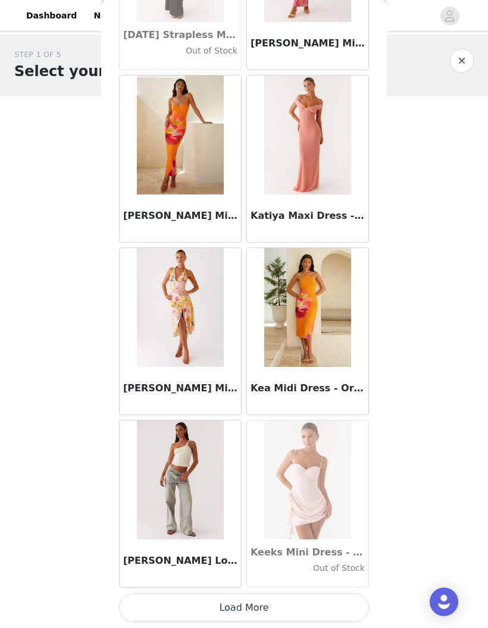
click at [227, 602] on button "Load More" at bounding box center [244, 608] width 250 height 29
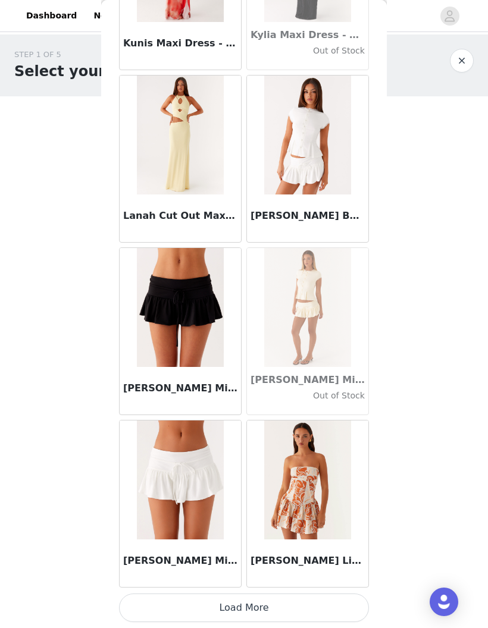
scroll to position [39137, 0]
click at [145, 609] on button "Load More" at bounding box center [244, 608] width 250 height 29
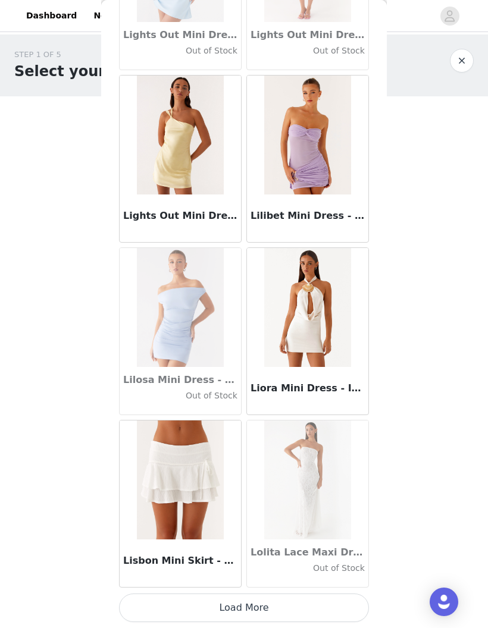
scroll to position [40862, 0]
click at [263, 607] on button "Load More" at bounding box center [244, 608] width 250 height 29
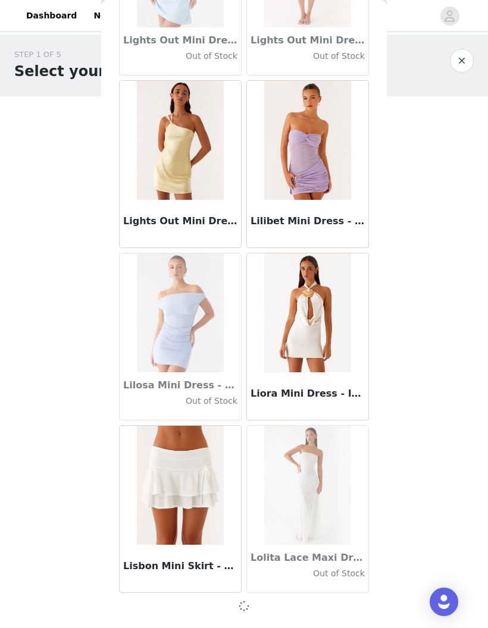
scroll to position [40856, 0]
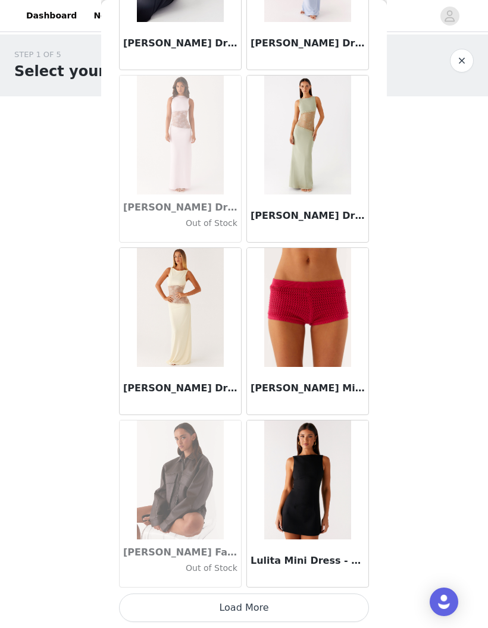
click at [259, 605] on button "Load More" at bounding box center [244, 608] width 250 height 29
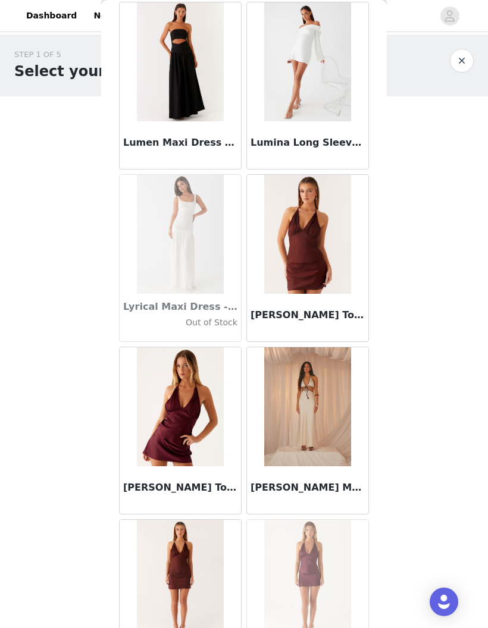
scroll to position [43350, 0]
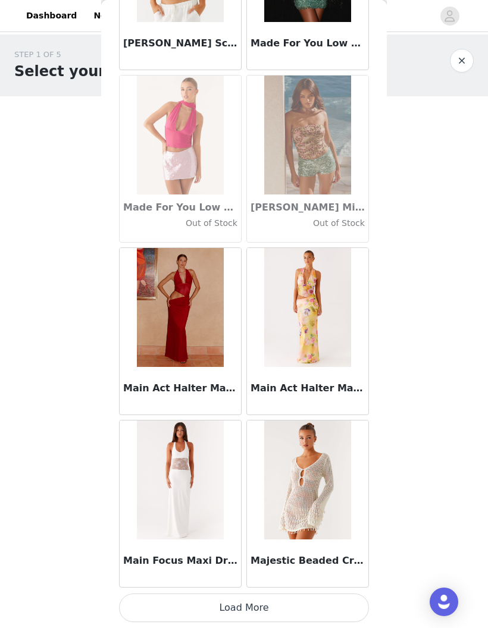
click at [262, 606] on button "Load More" at bounding box center [244, 608] width 250 height 29
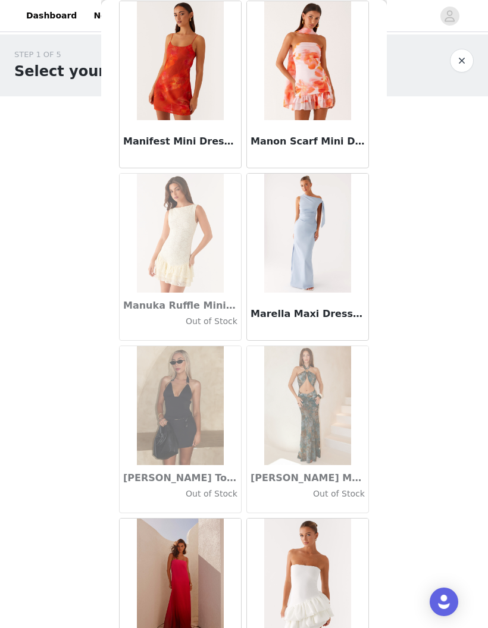
scroll to position [44944, 0]
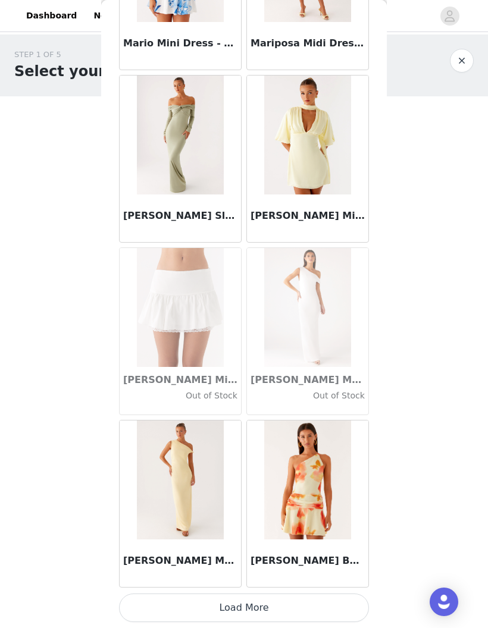
click at [247, 605] on button "Load More" at bounding box center [244, 608] width 250 height 29
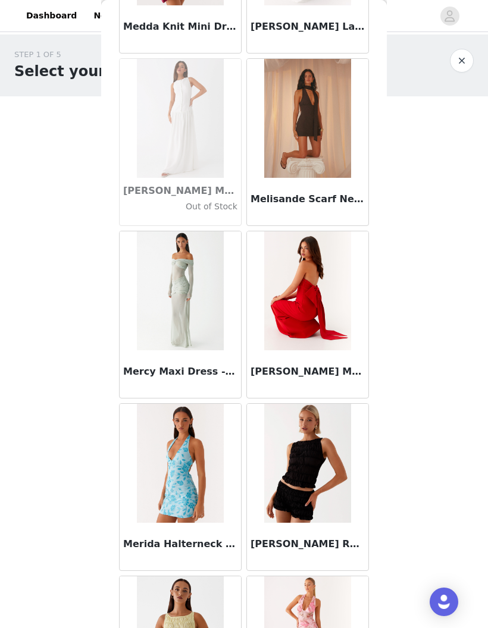
scroll to position [46745, 0]
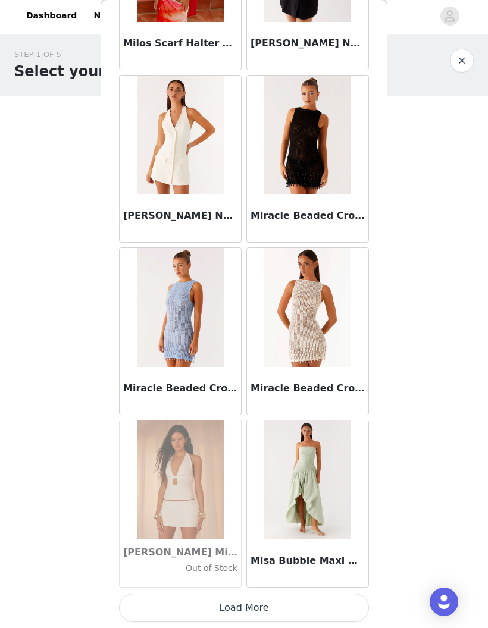
click at [256, 609] on button "Load More" at bounding box center [244, 608] width 250 height 29
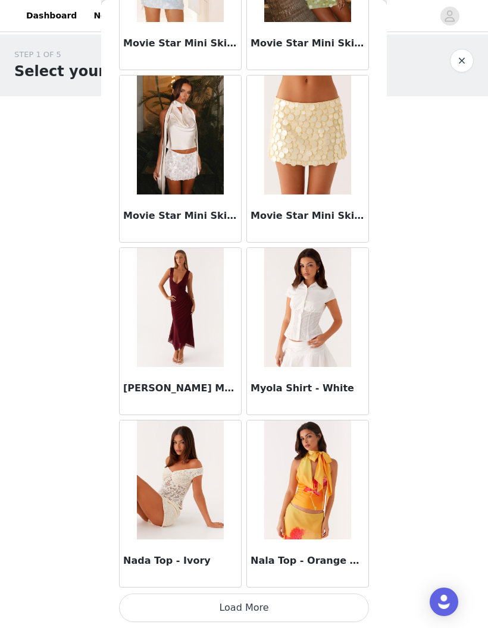
click at [266, 605] on button "Load More" at bounding box center [244, 608] width 250 height 29
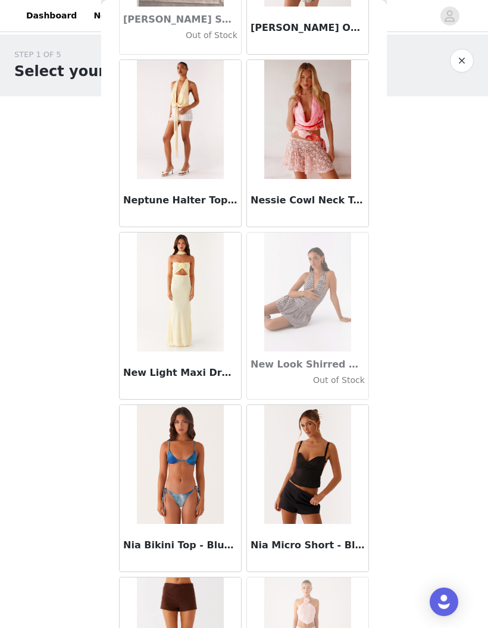
scroll to position [50367, 0]
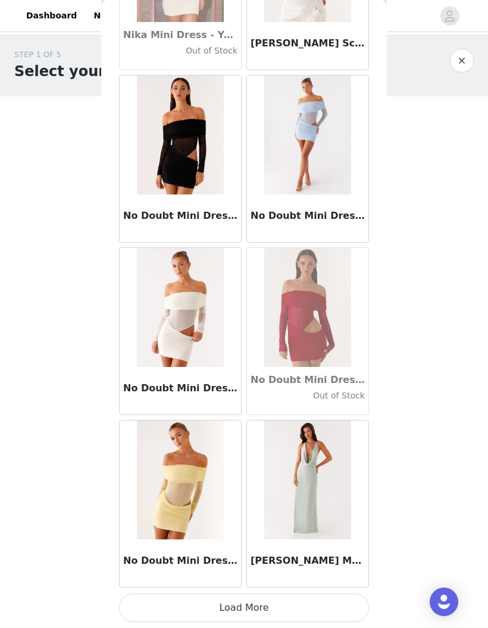
click at [263, 603] on button "Load More" at bounding box center [244, 608] width 250 height 29
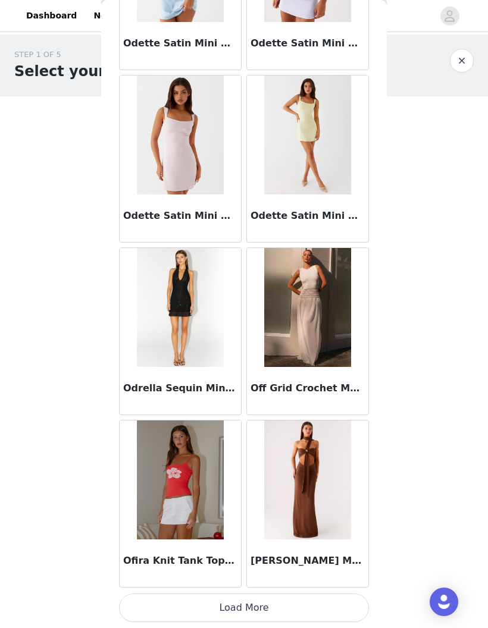
scroll to position [52935, 0]
click at [267, 605] on button "Load More" at bounding box center [244, 608] width 250 height 29
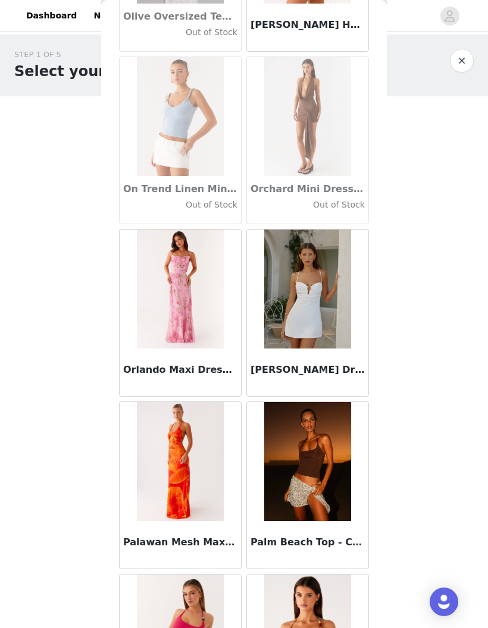
scroll to position [53667, 0]
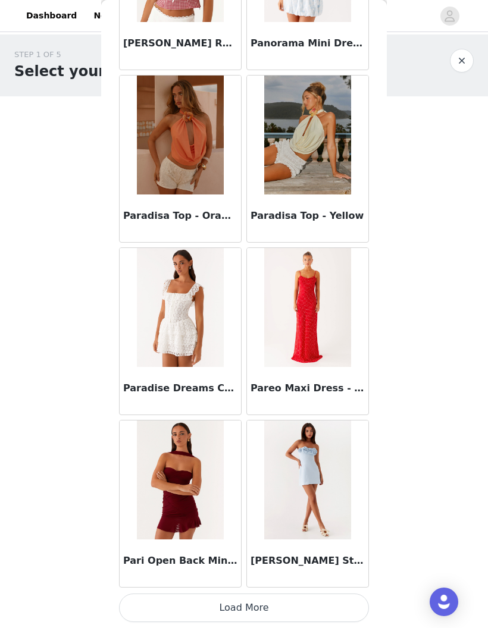
click at [284, 605] on button "Load More" at bounding box center [244, 608] width 250 height 29
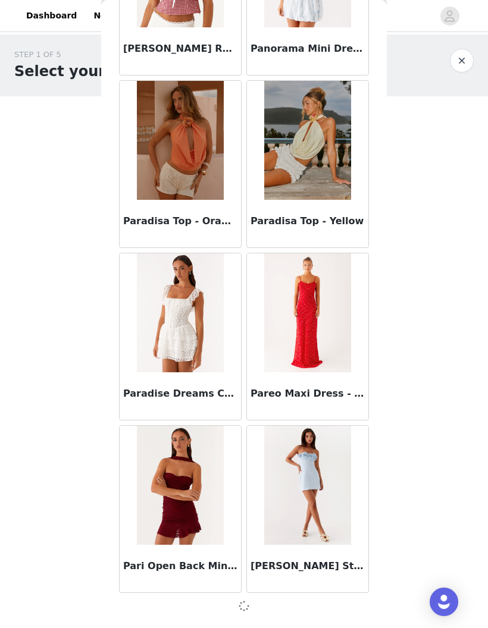
scroll to position [54654, 0]
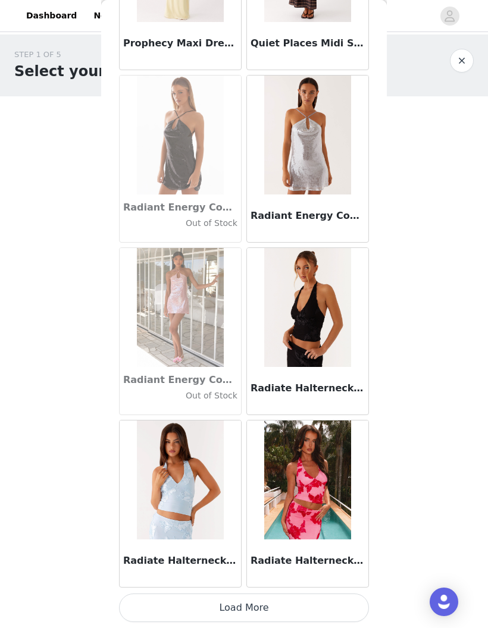
click at [298, 603] on button "Load More" at bounding box center [244, 608] width 250 height 29
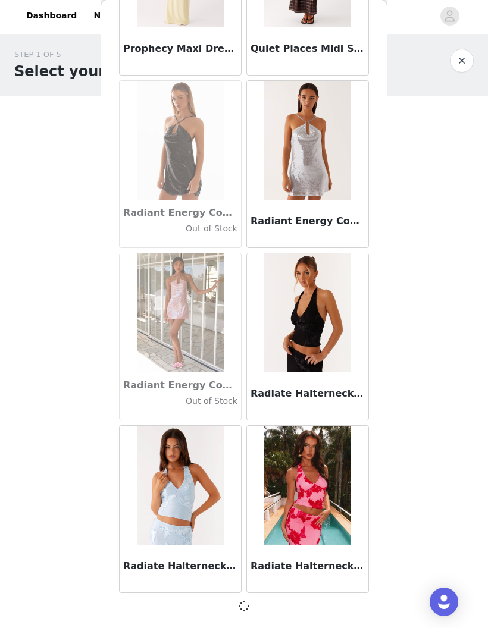
scroll to position [56379, 0]
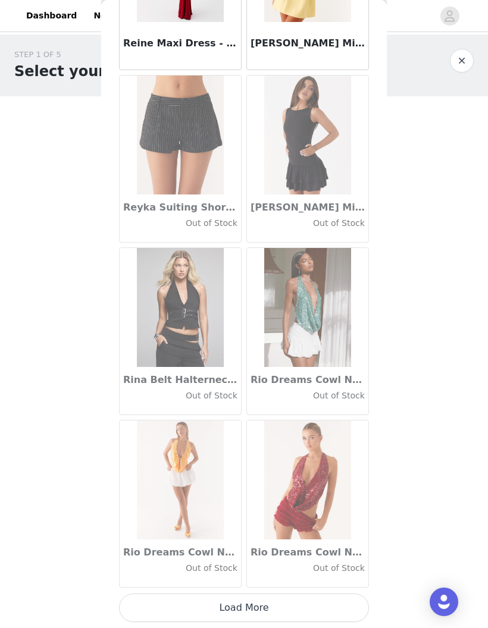
click at [268, 601] on button "Load More" at bounding box center [244, 608] width 250 height 29
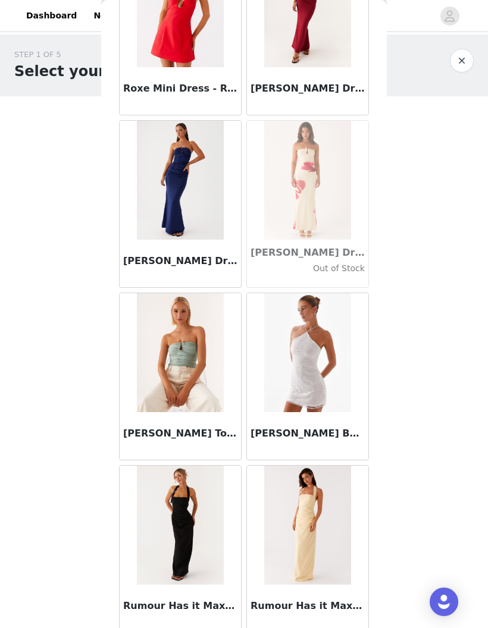
scroll to position [59417, 0]
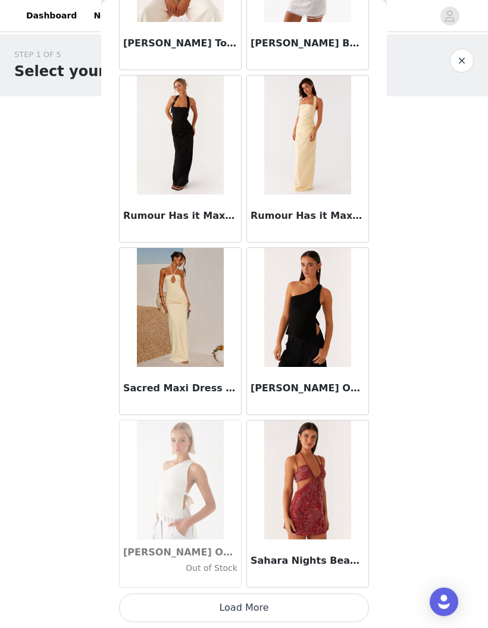
click at [283, 599] on button "Load More" at bounding box center [244, 608] width 250 height 29
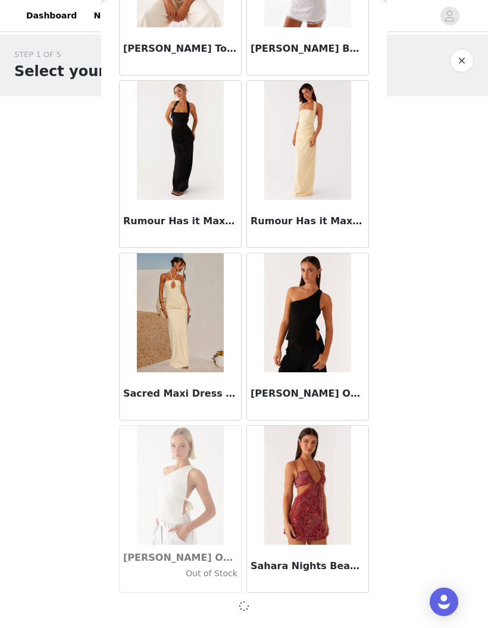
scroll to position [59829, 0]
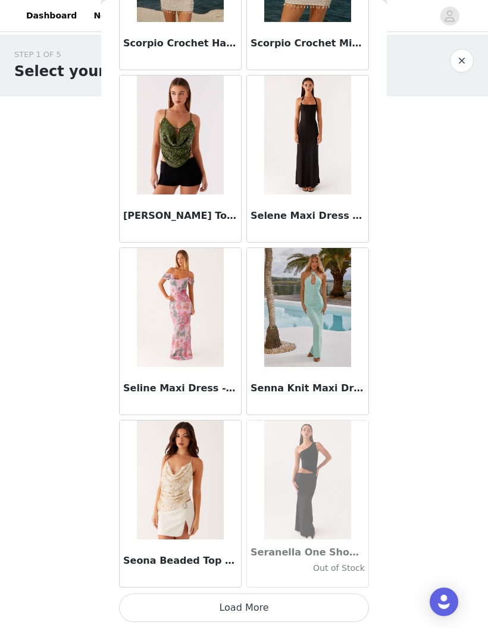
click at [274, 602] on button "Load More" at bounding box center [244, 608] width 250 height 29
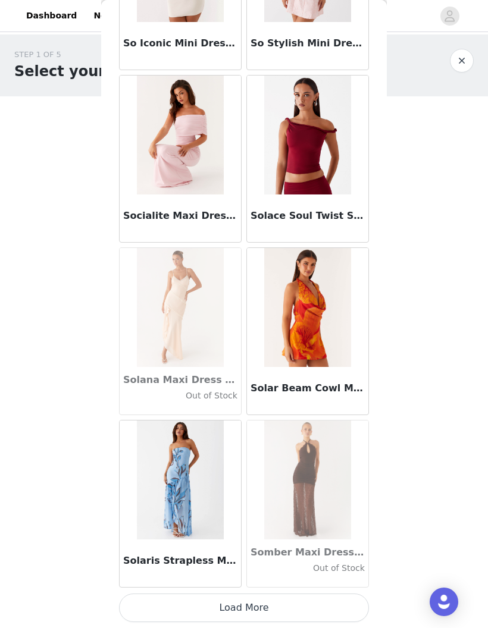
click at [256, 605] on button "Load More" at bounding box center [244, 608] width 250 height 29
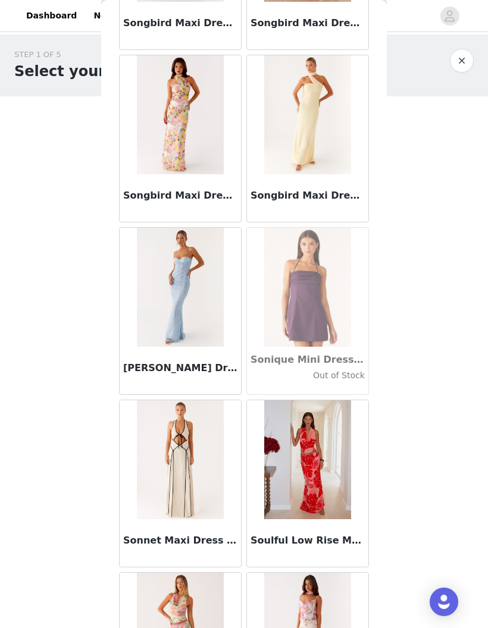
scroll to position [64165, 0]
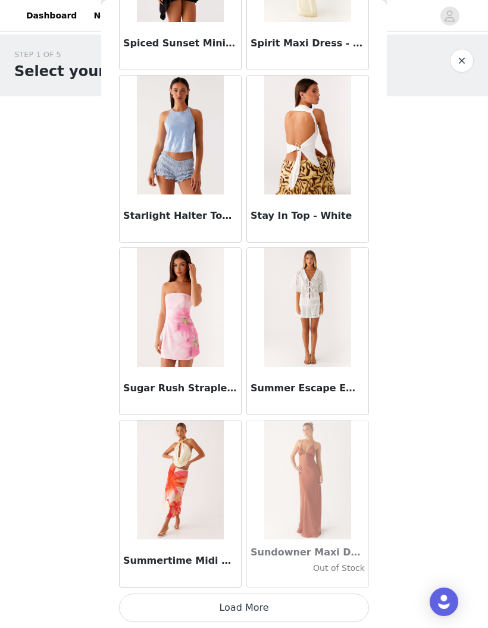
click at [278, 610] on button "Load More" at bounding box center [244, 608] width 250 height 29
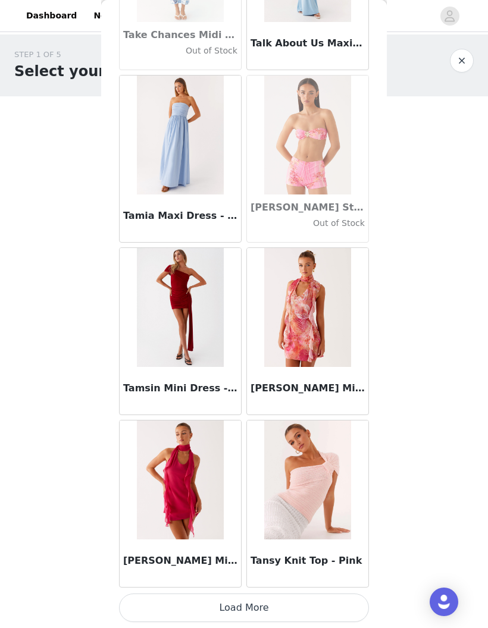
click at [280, 606] on button "Load More" at bounding box center [244, 608] width 250 height 29
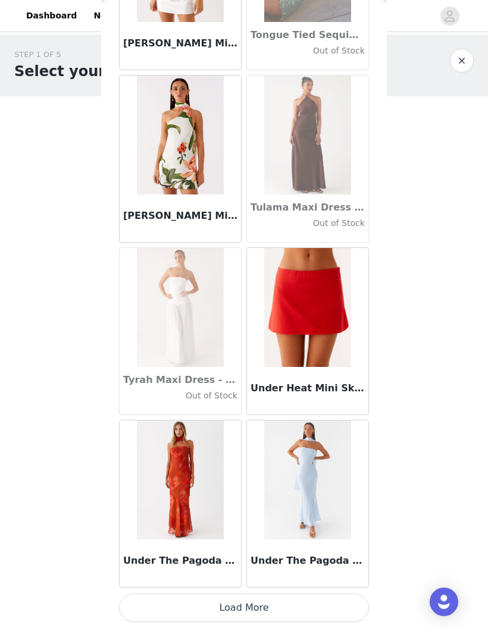
scroll to position [68458, 0]
click at [277, 605] on button "Load More" at bounding box center [244, 608] width 250 height 29
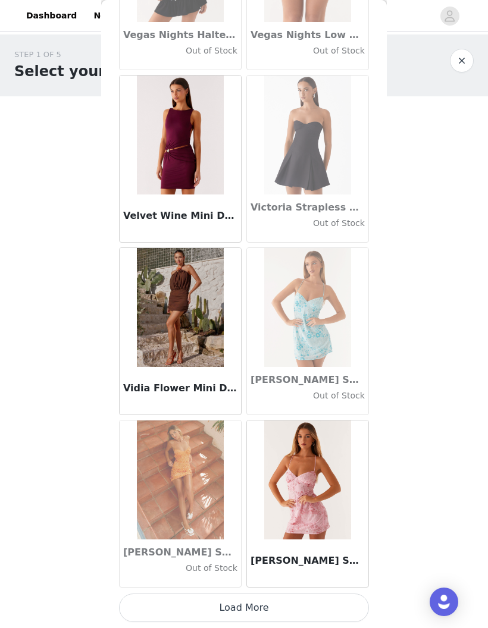
click at [304, 604] on button "Load More" at bounding box center [244, 608] width 250 height 29
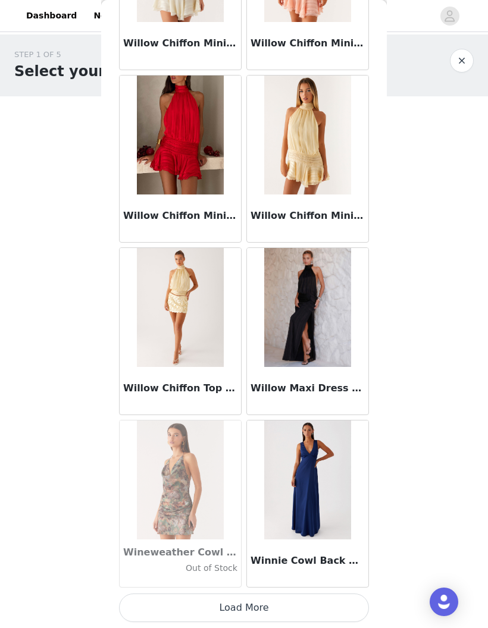
scroll to position [71907, 0]
click at [285, 606] on button "Load More" at bounding box center [244, 608] width 250 height 29
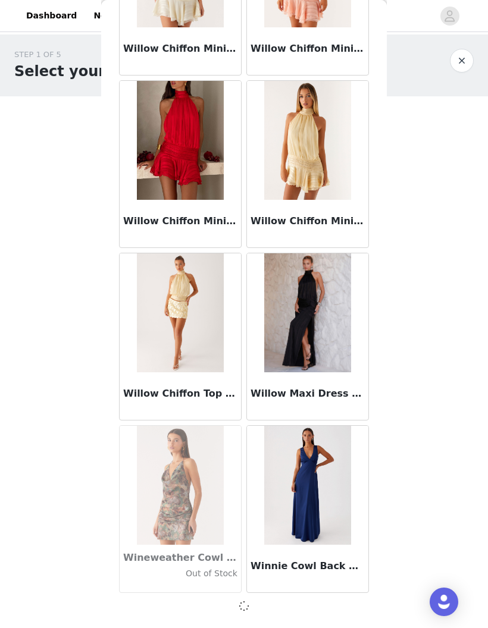
scroll to position [71902, 0]
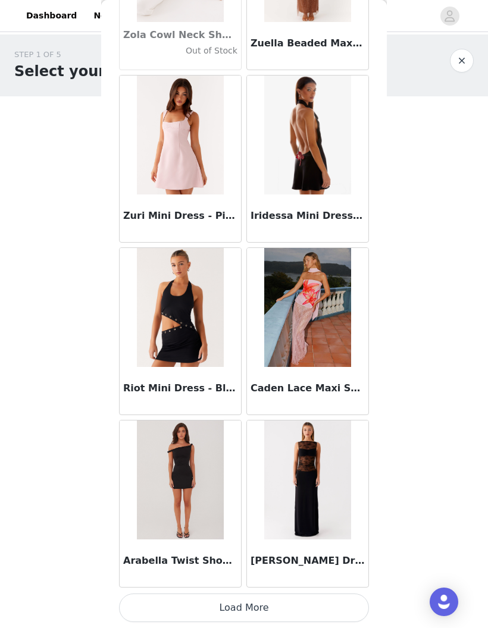
click at [299, 602] on button "Load More" at bounding box center [244, 608] width 250 height 29
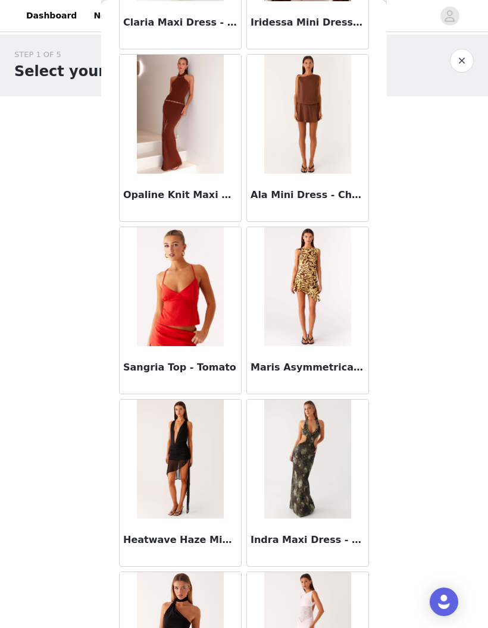
scroll to position [74527, 0]
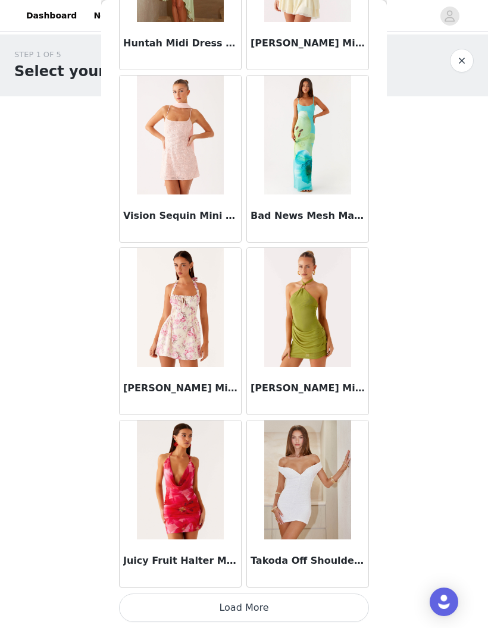
click at [307, 603] on button "Load More" at bounding box center [244, 608] width 250 height 29
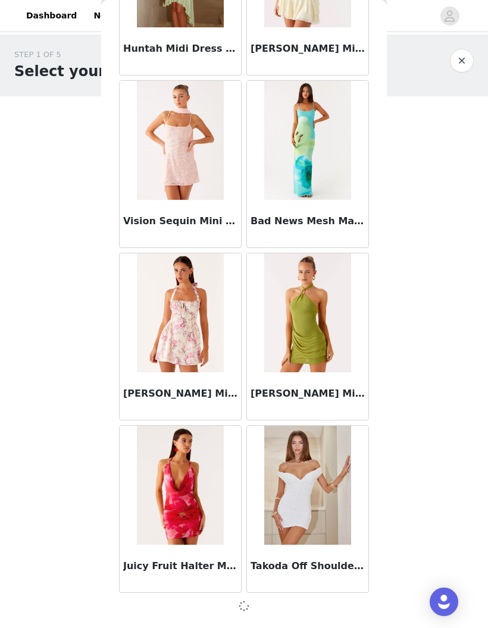
scroll to position [75352, 0]
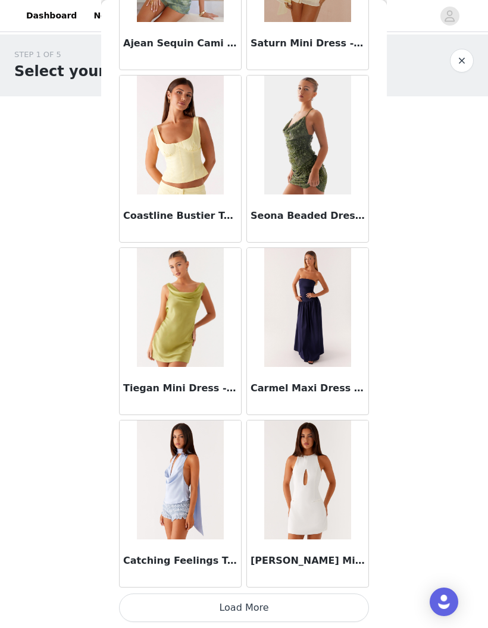
click at [249, 602] on button "Load More" at bounding box center [244, 608] width 250 height 29
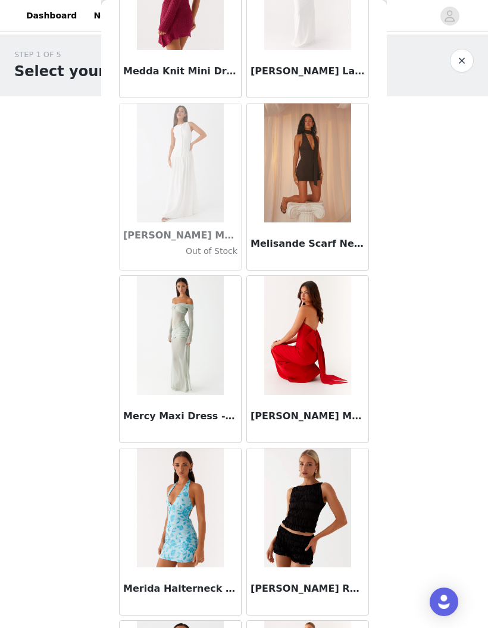
scroll to position [46700, 0]
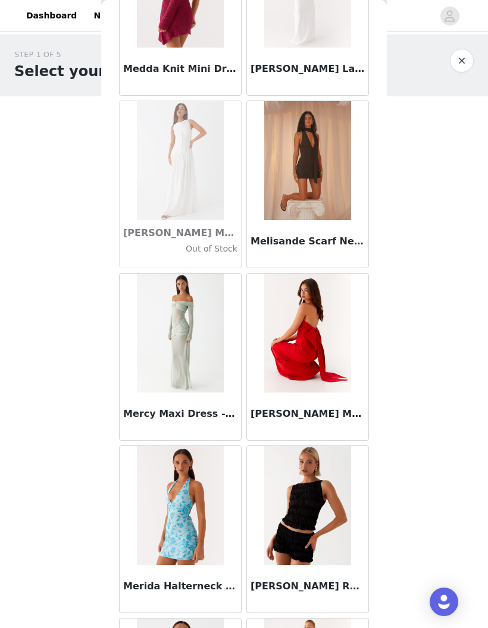
click at [199, 365] on img at bounding box center [180, 333] width 86 height 119
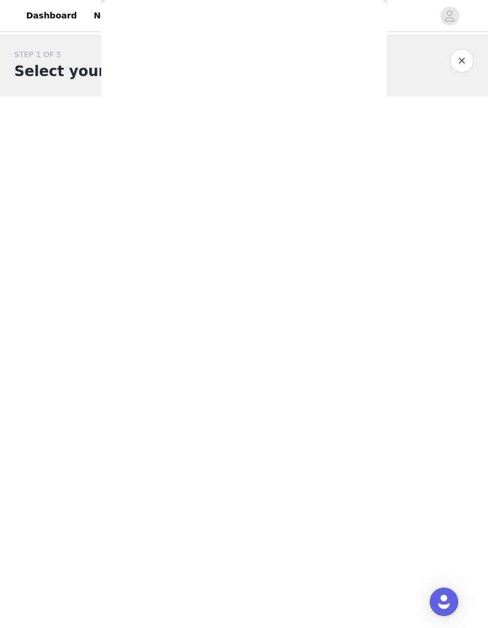
scroll to position [0, 0]
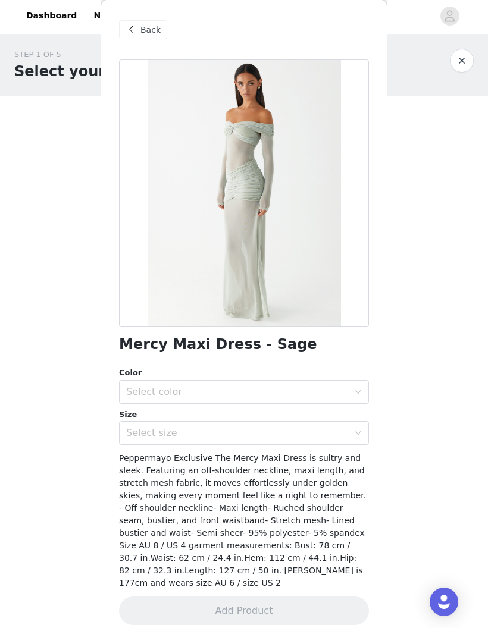
click at [332, 391] on div "Select color" at bounding box center [237, 392] width 222 height 12
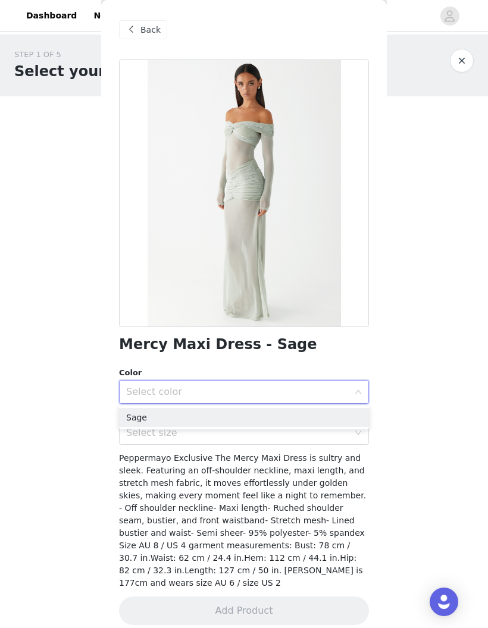
click at [179, 416] on li "Sage" at bounding box center [244, 417] width 250 height 19
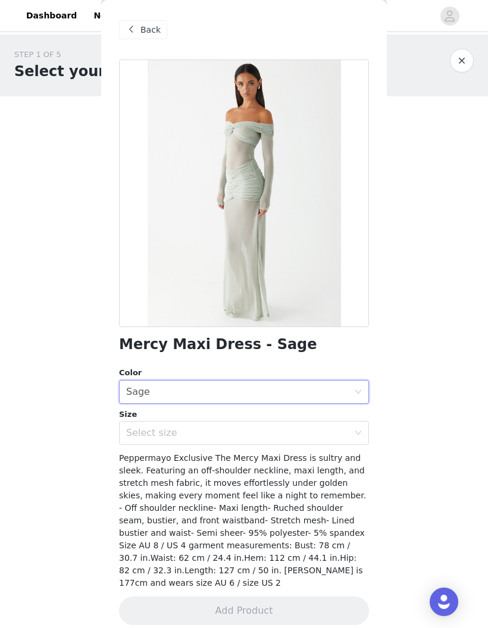
click at [194, 432] on div "Select size" at bounding box center [237, 433] width 222 height 12
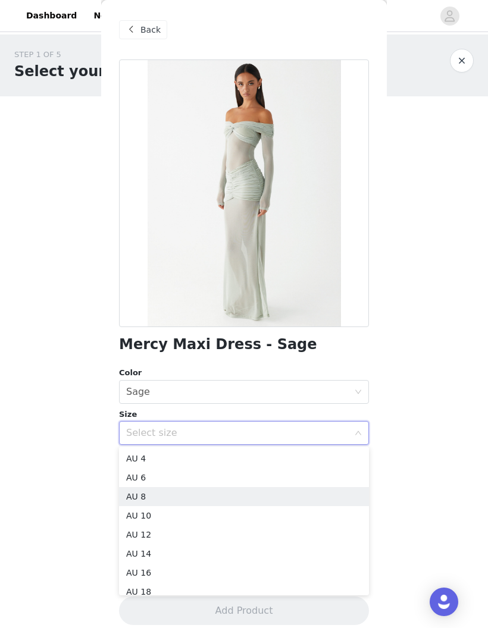
click at [168, 497] on li "AU 8" at bounding box center [244, 496] width 250 height 19
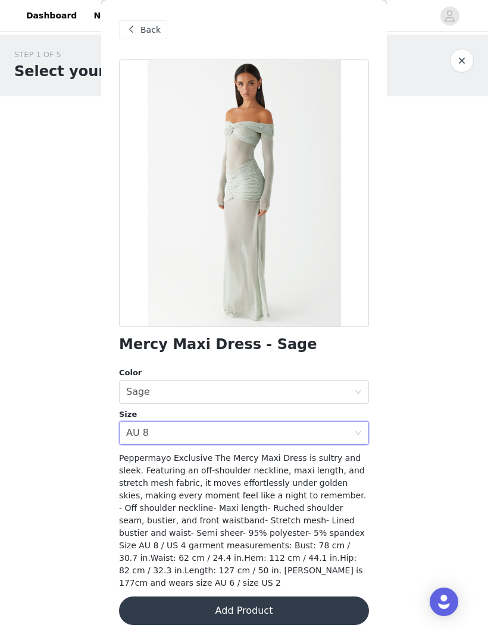
click at [250, 597] on button "Add Product" at bounding box center [244, 611] width 250 height 29
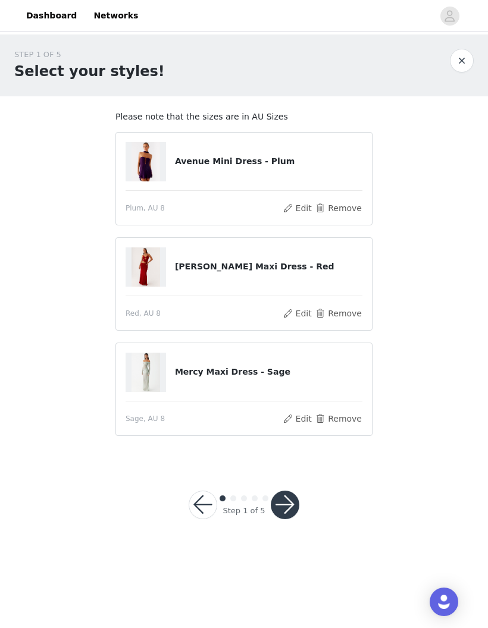
click at [285, 507] on button "button" at bounding box center [285, 505] width 29 height 29
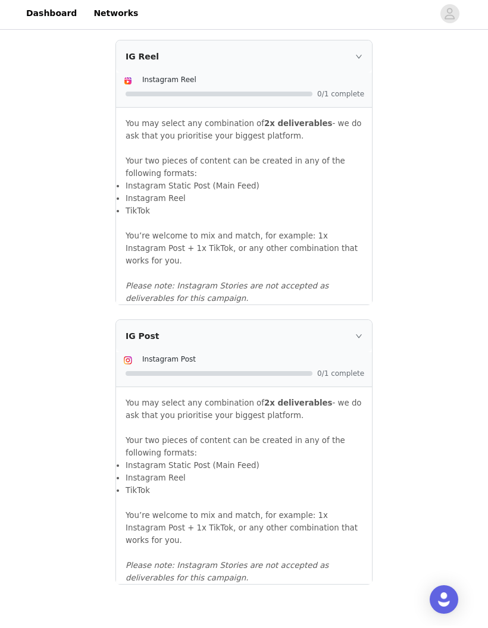
scroll to position [1128, 0]
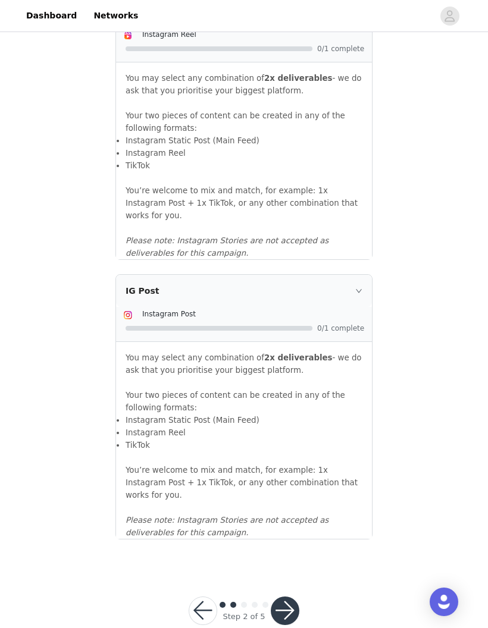
click at [356, 287] on icon "icon: right" at bounding box center [358, 290] width 7 height 7
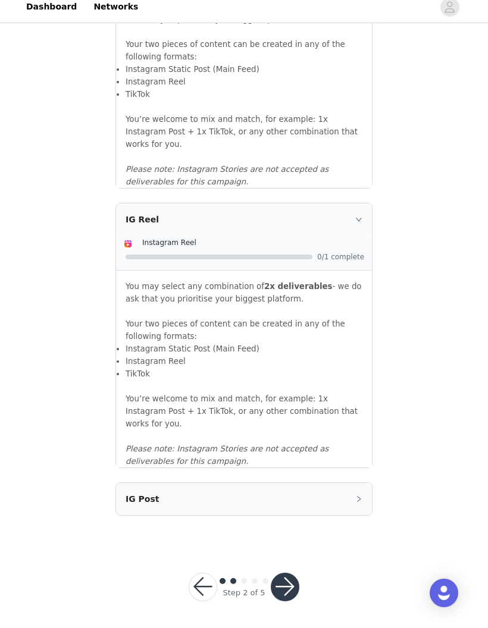
scroll to position [908, 0]
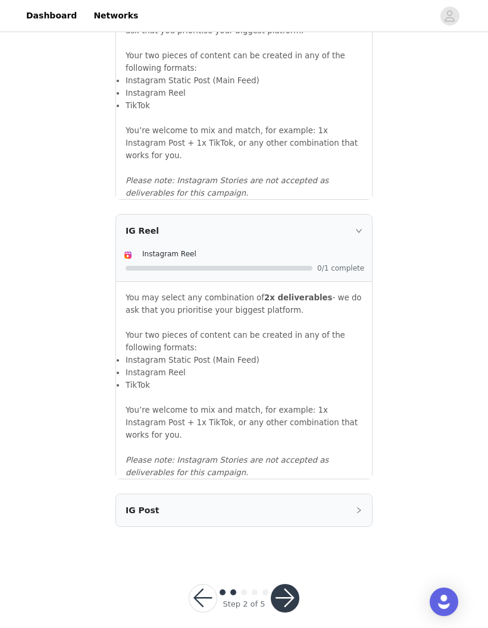
click at [360, 229] on icon "icon: right" at bounding box center [358, 230] width 7 height 7
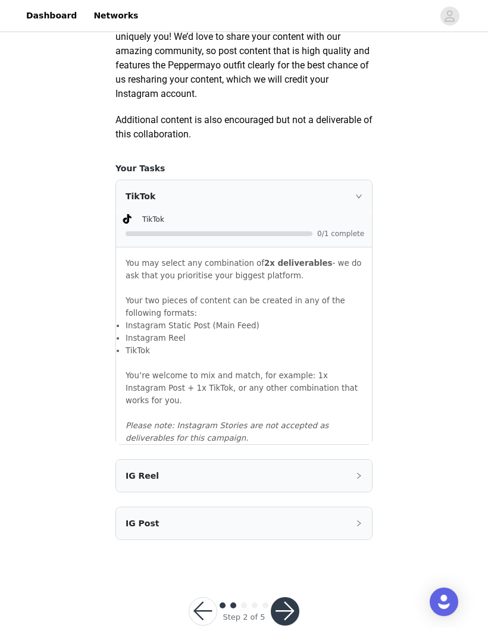
scroll to position [663, 0]
click at [360, 199] on icon "icon: right" at bounding box center [359, 197] width 6 height 4
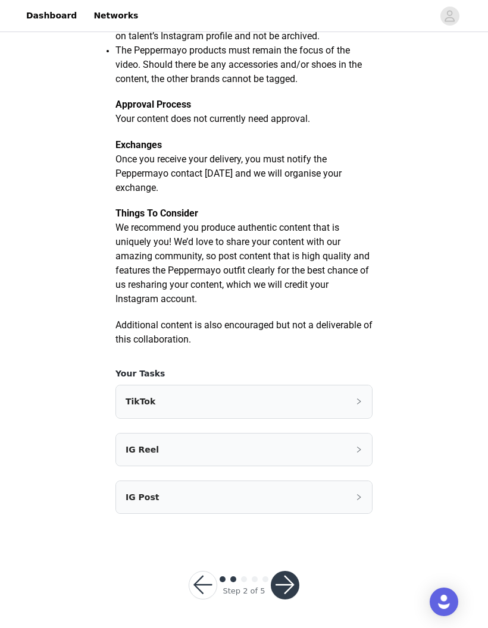
scroll to position [469, 0]
click at [347, 396] on div "TikTok" at bounding box center [244, 402] width 256 height 32
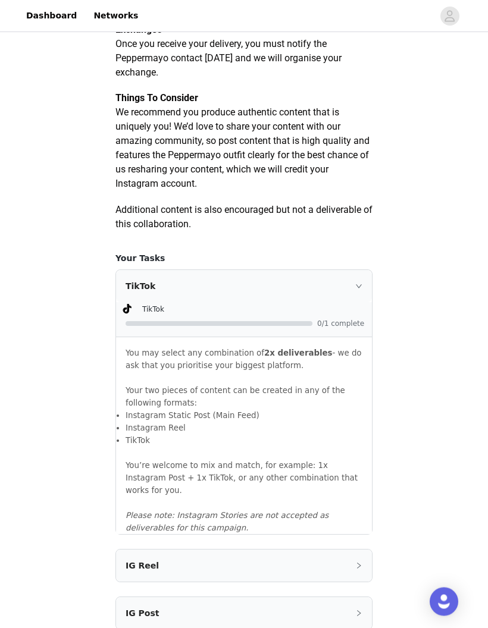
scroll to position [580, 0]
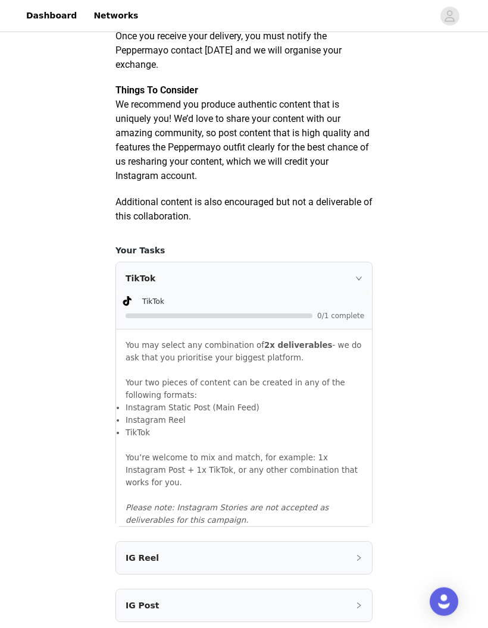
click at [360, 283] on icon "icon: right" at bounding box center [358, 278] width 7 height 7
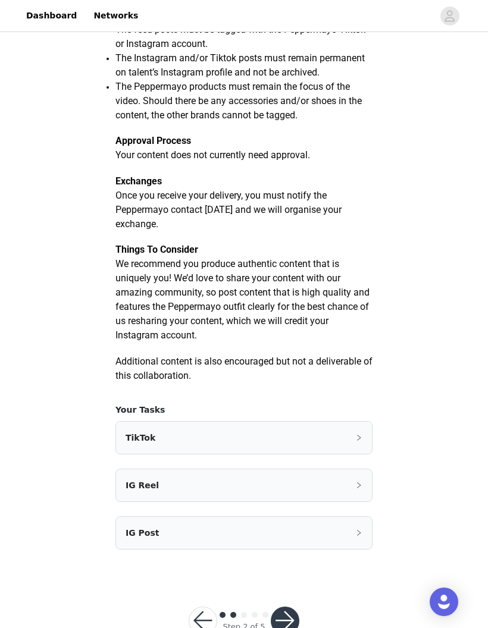
scroll to position [469, 0]
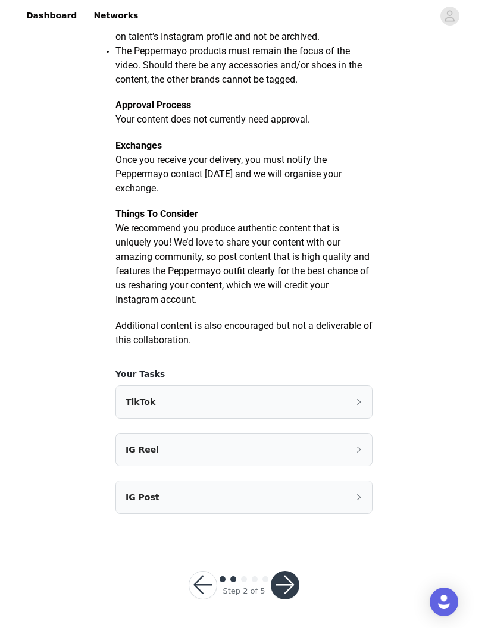
click at [282, 586] on button "button" at bounding box center [285, 585] width 29 height 29
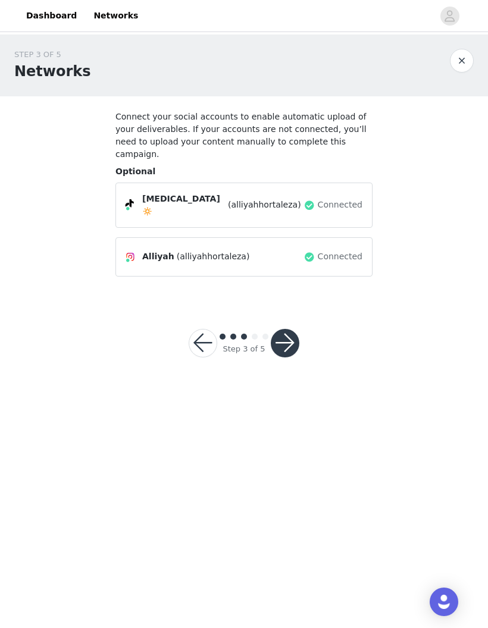
click at [288, 329] on button "button" at bounding box center [285, 343] width 29 height 29
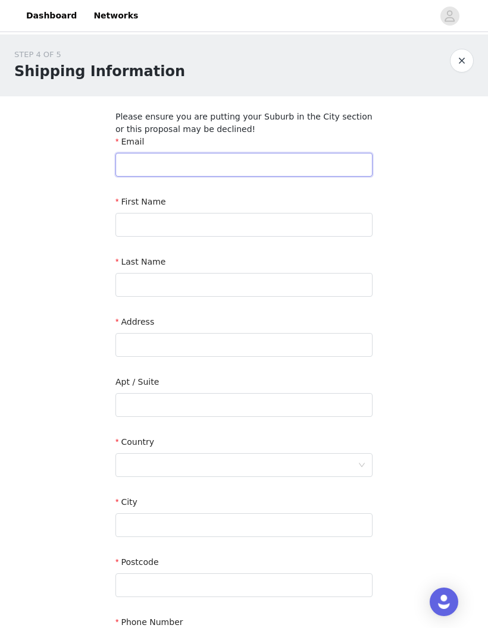
click at [306, 157] on input "text" at bounding box center [243, 165] width 257 height 24
type input "[EMAIL_ADDRESS][DOMAIN_NAME]"
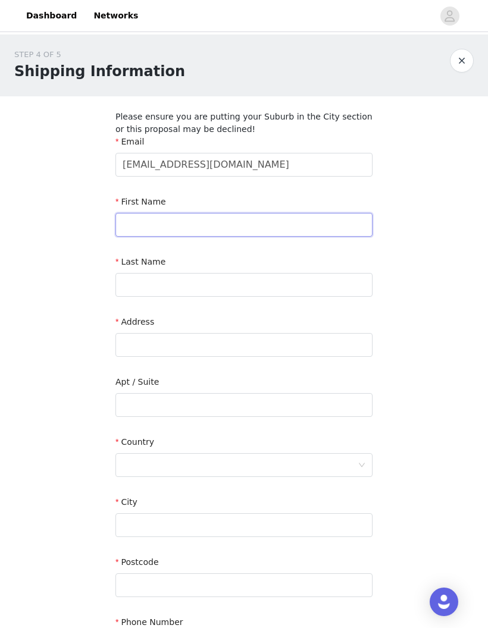
click at [128, 219] on input "text" at bounding box center [243, 225] width 257 height 24
type input "[PERSON_NAME] [PERSON_NAME]"
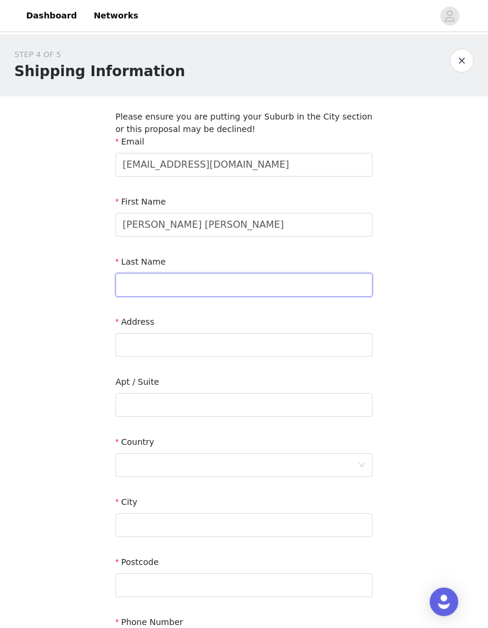
click at [133, 288] on input "text" at bounding box center [243, 285] width 257 height 24
type input "[GEOGRAPHIC_DATA]"
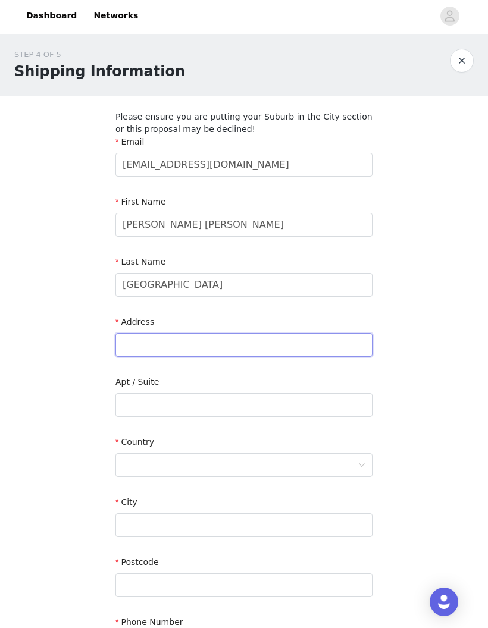
click at [139, 349] on input "text" at bounding box center [243, 345] width 257 height 24
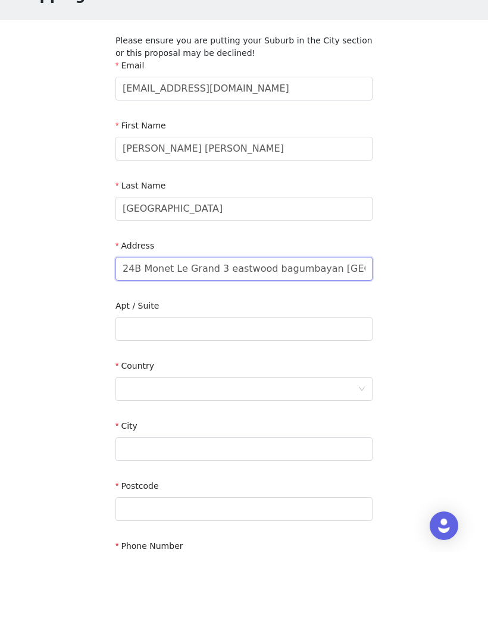
type input "24B Monet Le Grand 3 eastwood bagumbayan [GEOGRAPHIC_DATA]"
click at [130, 393] on input "text" at bounding box center [243, 405] width 257 height 24
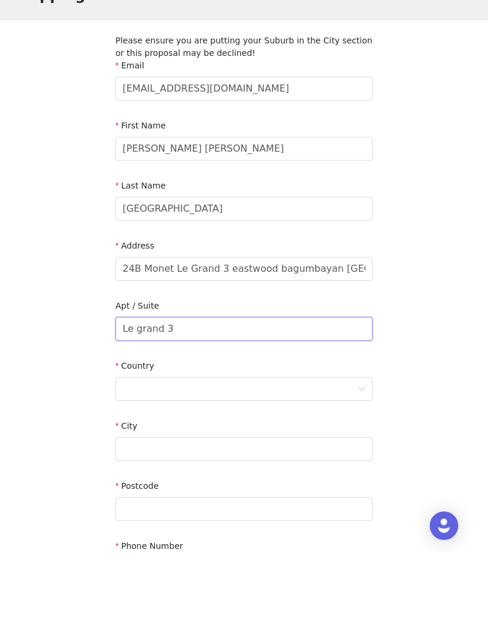
type input "Le grand 3"
click at [128, 454] on div at bounding box center [240, 465] width 235 height 23
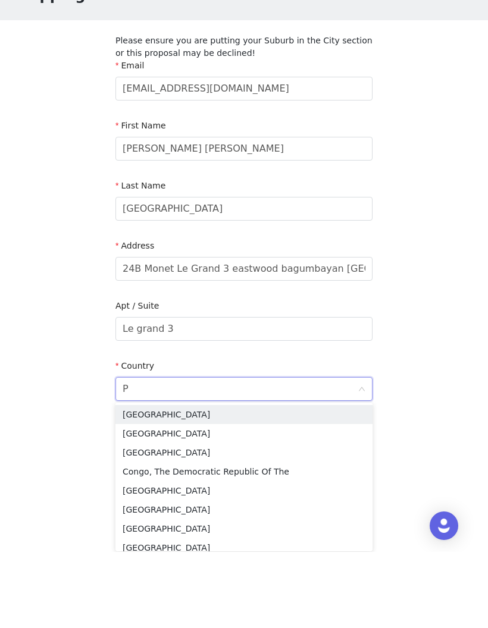
type input "Ph"
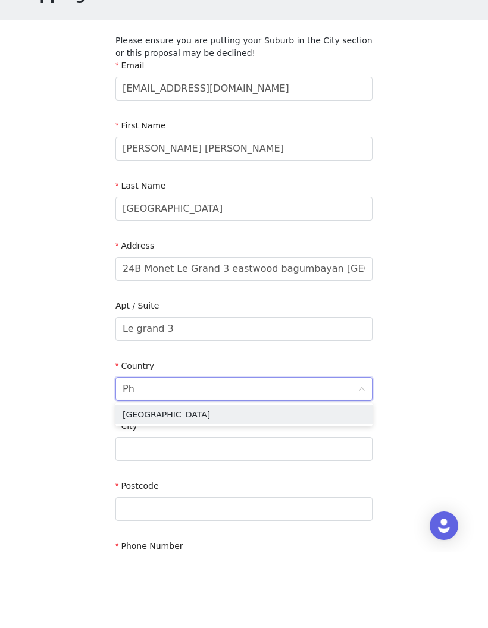
click at [127, 481] on li "[GEOGRAPHIC_DATA]" at bounding box center [243, 490] width 257 height 19
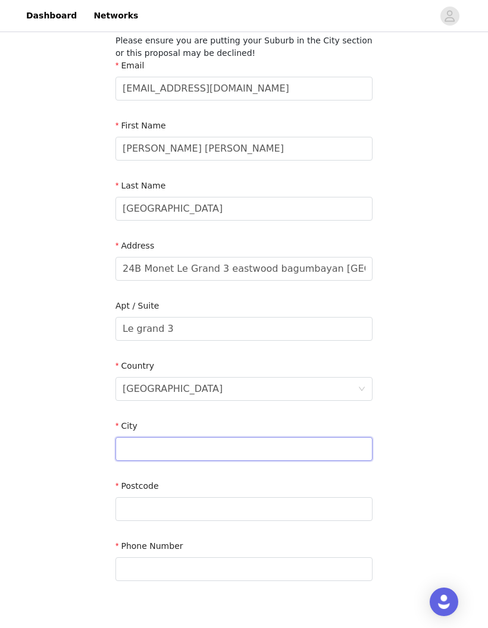
click at [127, 448] on input "text" at bounding box center [243, 449] width 257 height 24
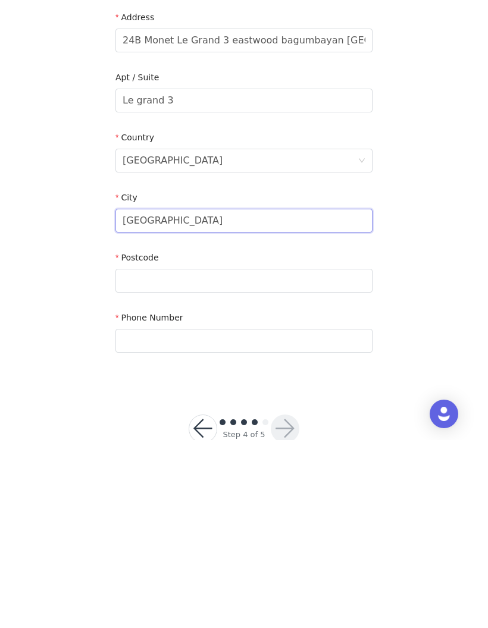
type input "[GEOGRAPHIC_DATA]"
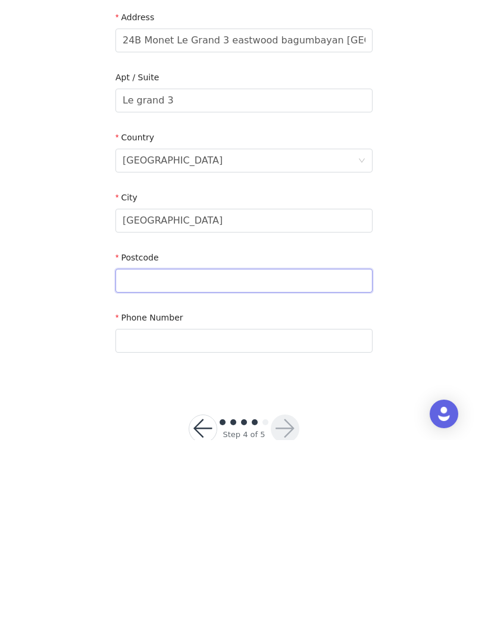
click at [136, 457] on input "text" at bounding box center [243, 469] width 257 height 24
type input "1630"
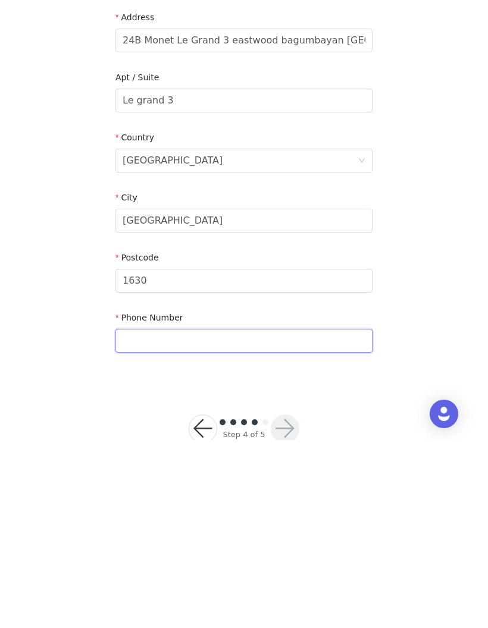
click at [200, 517] on input "text" at bounding box center [243, 529] width 257 height 24
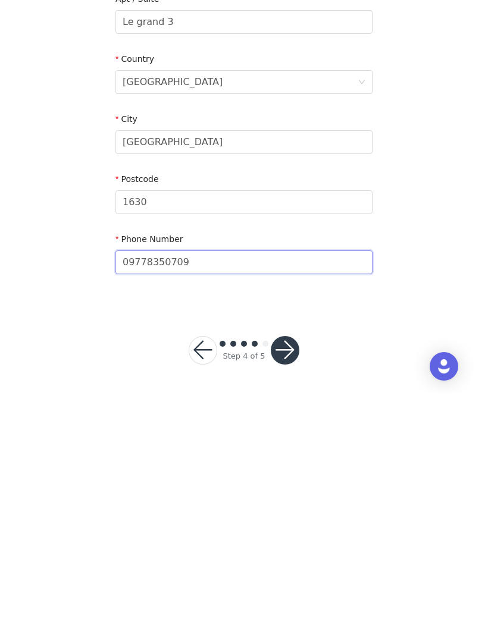
type input "09778350709"
click at [283, 572] on button "button" at bounding box center [285, 586] width 29 height 29
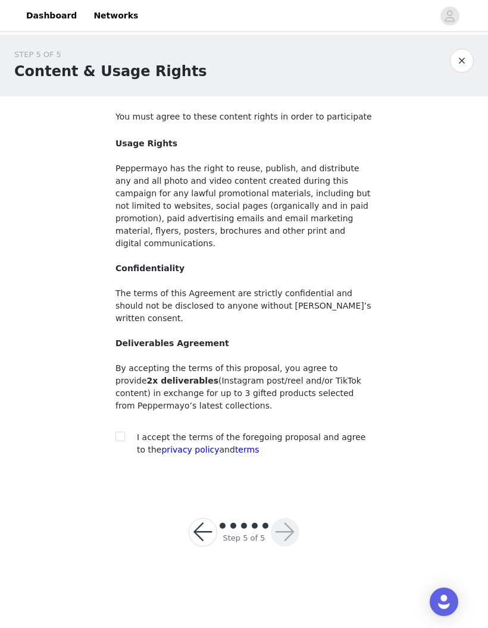
click at [120, 432] on input "checkbox" at bounding box center [119, 436] width 8 height 8
checkbox input "true"
click at [288, 518] on button "button" at bounding box center [285, 532] width 29 height 29
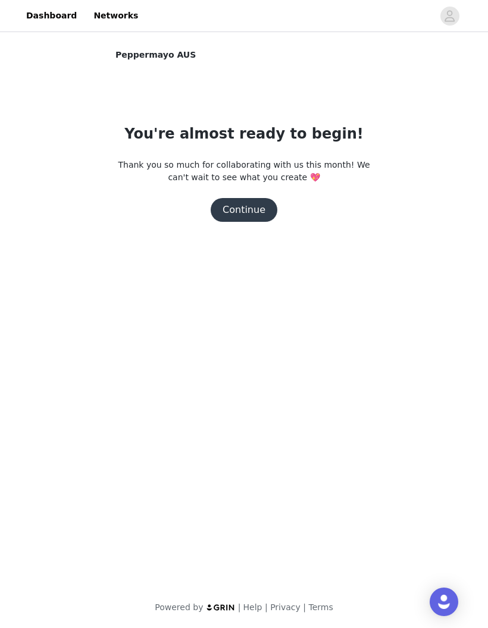
click at [250, 205] on button "Continue" at bounding box center [244, 210] width 67 height 24
